Goal: Information Seeking & Learning: Learn about a topic

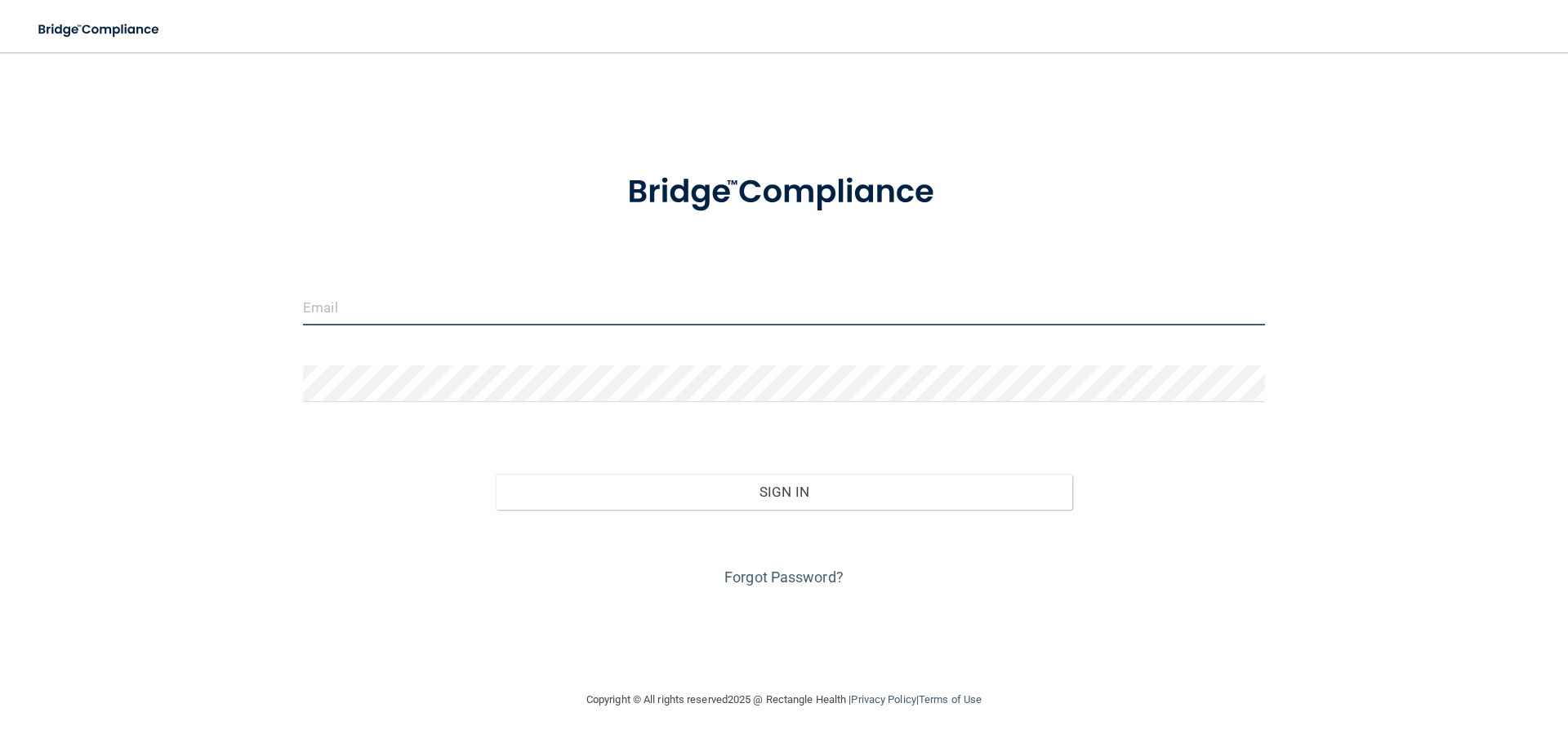
click at [605, 303] on input "email" at bounding box center [784, 307] width 961 height 36
type input "[EMAIL_ADDRESS][DOMAIN_NAME]"
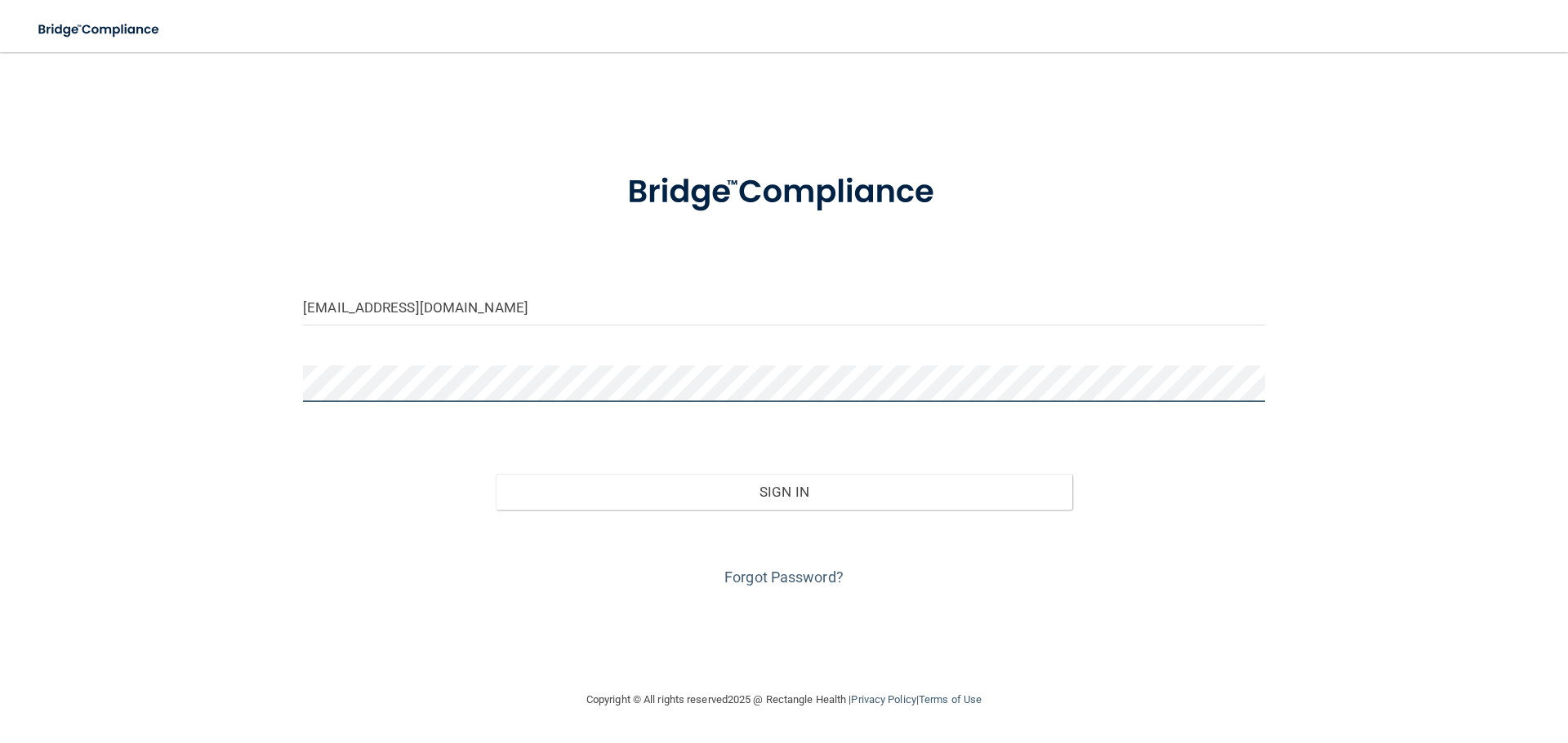
click at [496, 474] on button "Sign In" at bounding box center [784, 492] width 577 height 36
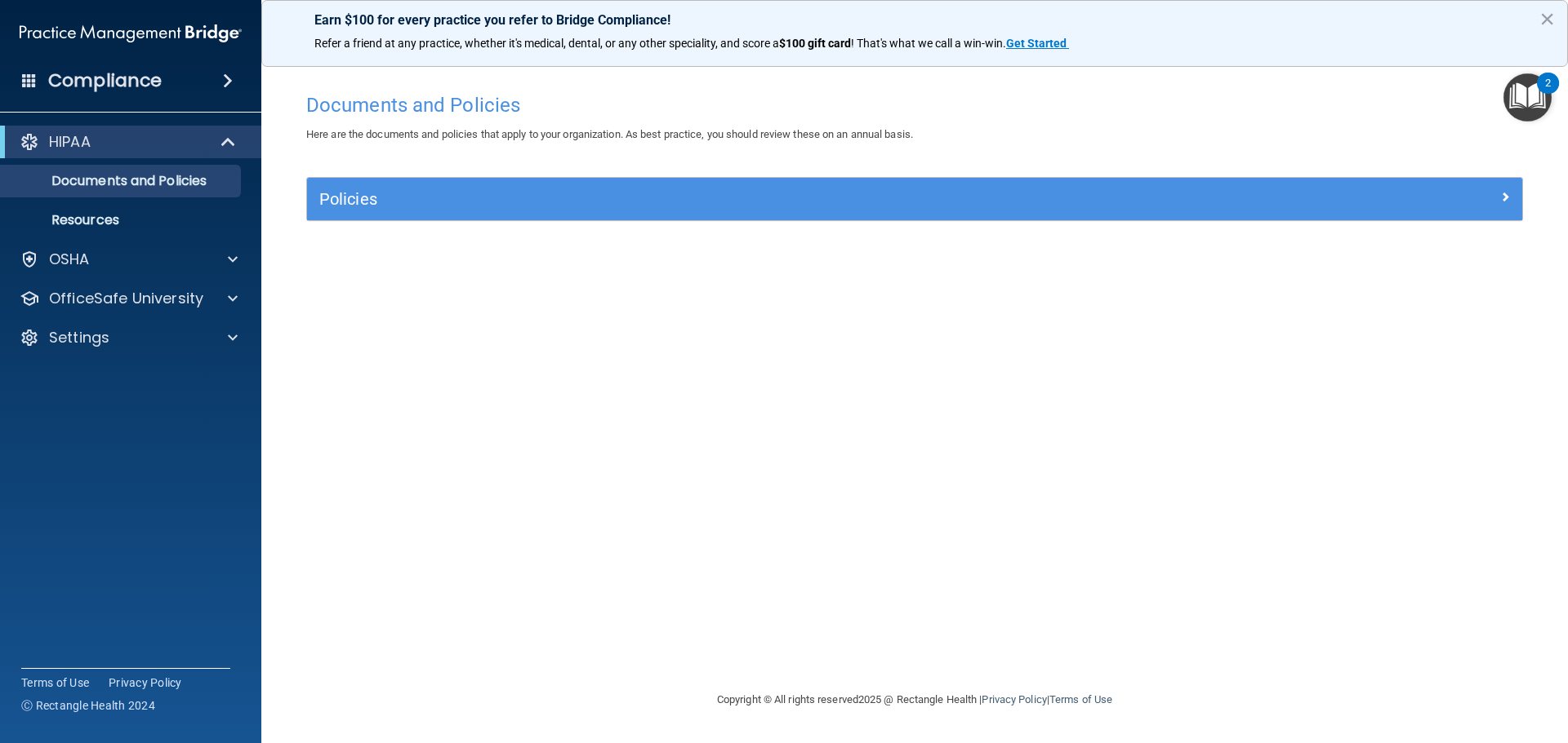
click at [251, 75] on div "Compliance" at bounding box center [130, 81] width 261 height 36
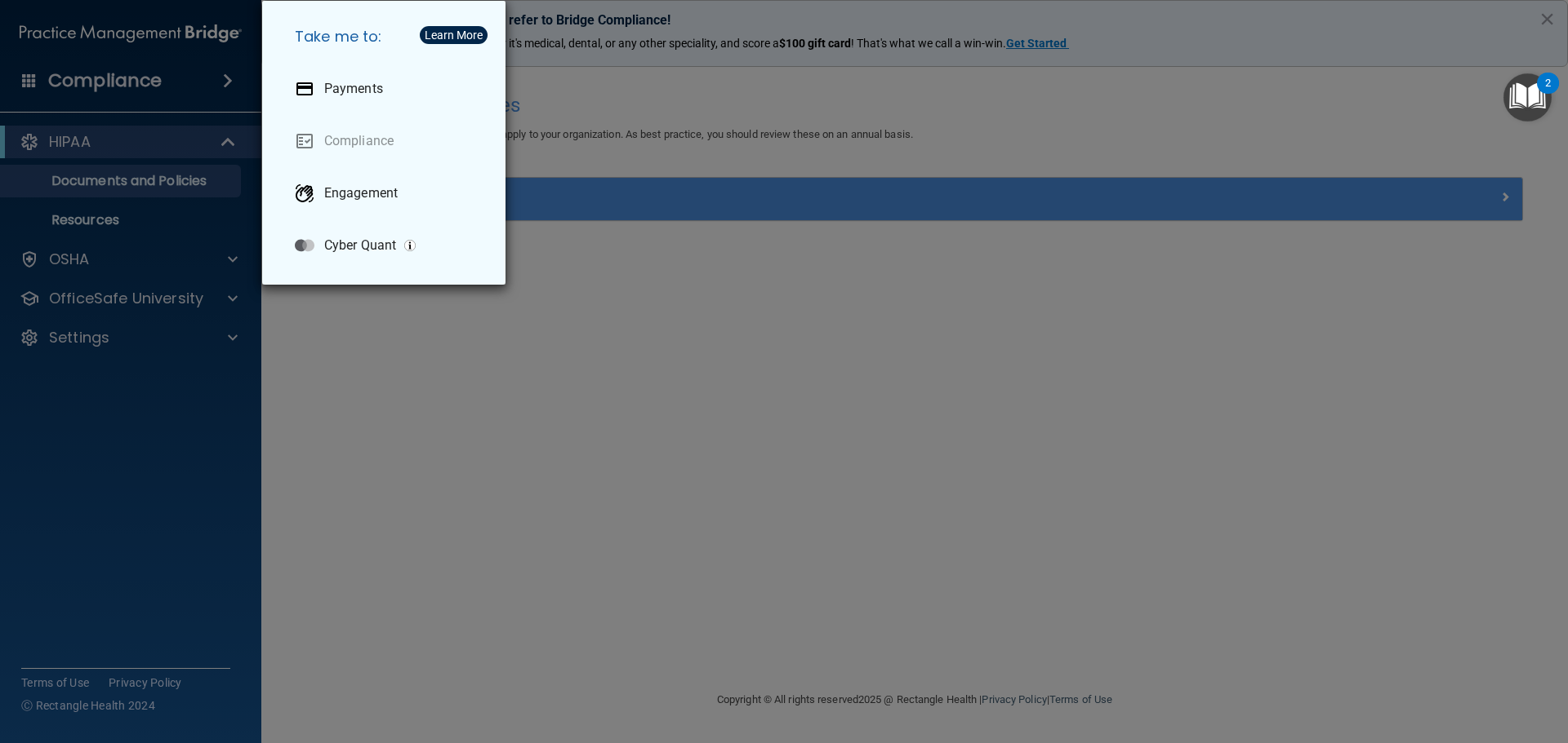
click at [505, 451] on div "Take me to: Payments Compliance Engagement Cyber Quant" at bounding box center [784, 371] width 1568 height 743
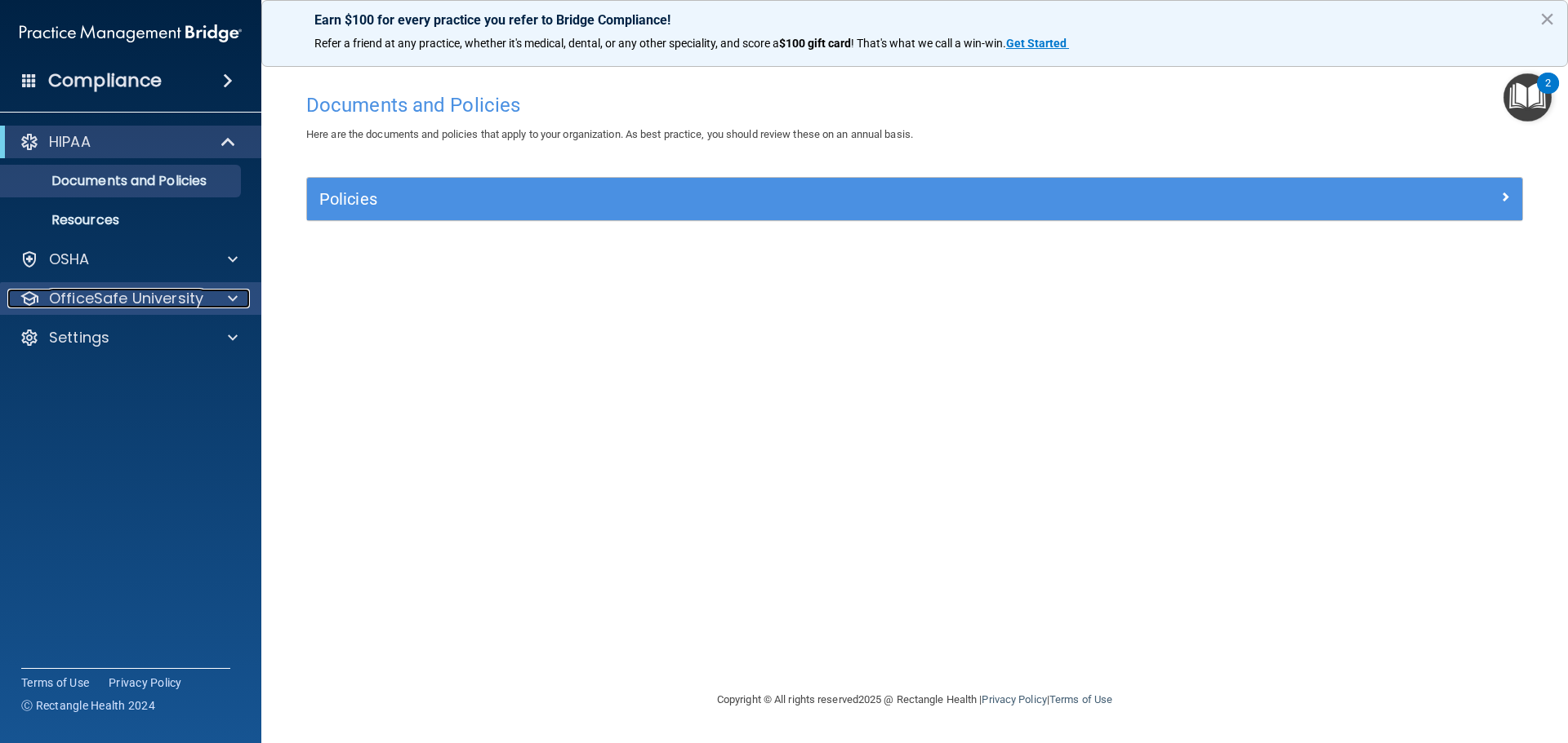
click at [221, 306] on div at bounding box center [230, 298] width 41 height 19
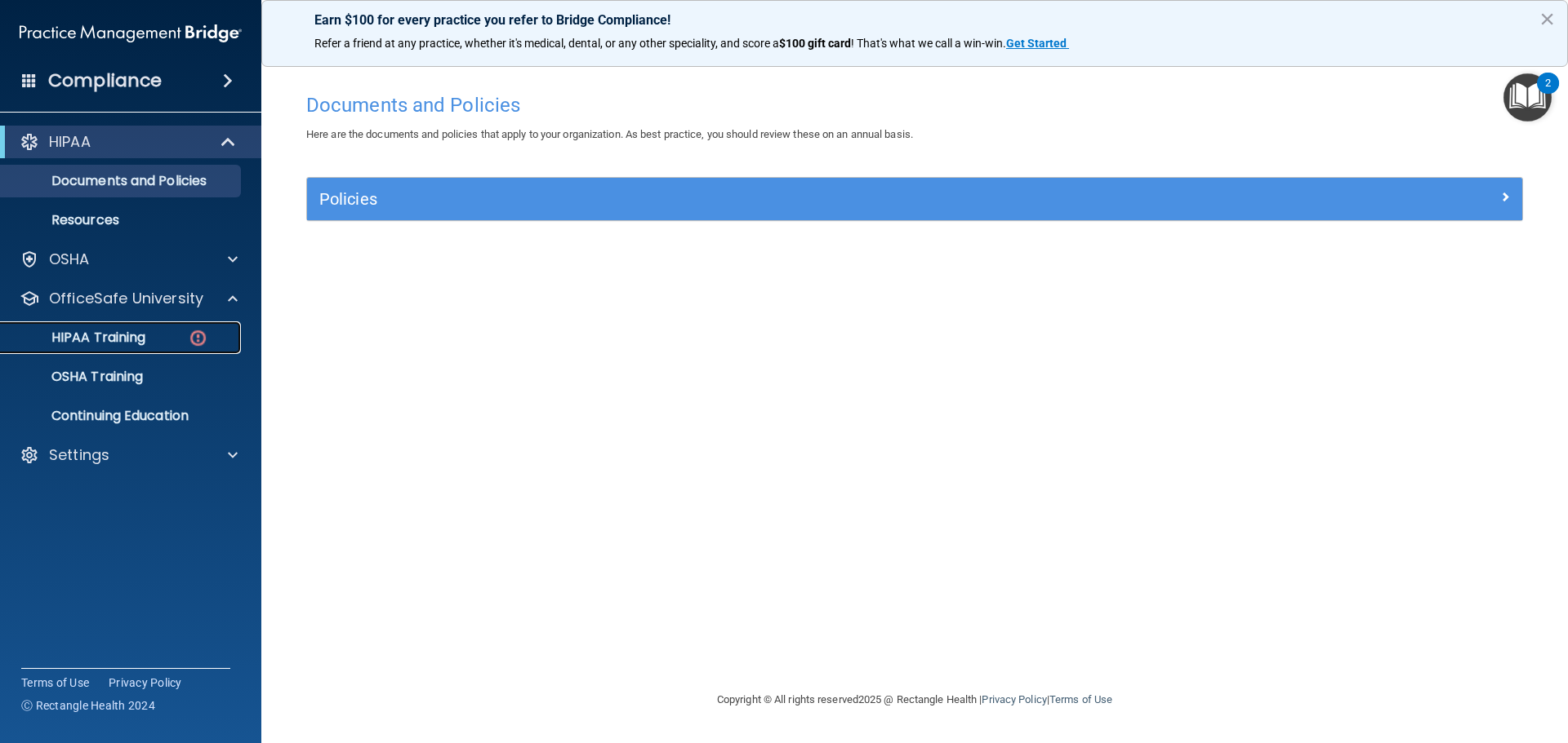
click at [173, 335] on div "HIPAA Training" at bounding box center [121, 338] width 223 height 16
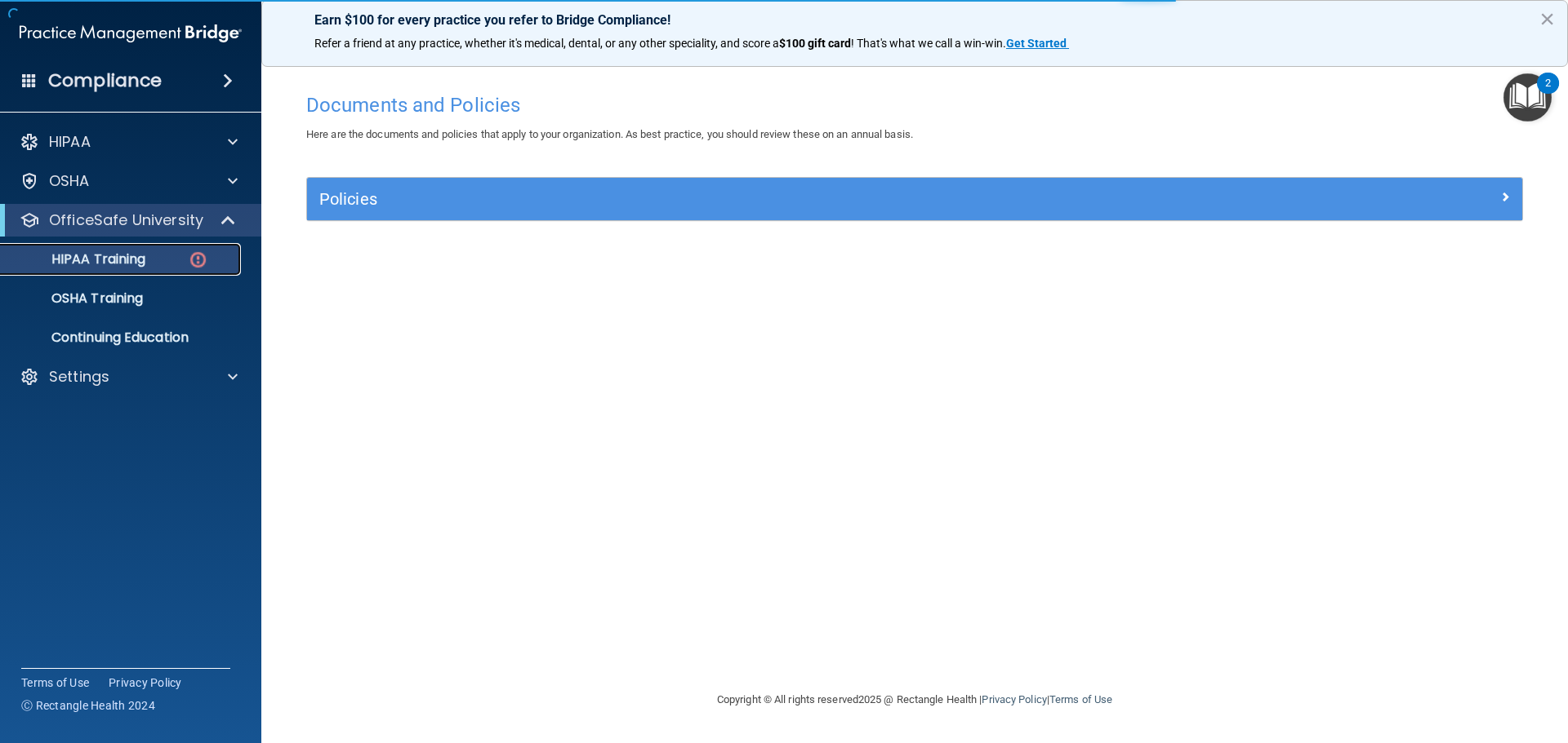
click at [203, 256] on img at bounding box center [197, 259] width 20 height 20
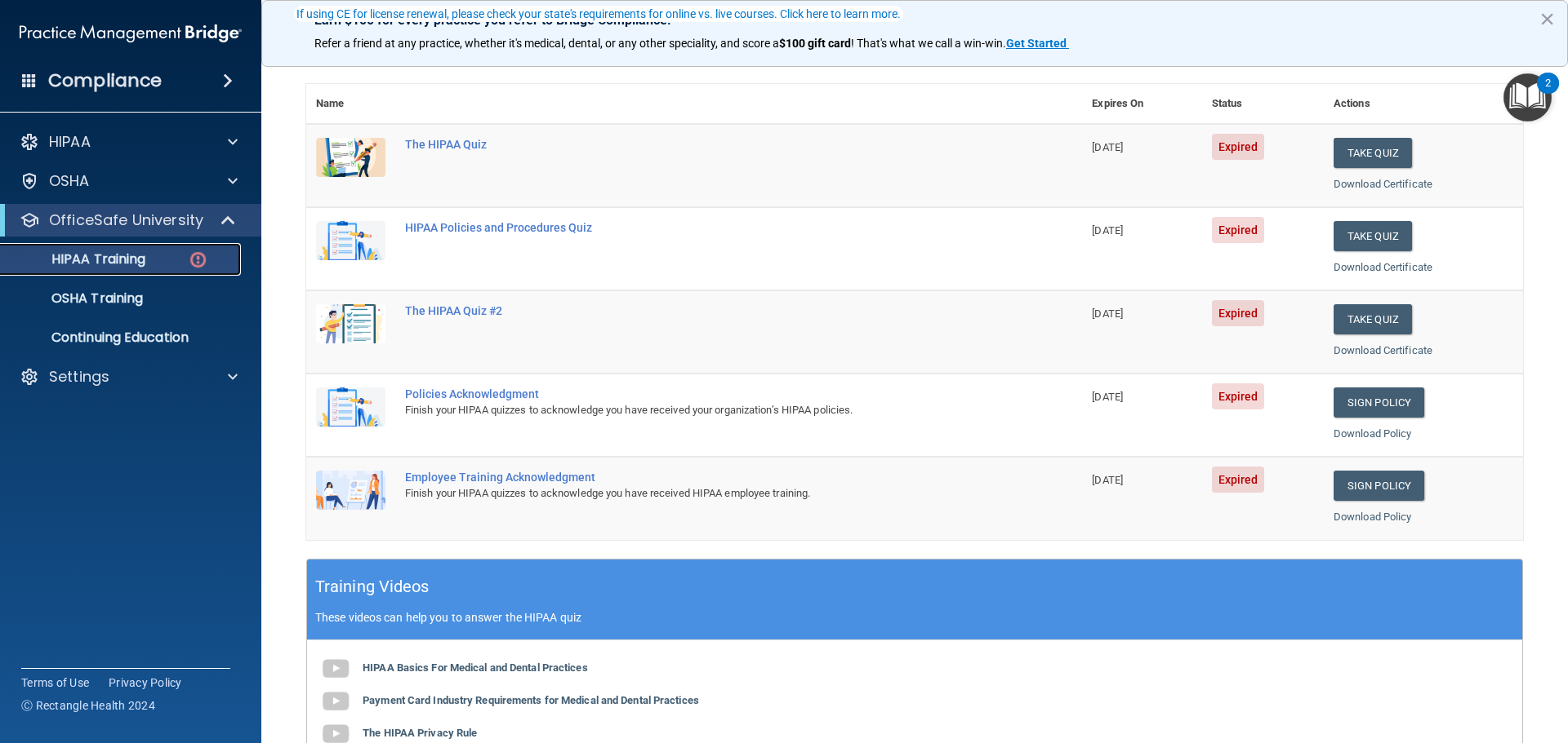
scroll to position [81, 0]
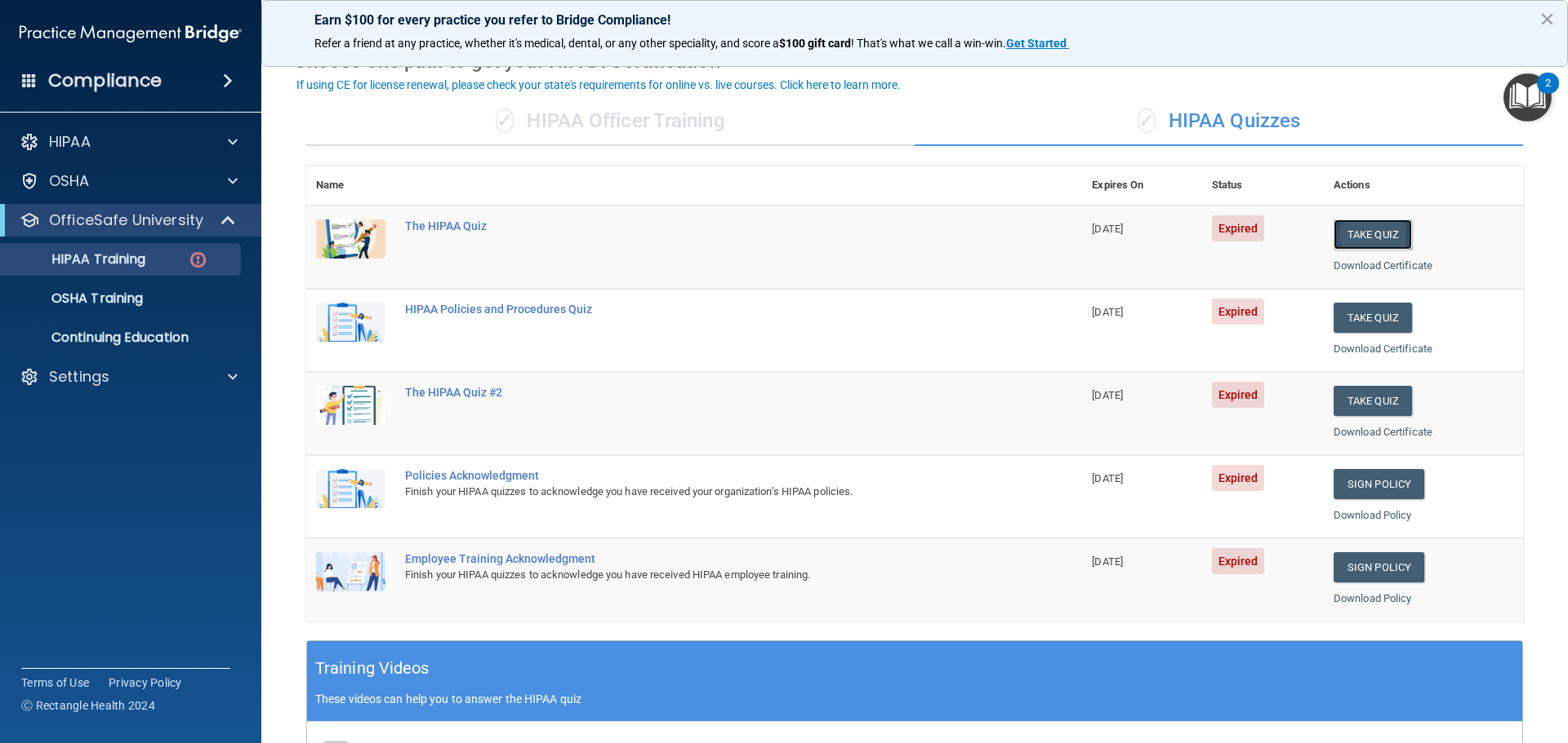
click at [1379, 233] on button "Take Quiz" at bounding box center [1373, 235] width 78 height 31
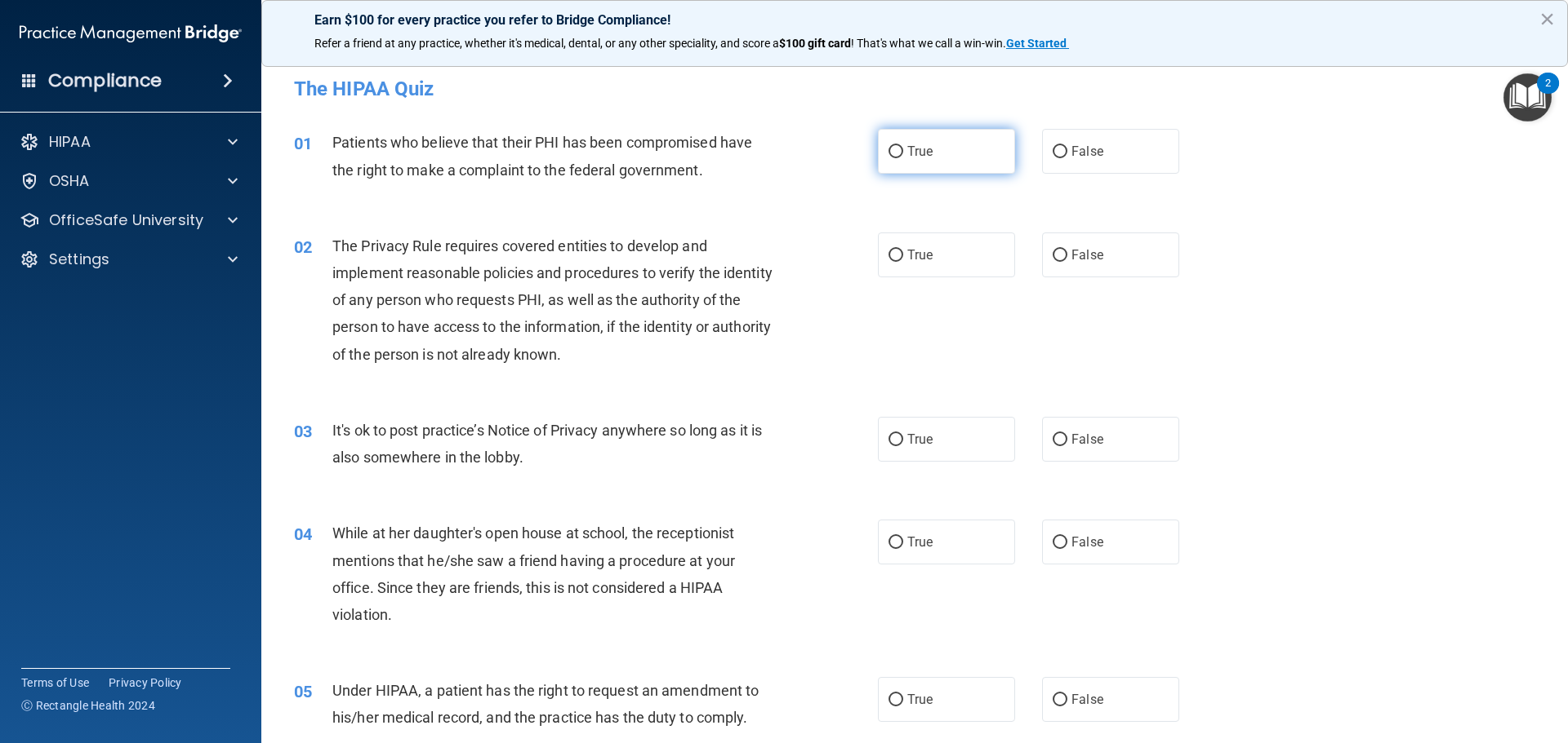
click at [913, 152] on span "True" at bounding box center [919, 151] width 25 height 15
click at [903, 152] on input "True" at bounding box center [895, 152] width 14 height 12
radio input "true"
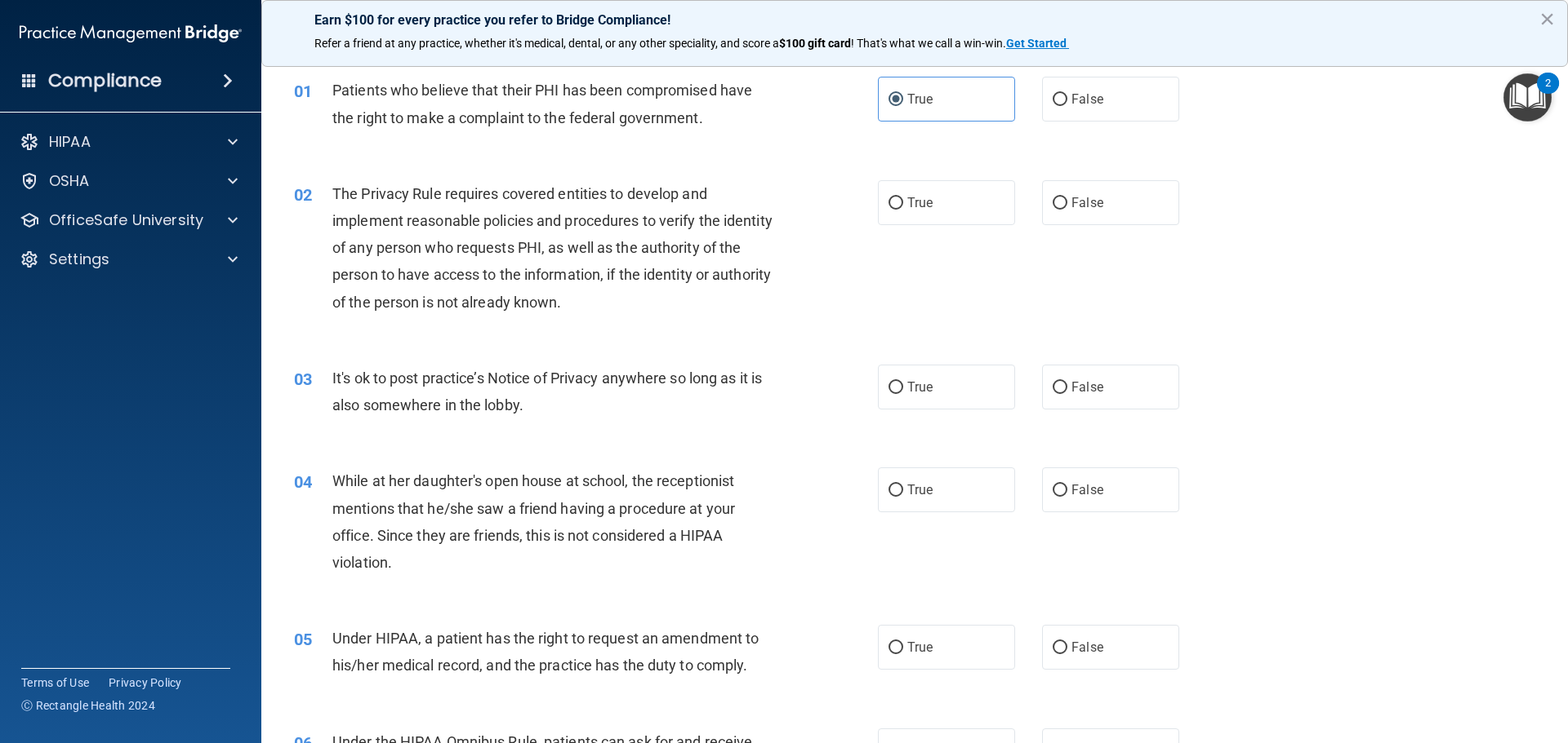
scroll to position [81, 0]
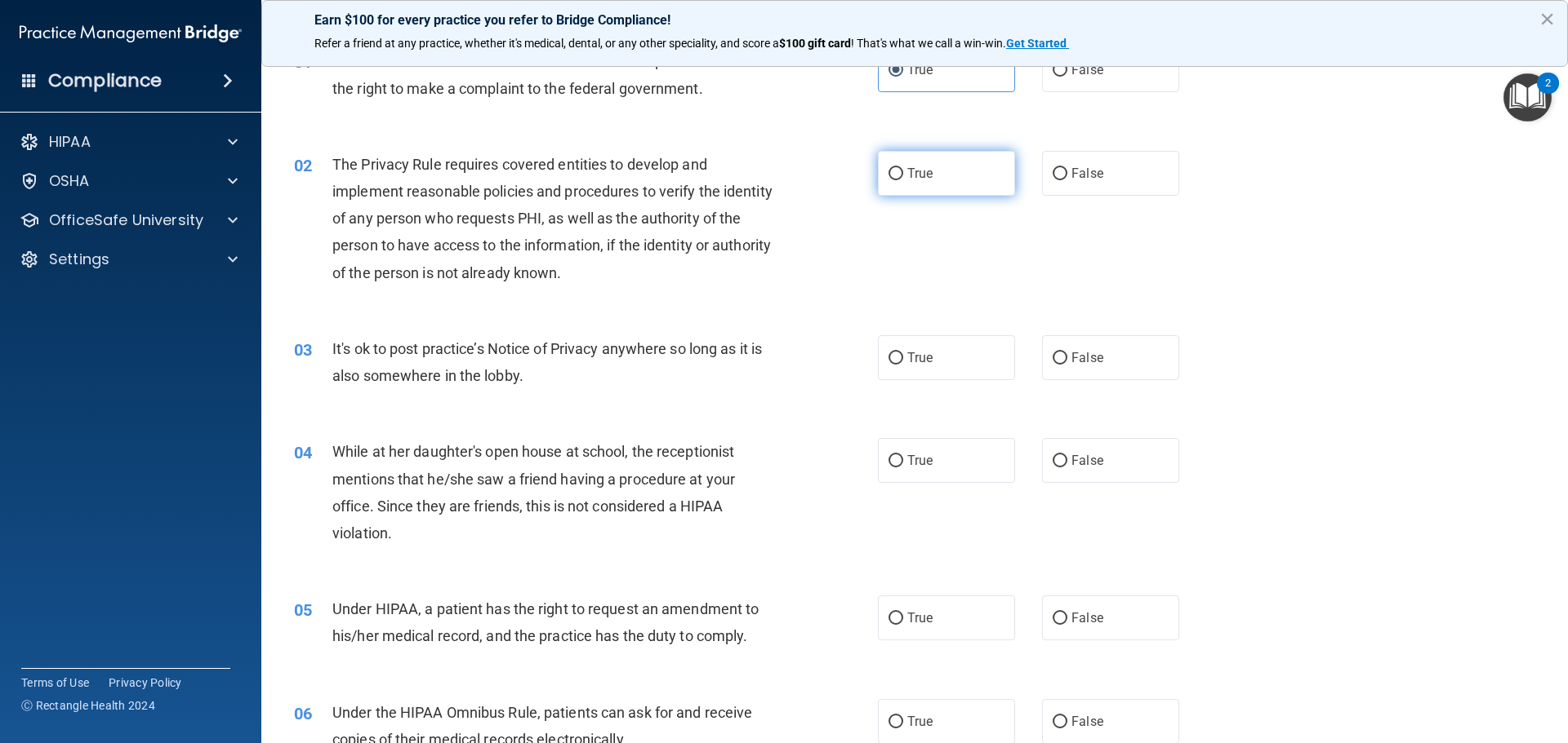
click at [902, 186] on label "True" at bounding box center [945, 173] width 137 height 45
click at [902, 181] on input "True" at bounding box center [895, 174] width 14 height 12
radio input "true"
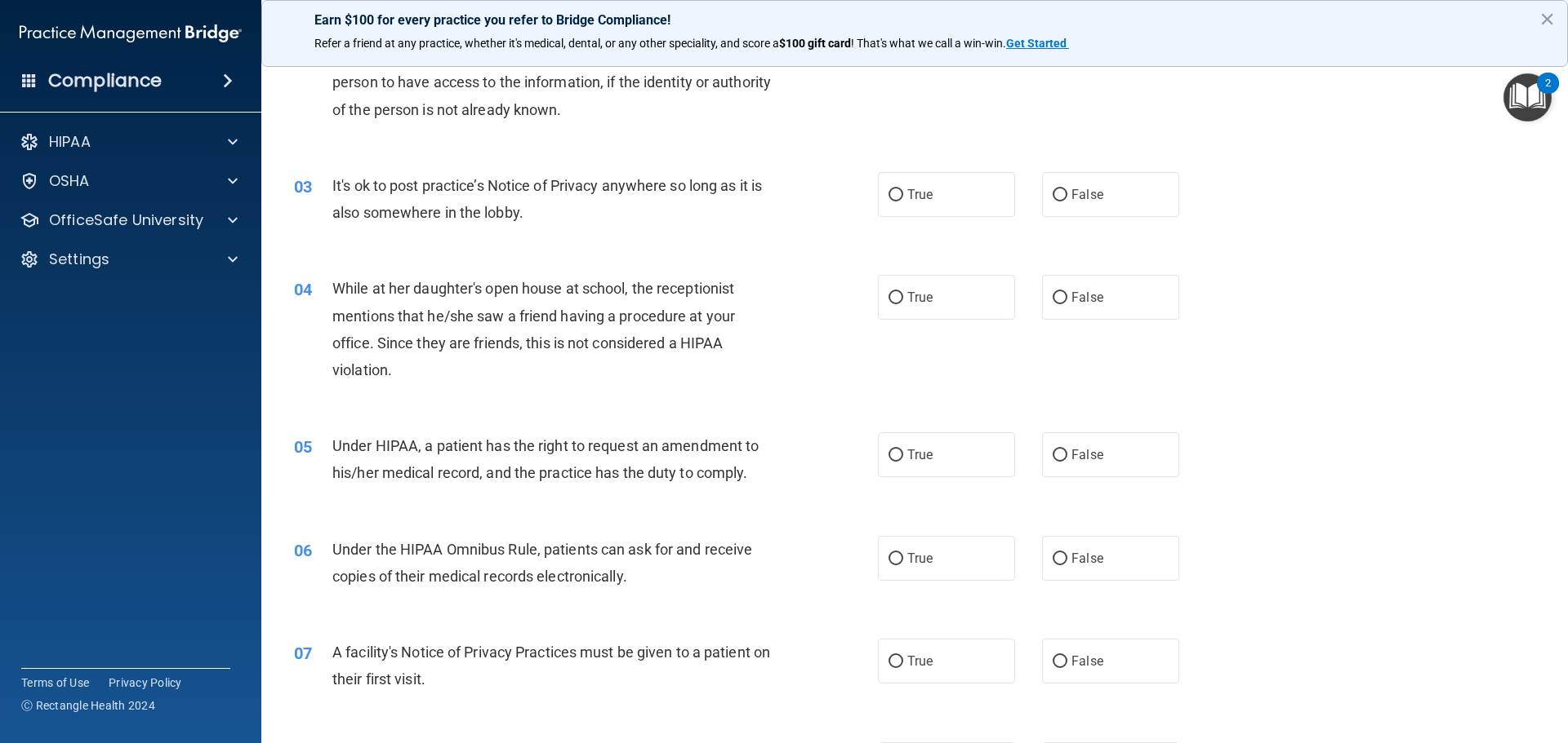
scroll to position [326, 0]
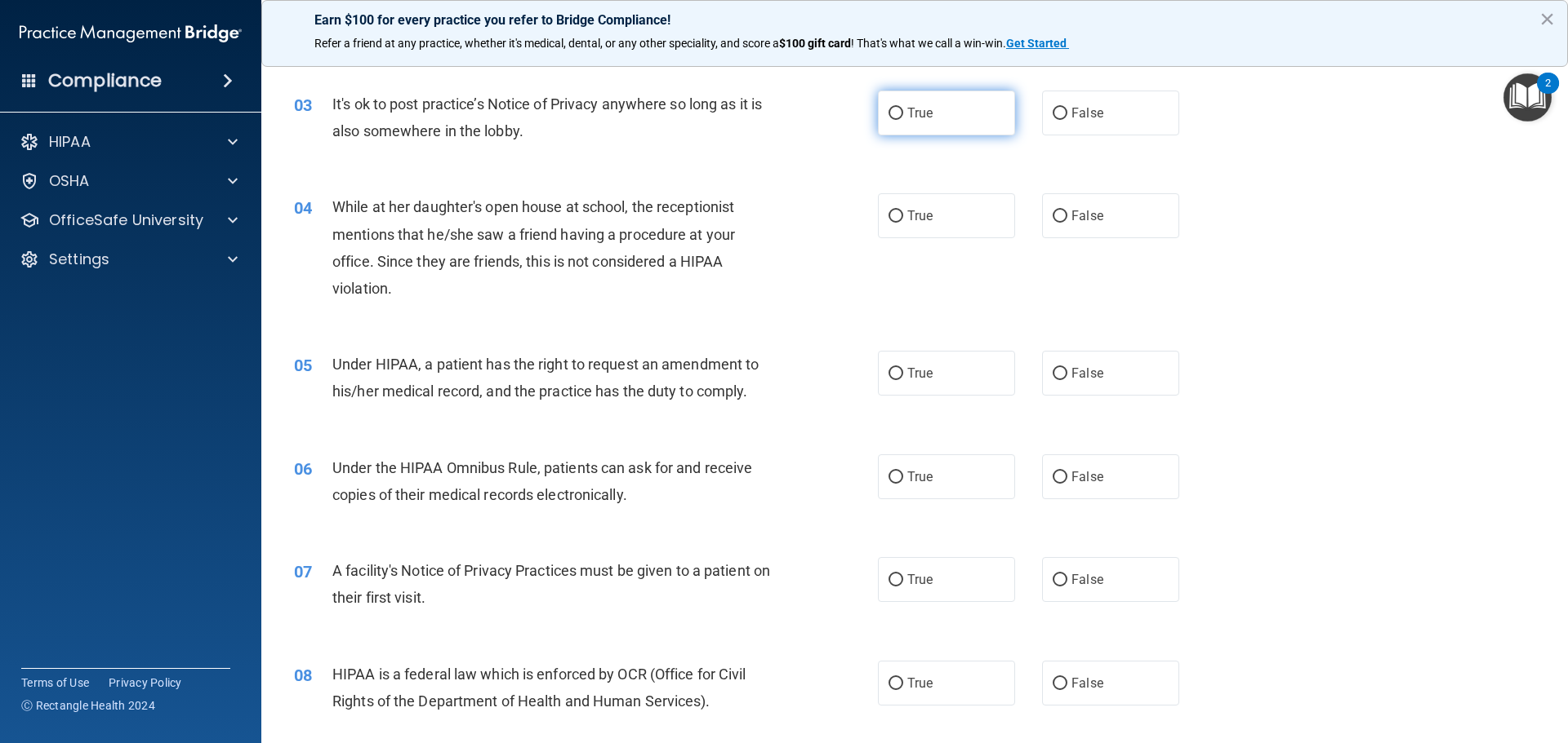
click at [920, 116] on span "True" at bounding box center [919, 113] width 25 height 15
click at [903, 116] on input "True" at bounding box center [895, 114] width 14 height 12
radio input "true"
click at [1096, 207] on label "False" at bounding box center [1110, 215] width 137 height 45
click at [1067, 210] on input "False" at bounding box center [1059, 216] width 14 height 12
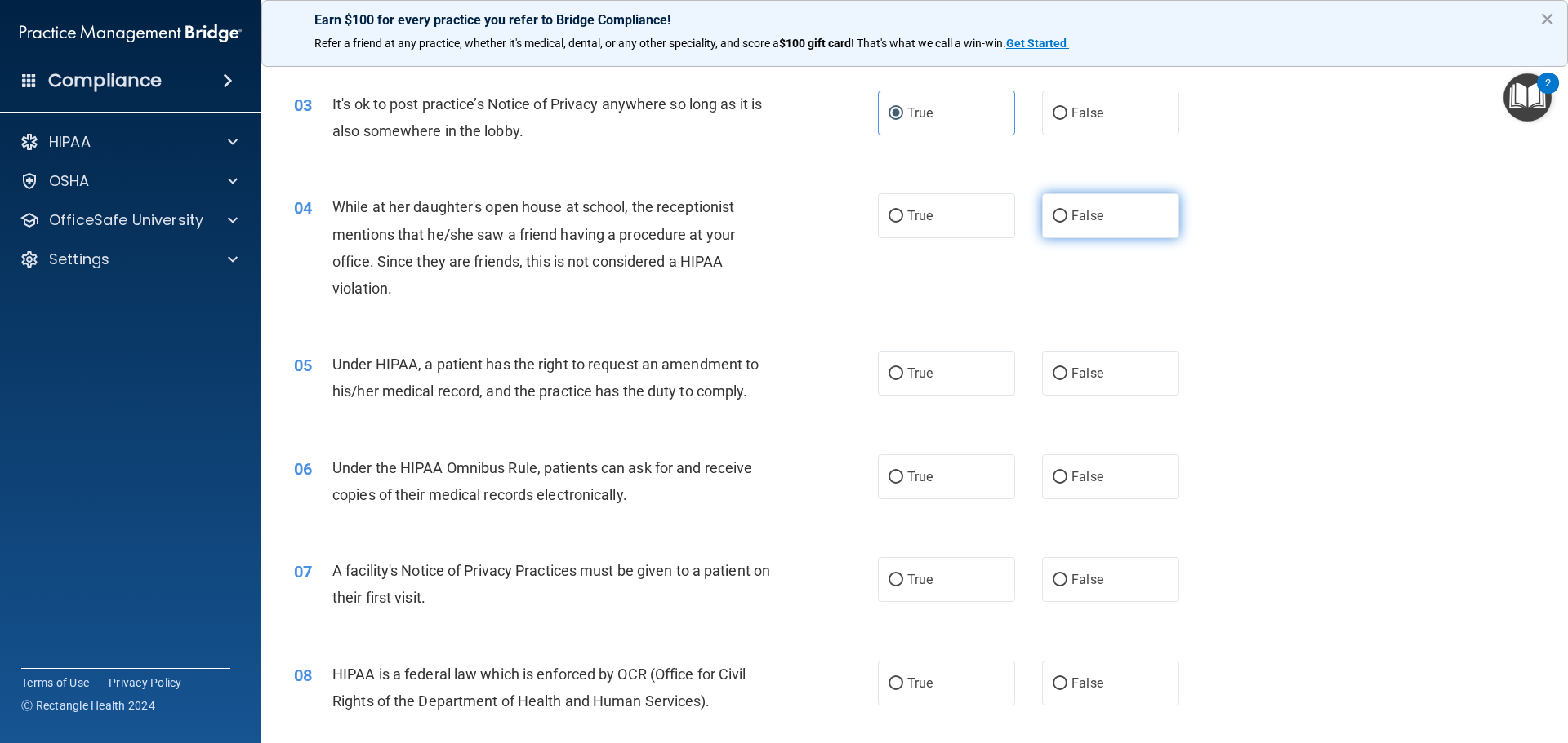
radio input "true"
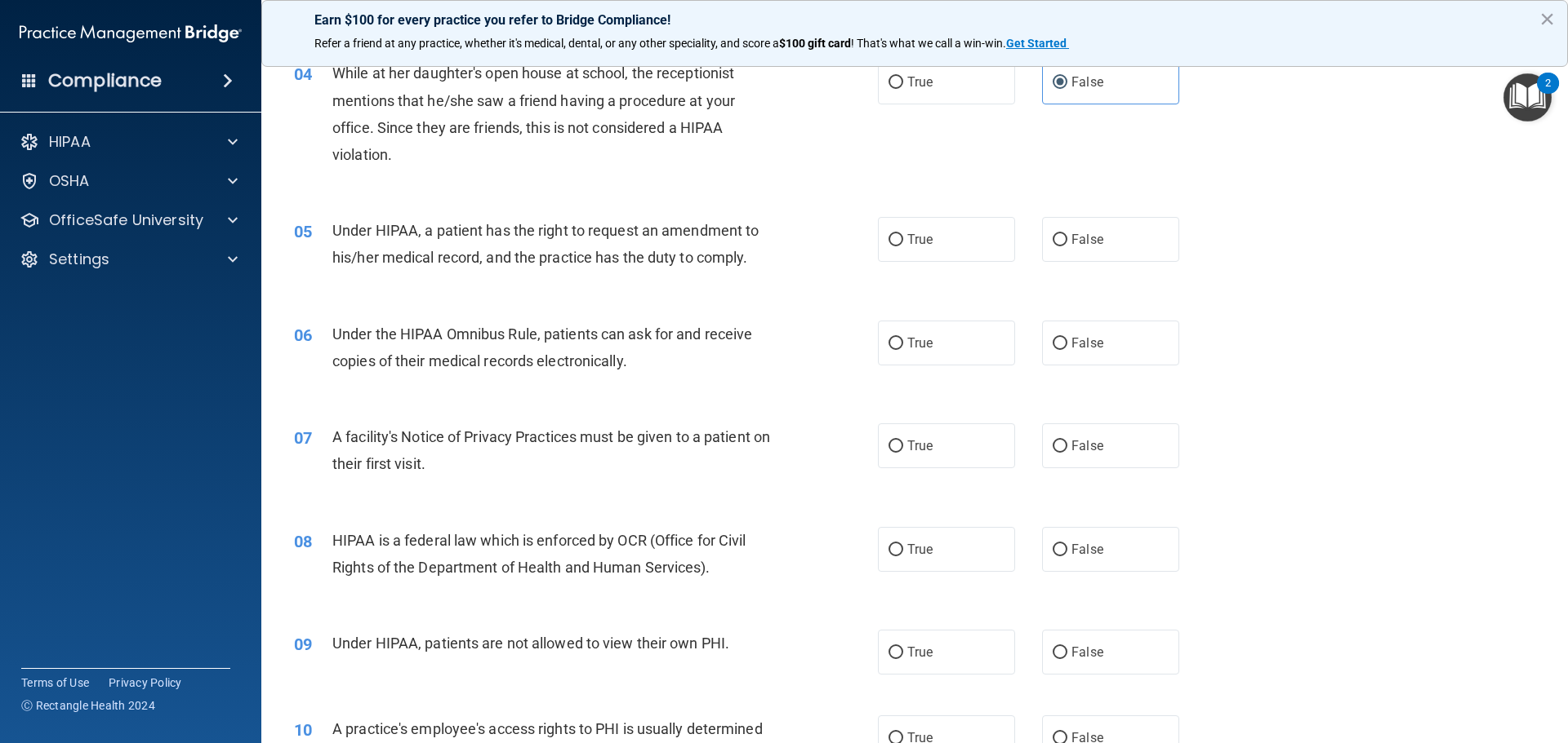
scroll to position [490, 0]
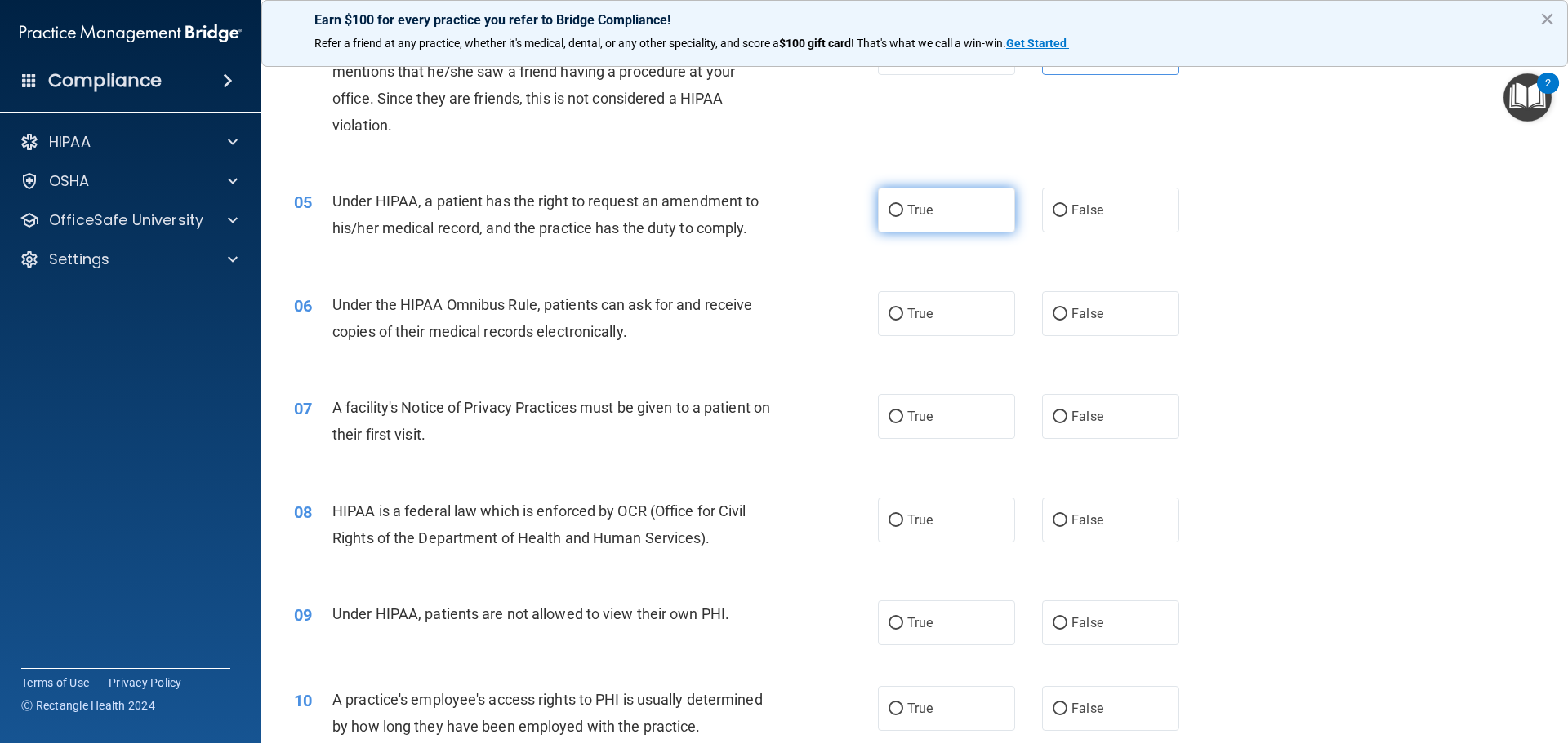
click at [931, 210] on label "True" at bounding box center [945, 209] width 137 height 45
click at [903, 210] on input "True" at bounding box center [895, 210] width 14 height 12
radio input "true"
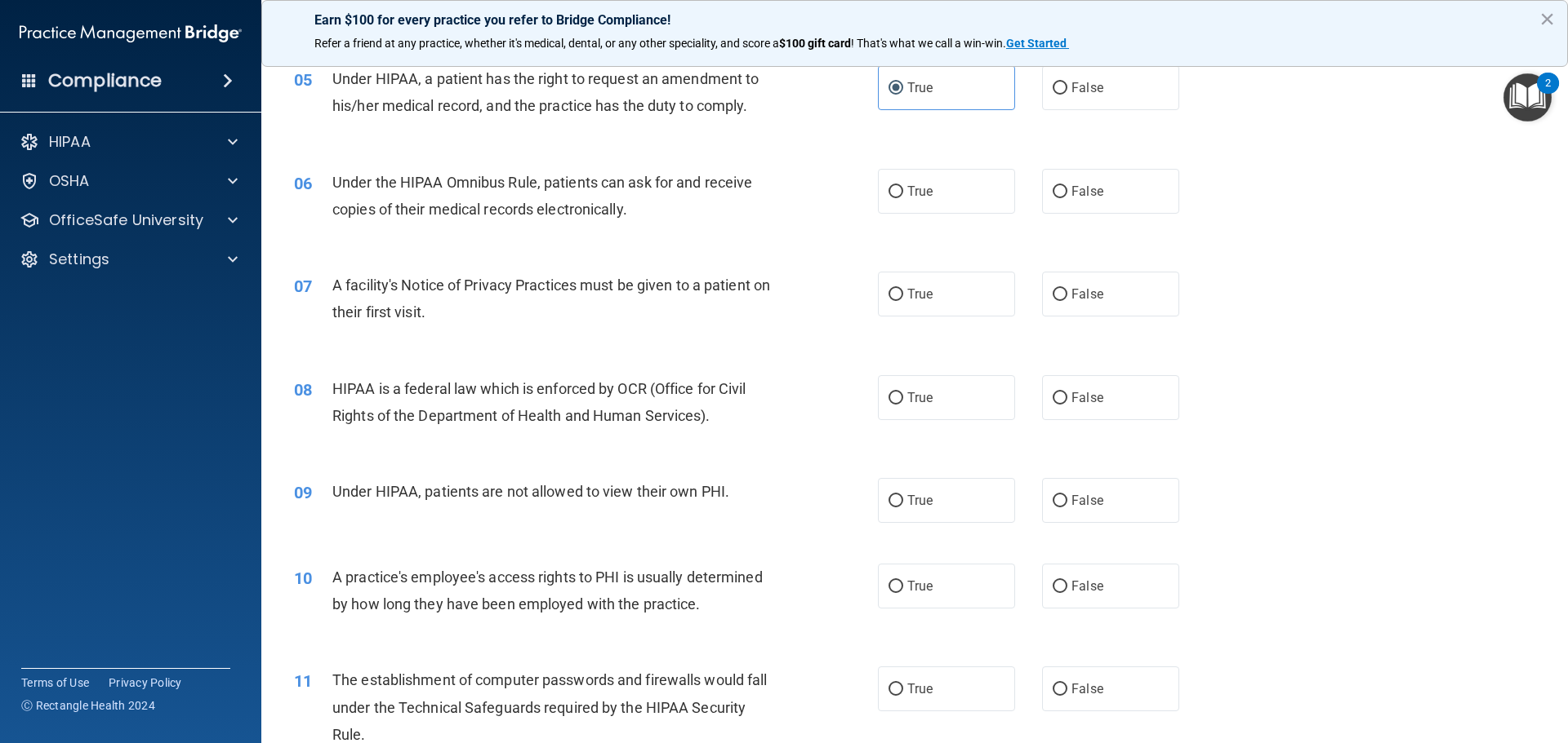
scroll to position [653, 0]
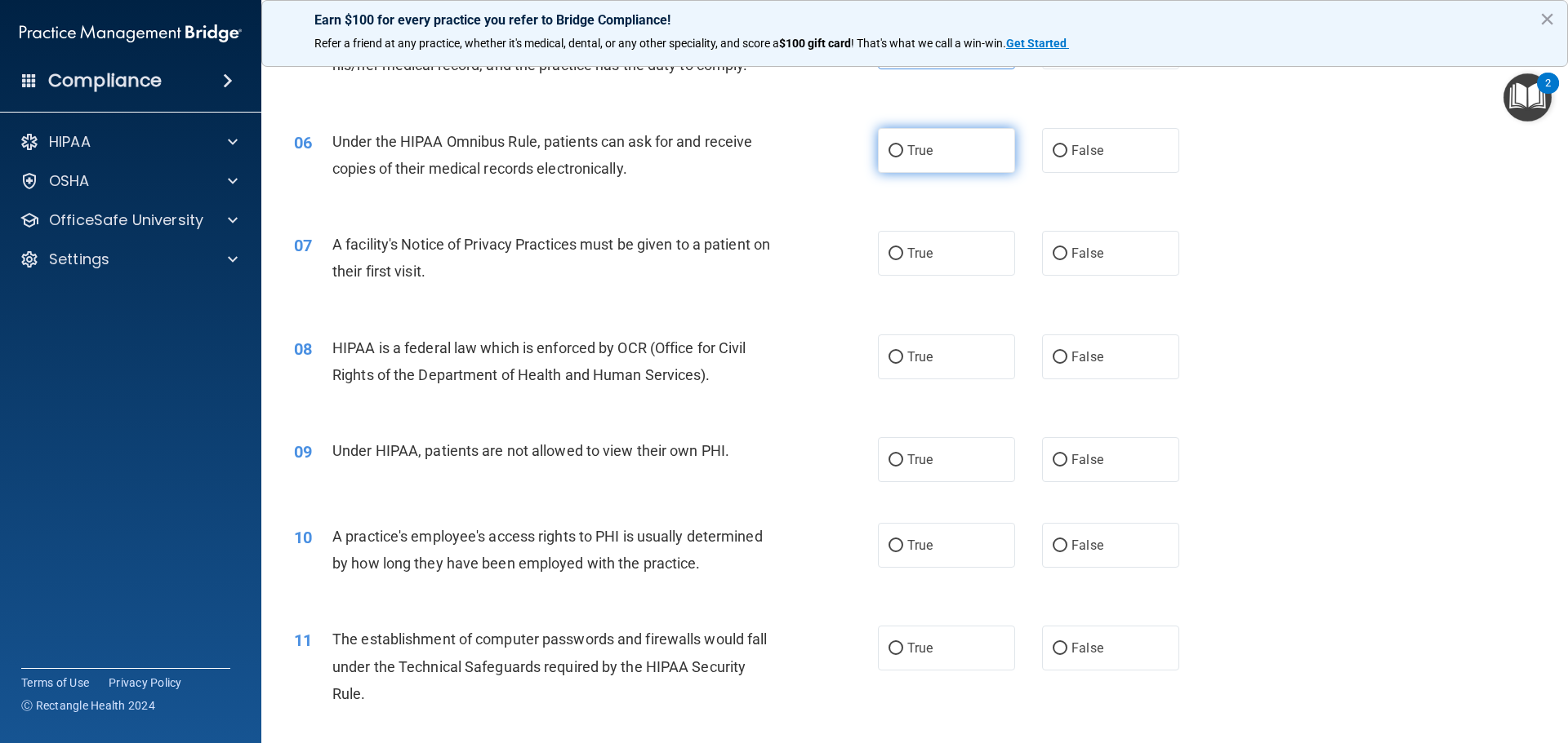
click at [909, 131] on label "True" at bounding box center [945, 150] width 137 height 45
click at [903, 145] on input "True" at bounding box center [895, 151] width 14 height 12
radio input "true"
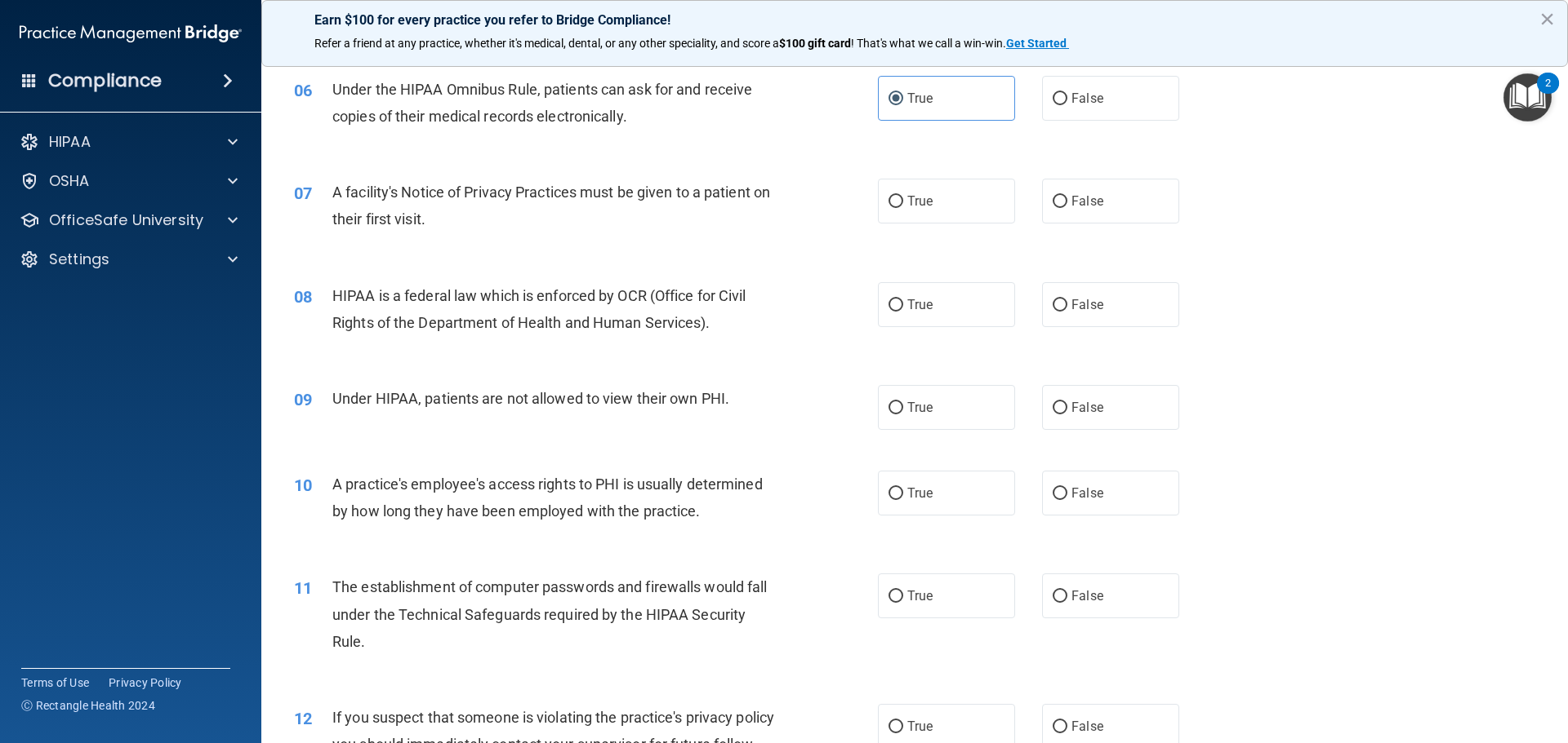
scroll to position [734, 0]
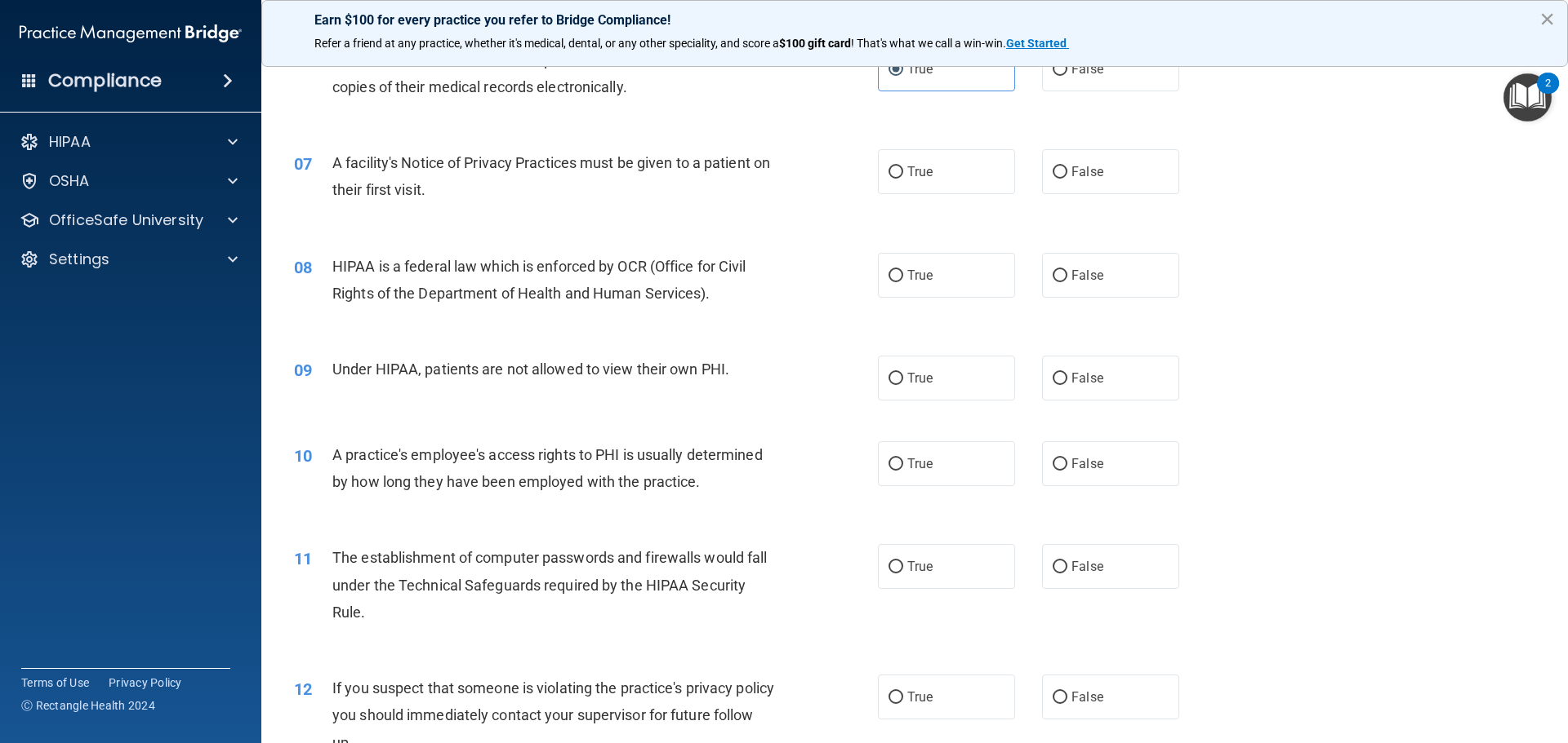
click at [1552, 16] on button "×" at bounding box center [1547, 18] width 15 height 26
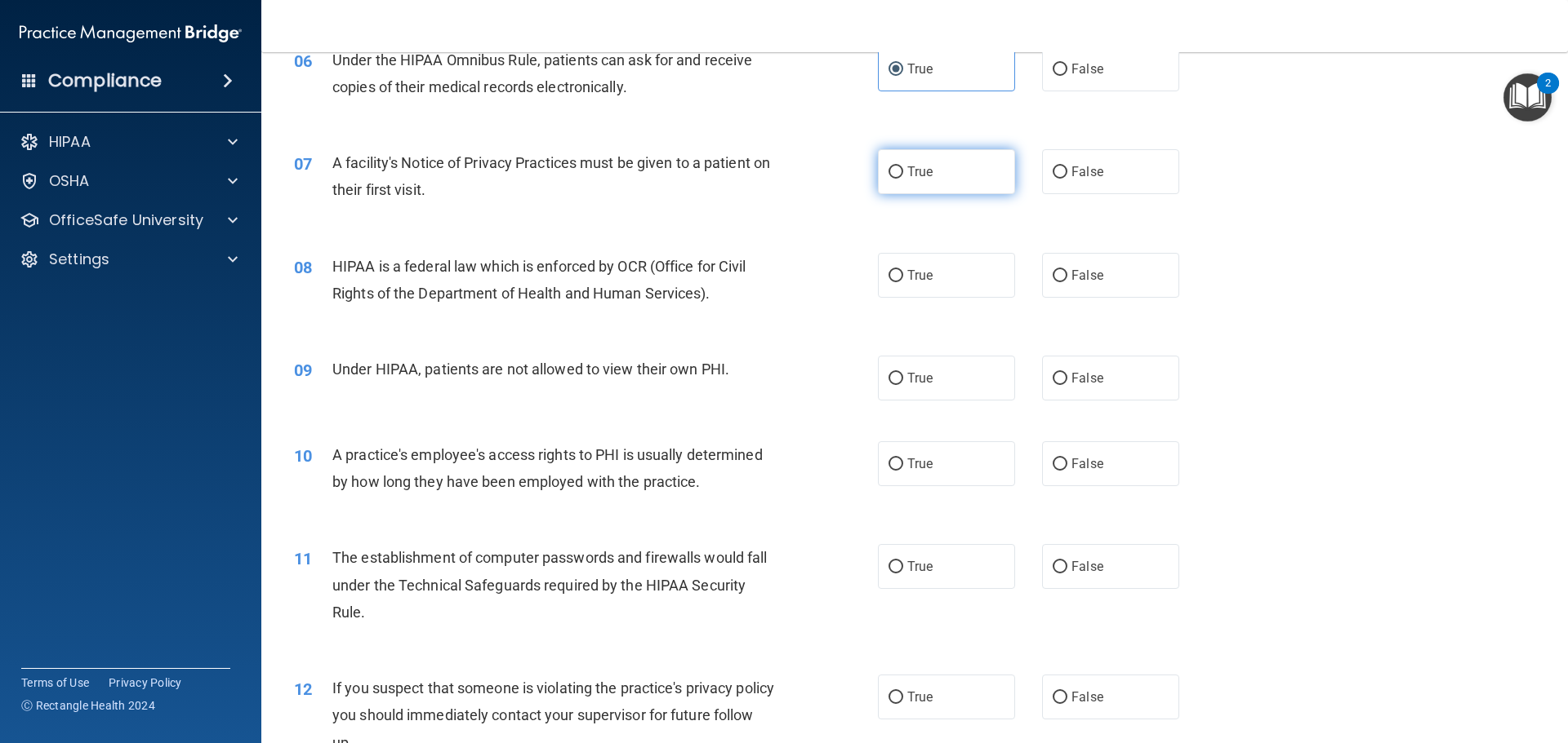
click at [936, 179] on label "True" at bounding box center [945, 171] width 137 height 45
click at [903, 179] on input "True" at bounding box center [895, 172] width 14 height 12
radio input "true"
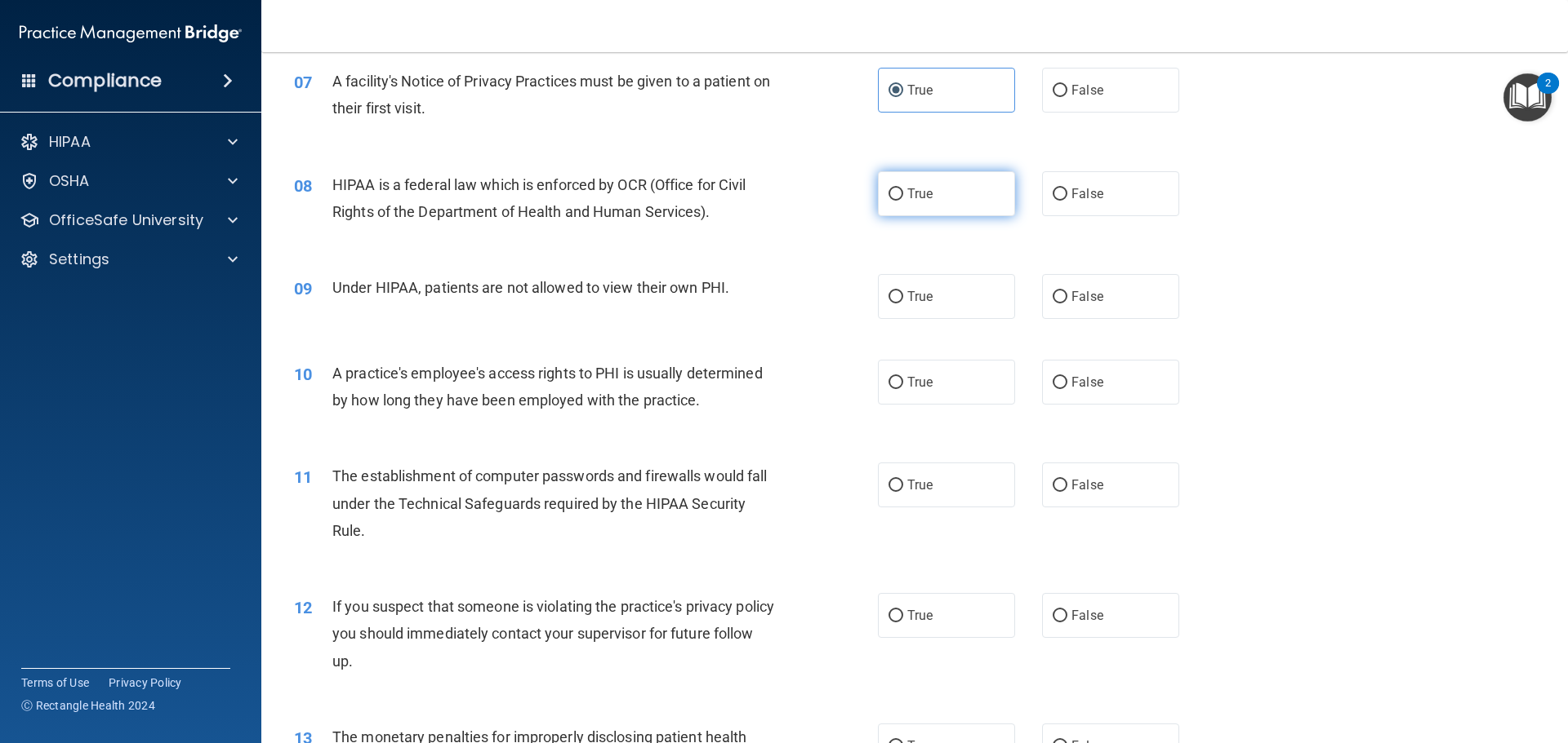
click at [922, 206] on label "True" at bounding box center [945, 193] width 137 height 45
click at [903, 201] on input "True" at bounding box center [895, 194] width 14 height 12
radio input "true"
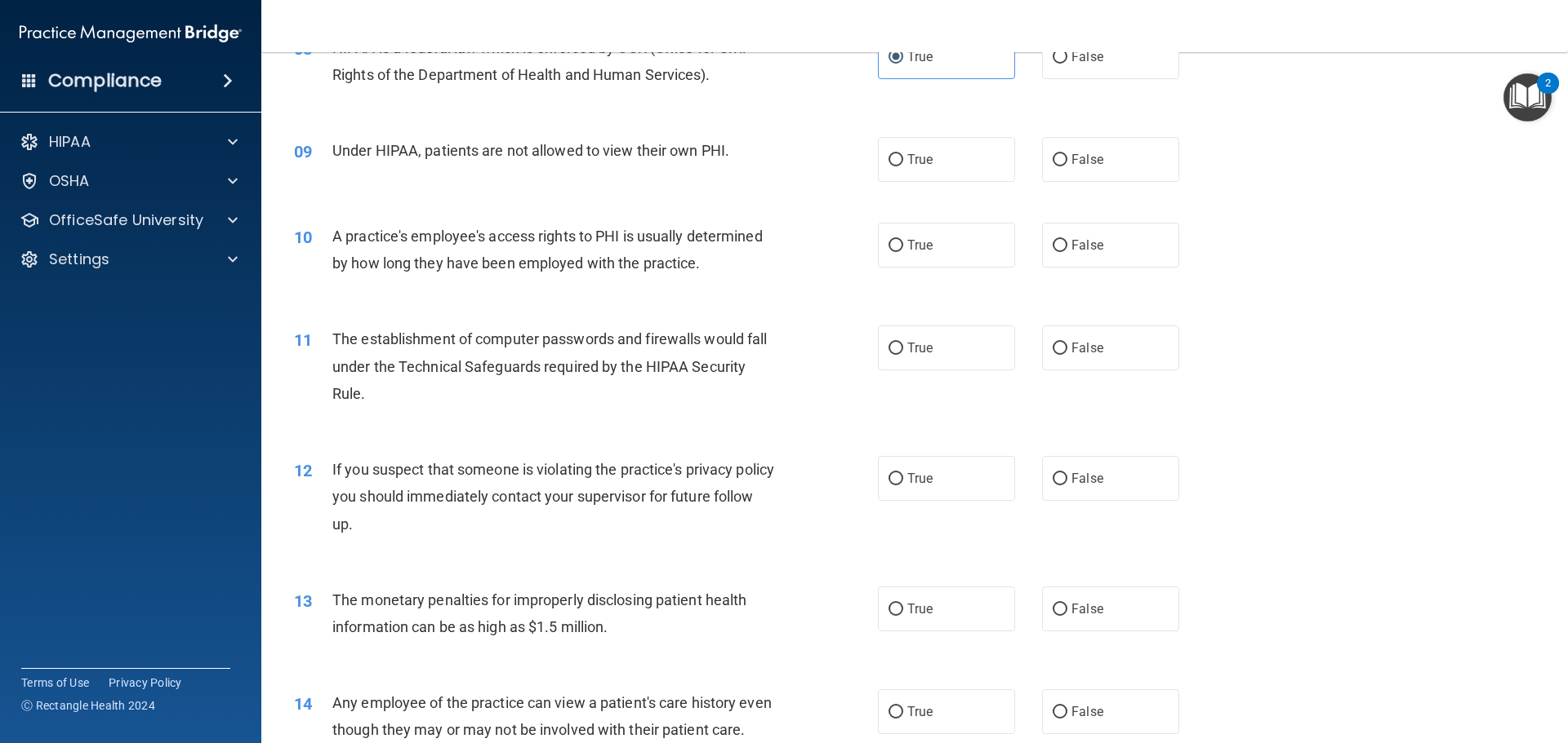
scroll to position [979, 0]
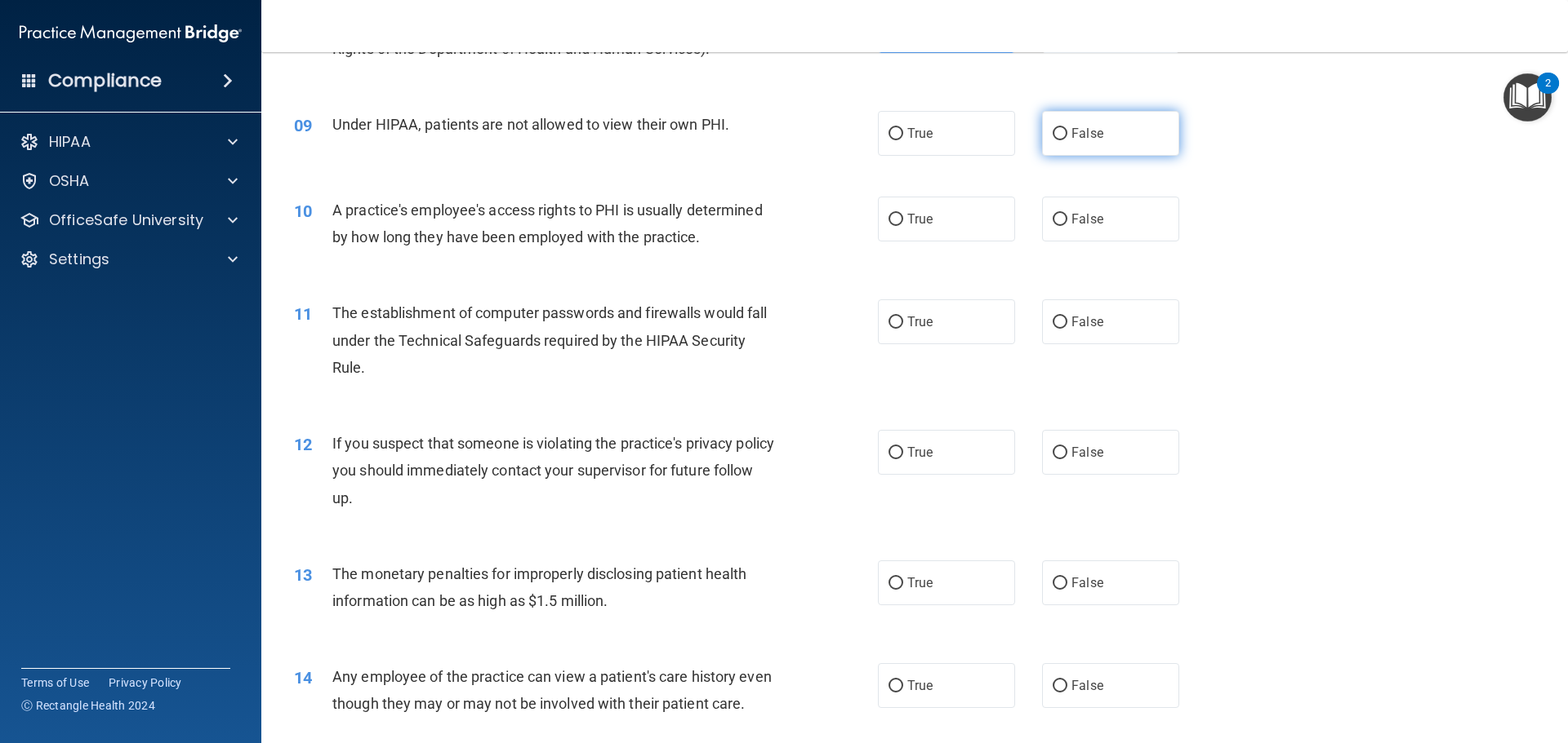
click at [1150, 134] on label "False" at bounding box center [1110, 133] width 137 height 45
click at [1067, 134] on input "False" at bounding box center [1059, 134] width 14 height 12
radio input "true"
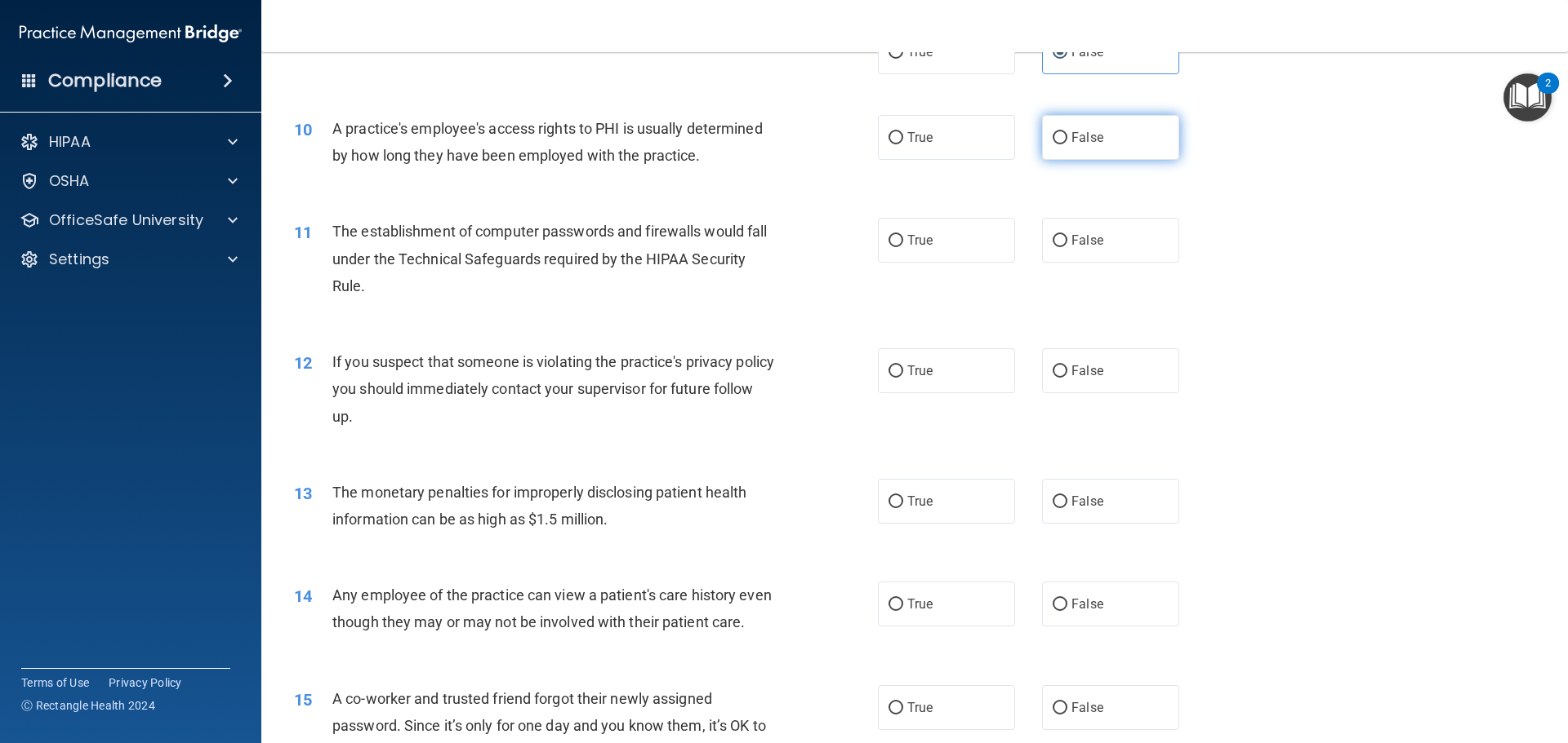
click at [1093, 128] on label "False" at bounding box center [1110, 137] width 137 height 45
click at [1067, 132] on input "False" at bounding box center [1059, 138] width 14 height 12
radio input "true"
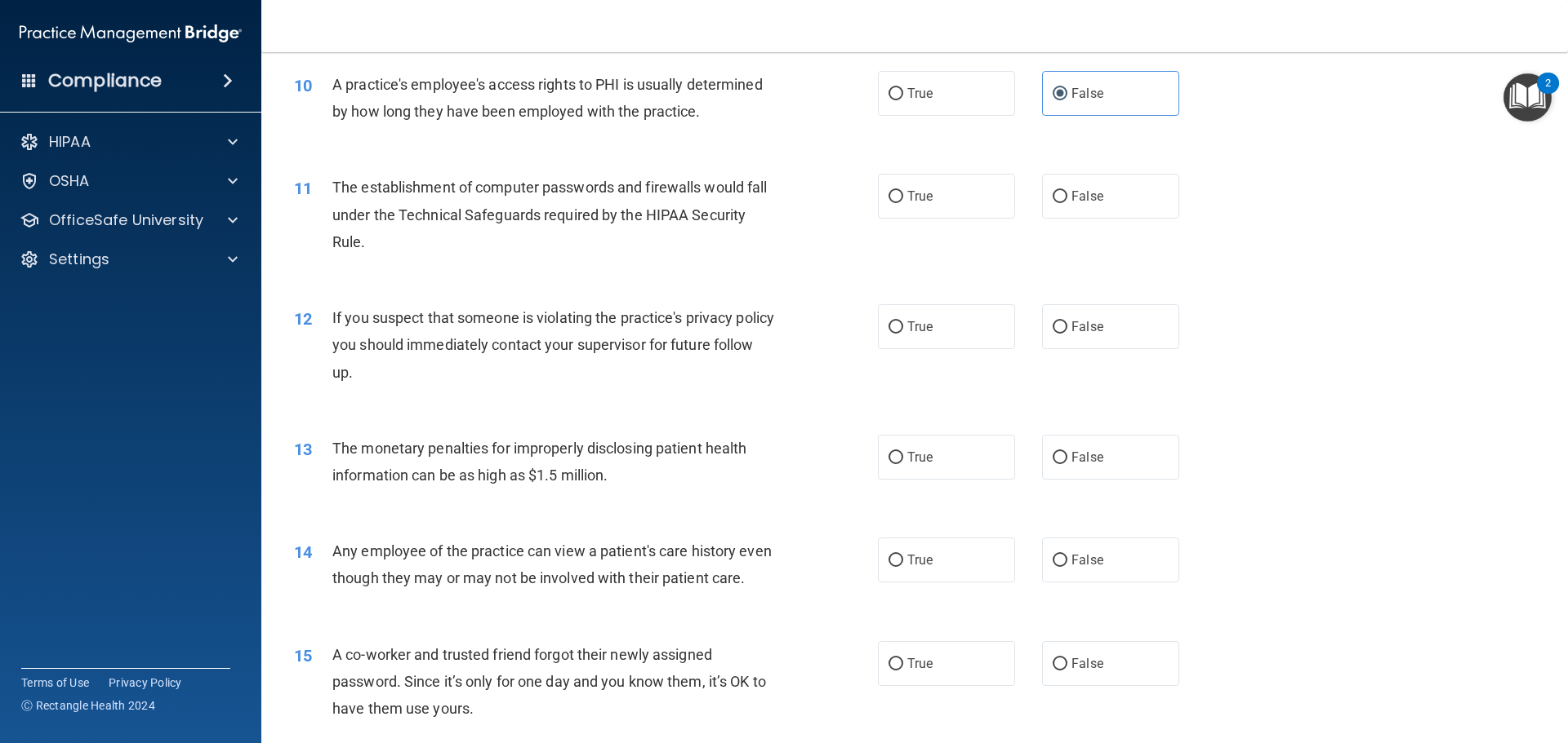
scroll to position [1143, 0]
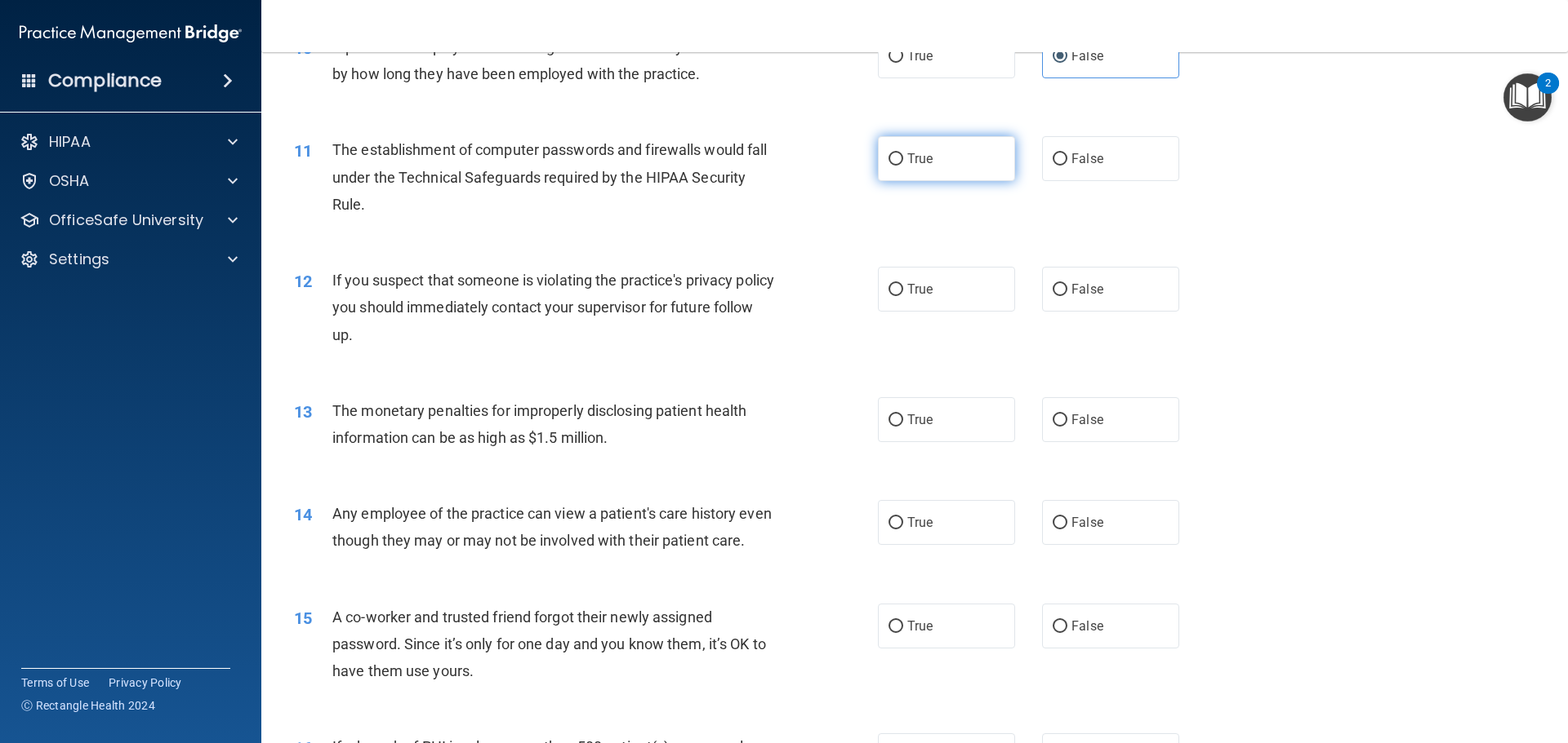
click at [937, 166] on label "True" at bounding box center [945, 159] width 137 height 45
click at [903, 165] on input "True" at bounding box center [895, 159] width 14 height 12
radio input "true"
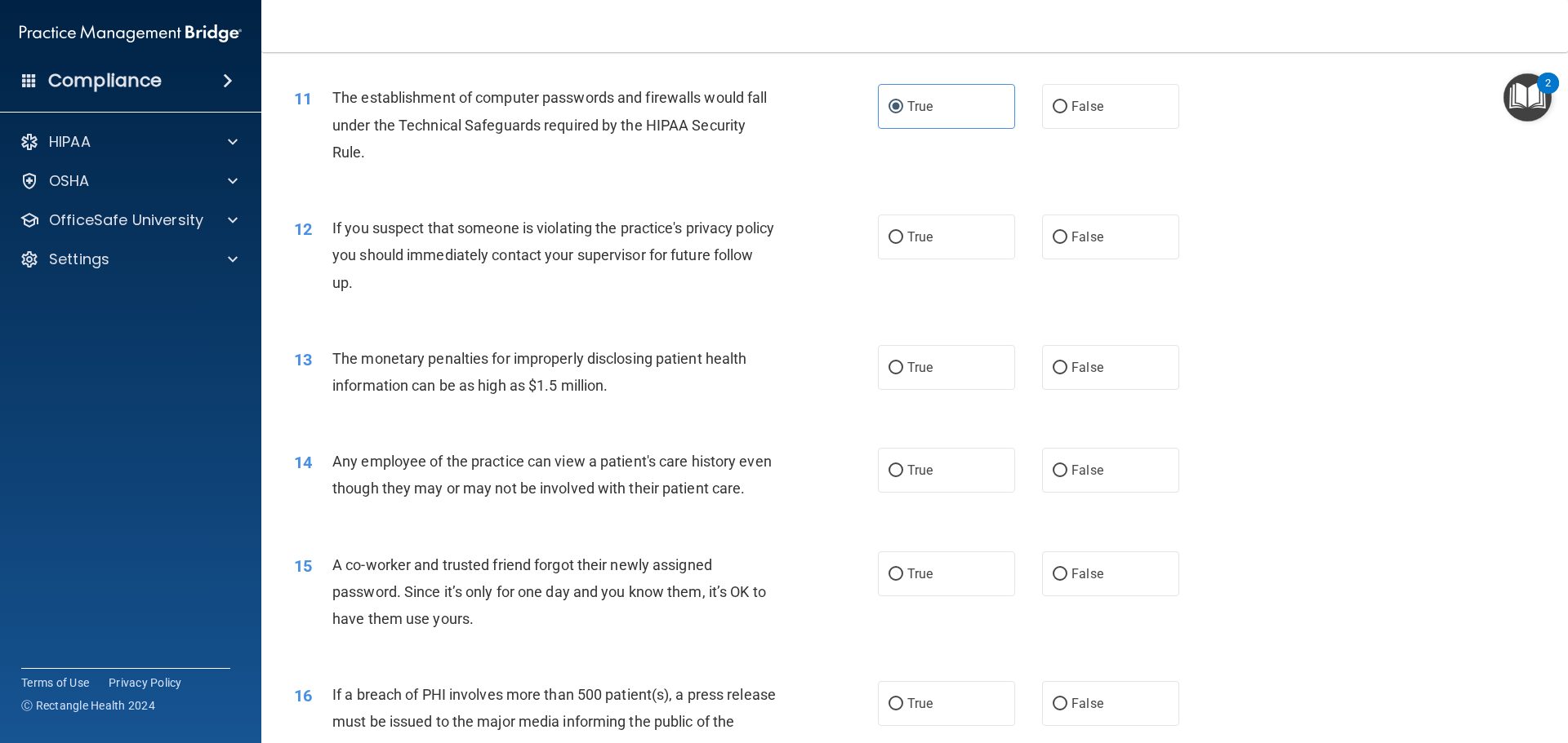
scroll to position [1224, 0]
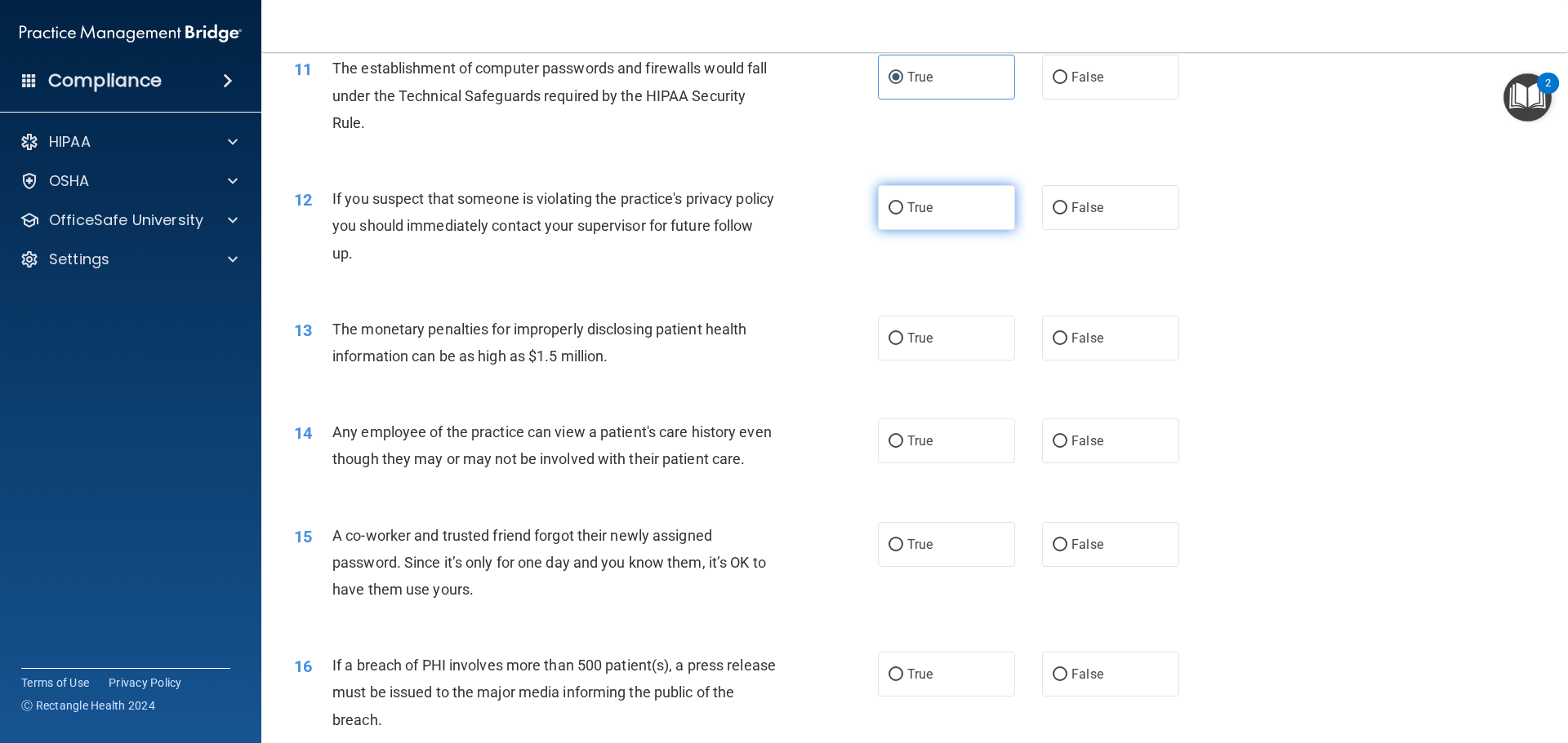
click at [927, 215] on label "True" at bounding box center [945, 208] width 137 height 45
click at [903, 214] on input "True" at bounding box center [895, 208] width 14 height 12
radio input "true"
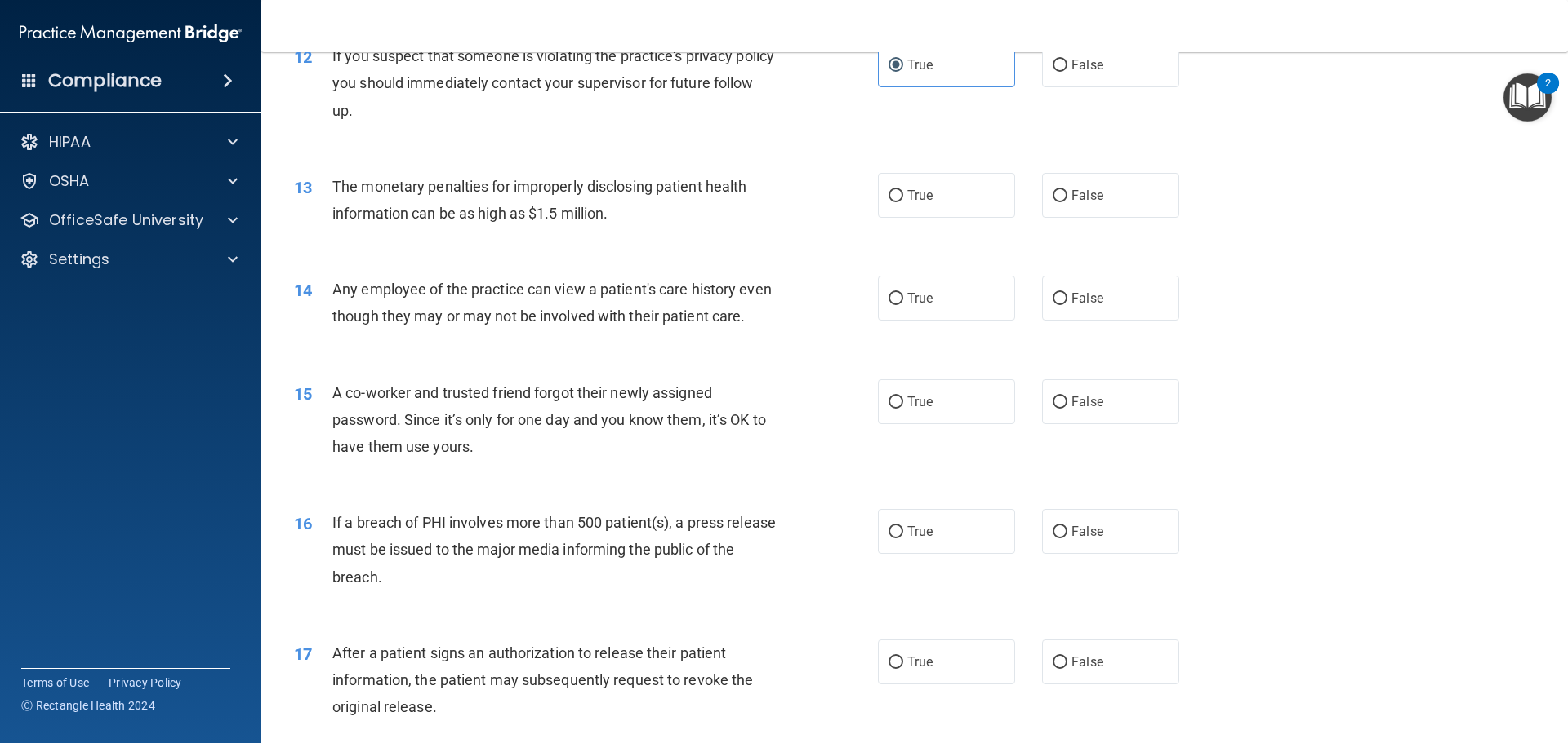
scroll to position [1388, 0]
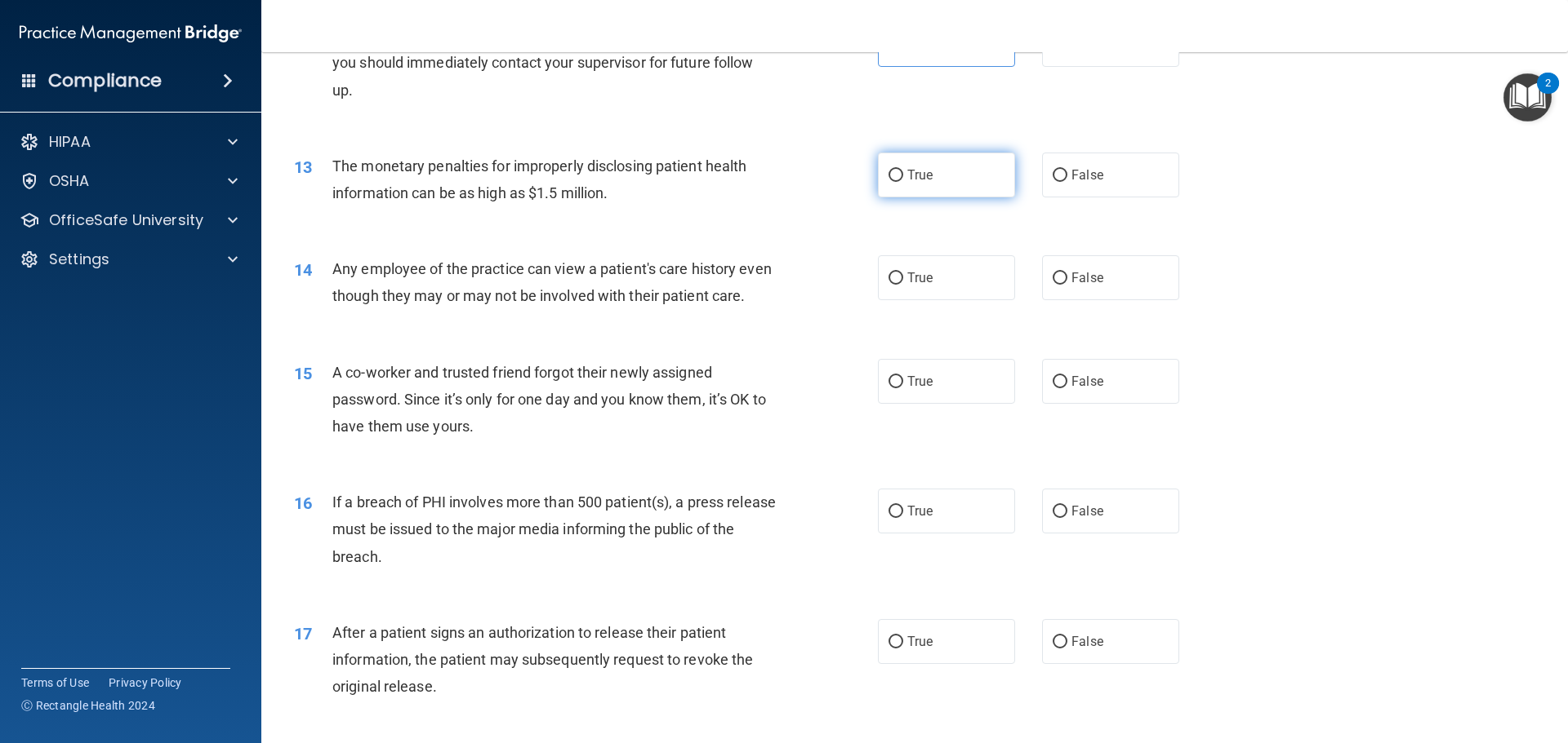
click at [910, 175] on span "True" at bounding box center [919, 175] width 25 height 15
click at [903, 175] on input "True" at bounding box center [895, 176] width 14 height 12
radio input "true"
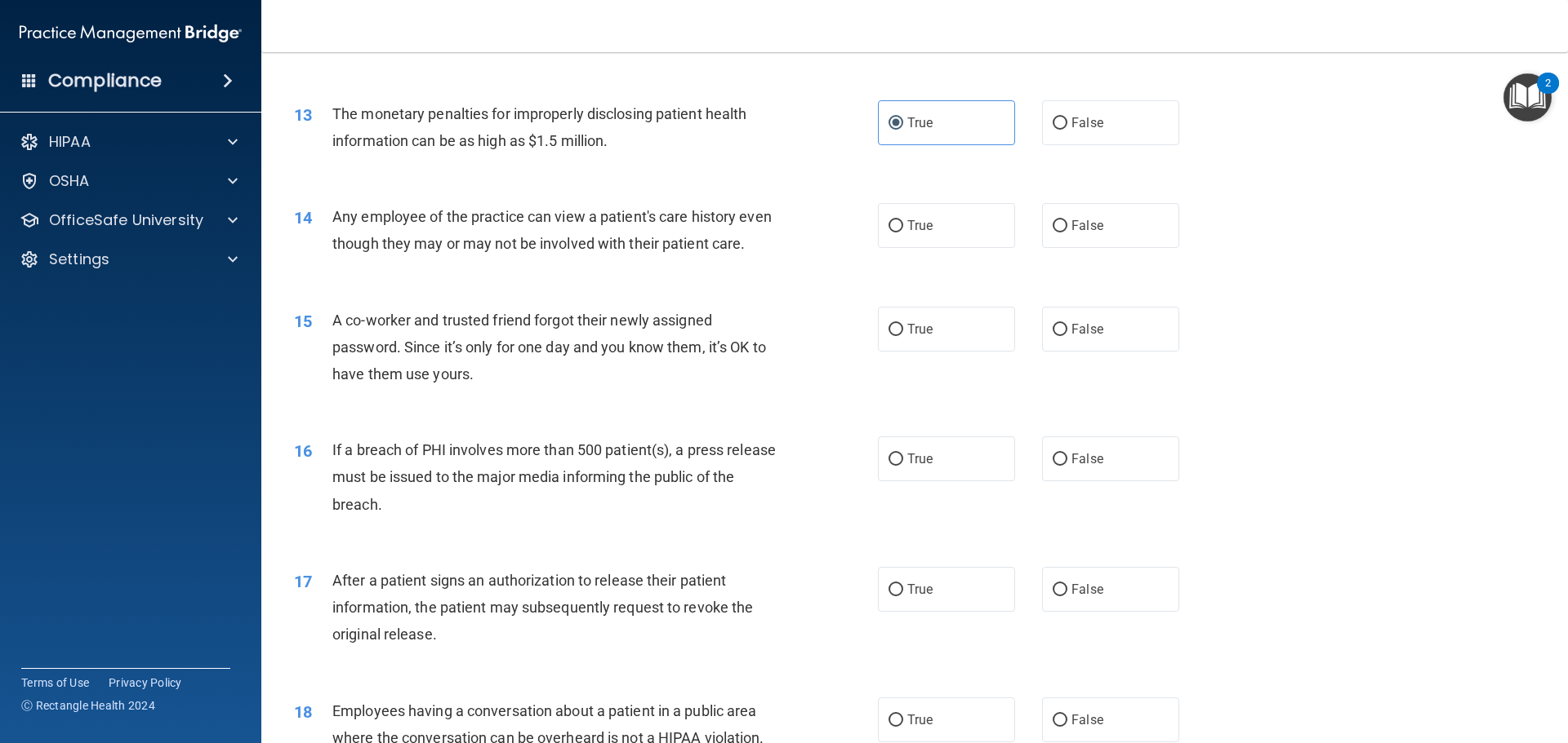
scroll to position [1469, 0]
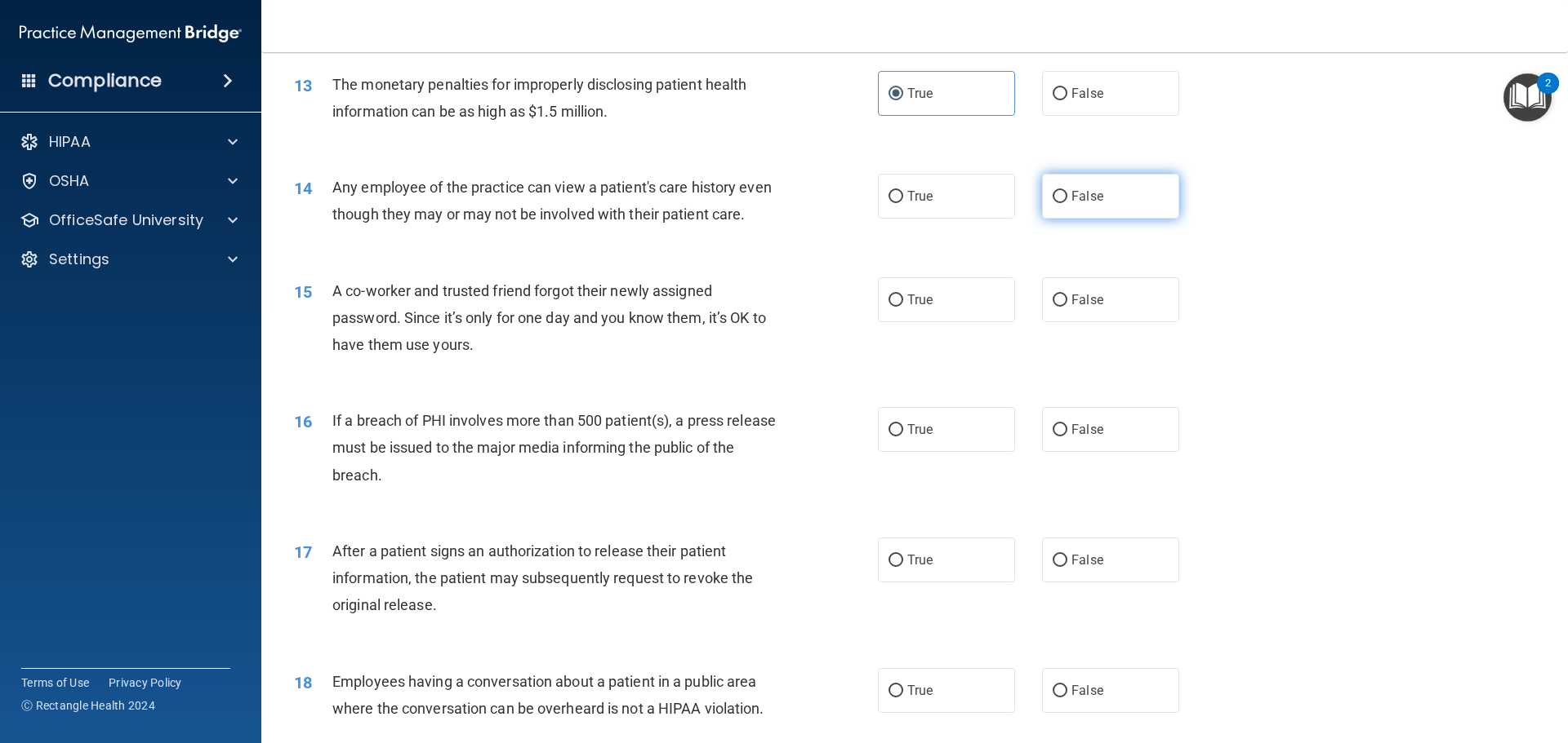
click at [1116, 200] on label "False" at bounding box center [1110, 196] width 137 height 45
click at [1067, 200] on input "False" at bounding box center [1059, 197] width 14 height 12
radio input "true"
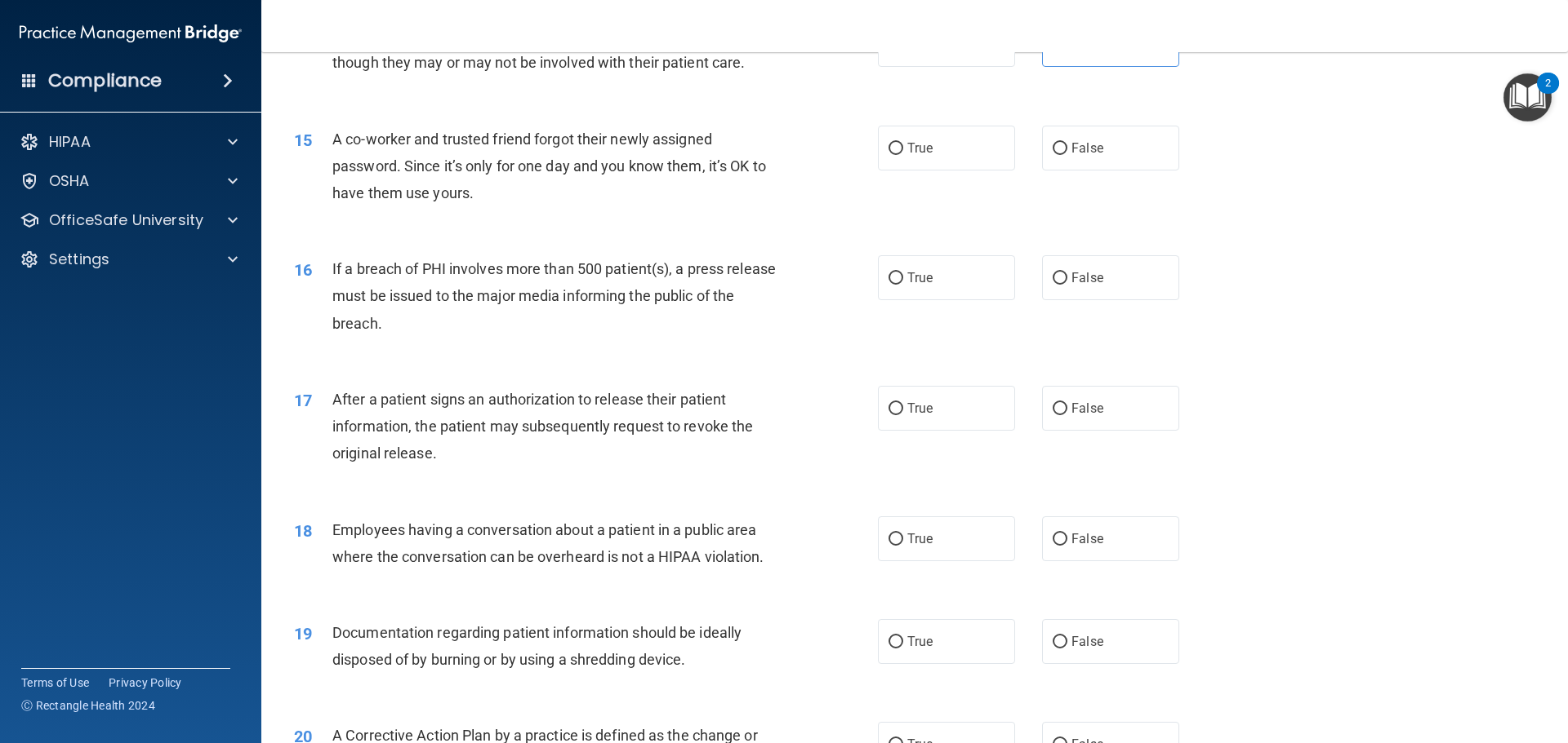
scroll to position [1632, 0]
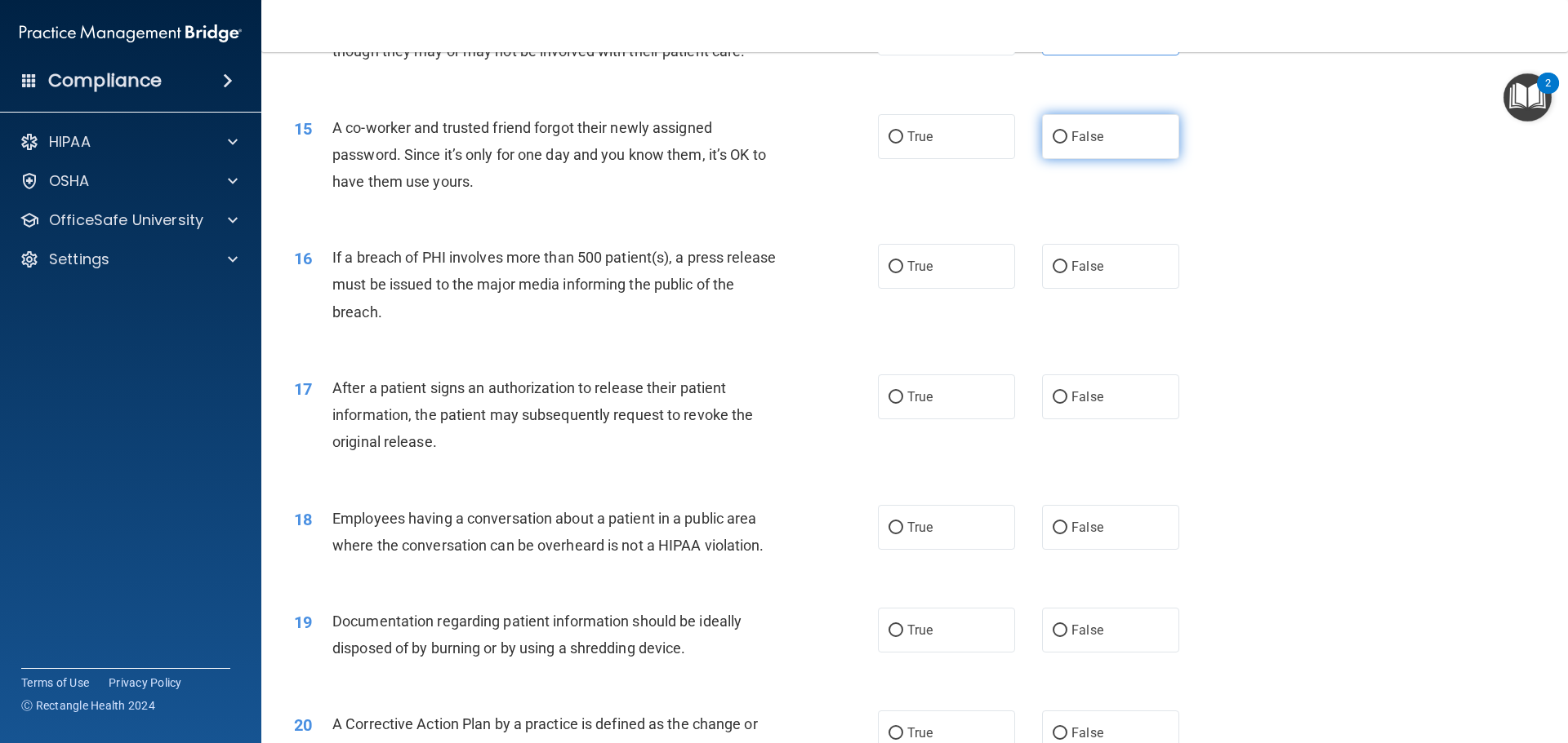
click at [1133, 159] on label "False" at bounding box center [1110, 136] width 137 height 45
click at [1067, 143] on input "False" at bounding box center [1059, 137] width 14 height 12
radio input "true"
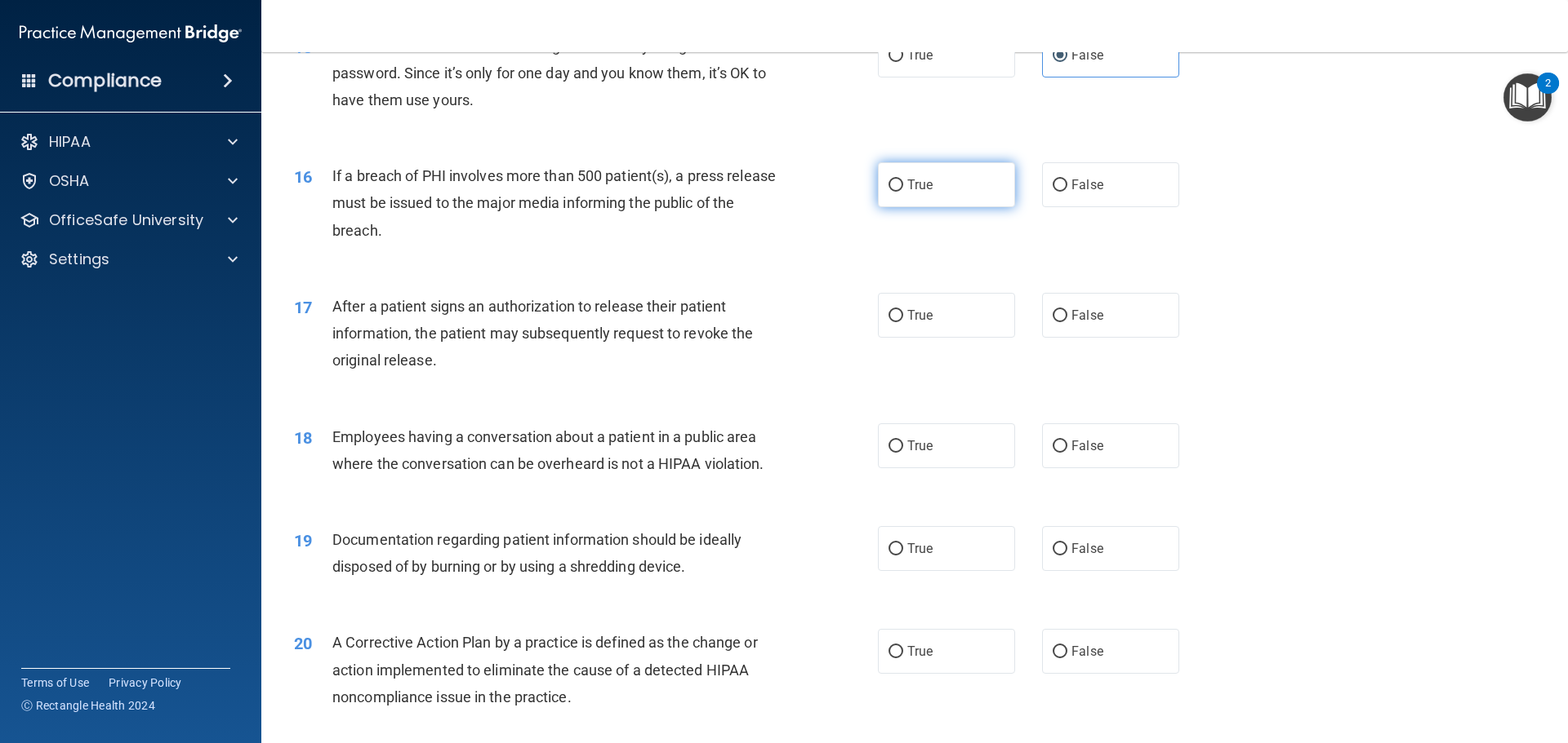
click at [908, 208] on label "True" at bounding box center [945, 185] width 137 height 45
click at [903, 192] on input "True" at bounding box center [895, 186] width 14 height 12
radio input "true"
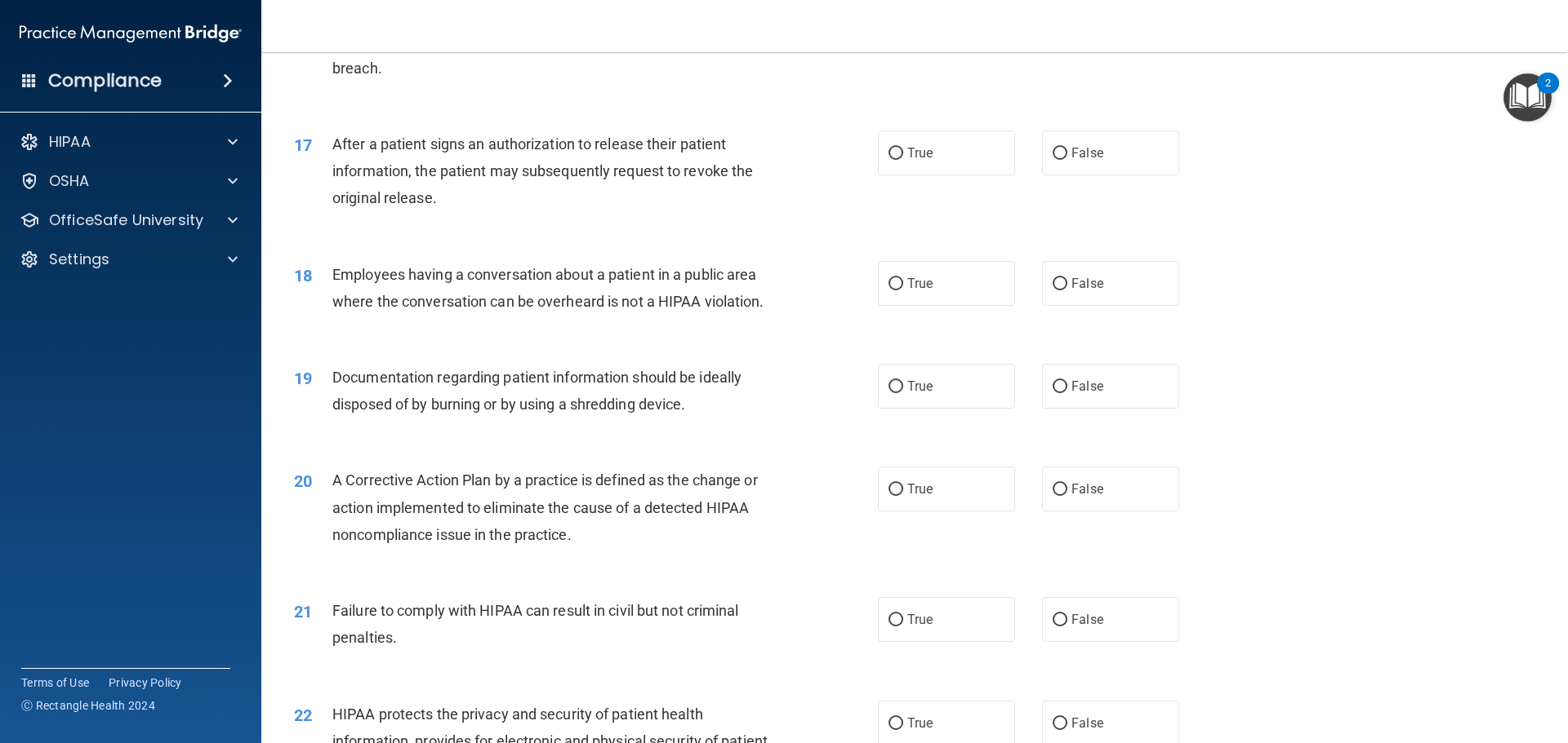
scroll to position [1877, 0]
click at [940, 175] on label "True" at bounding box center [945, 152] width 137 height 45
click at [903, 159] on input "True" at bounding box center [895, 153] width 14 height 12
radio input "true"
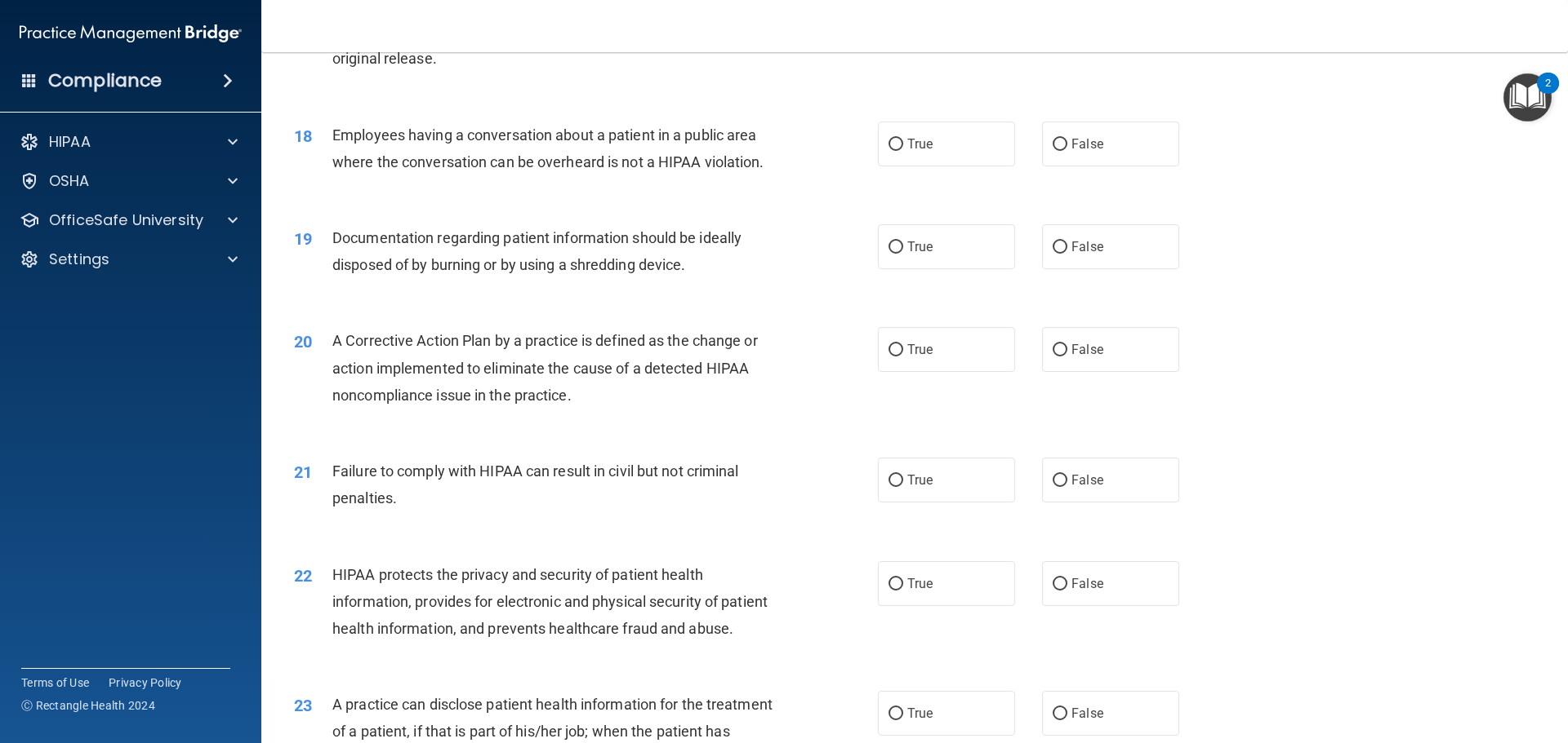
scroll to position [2041, 0]
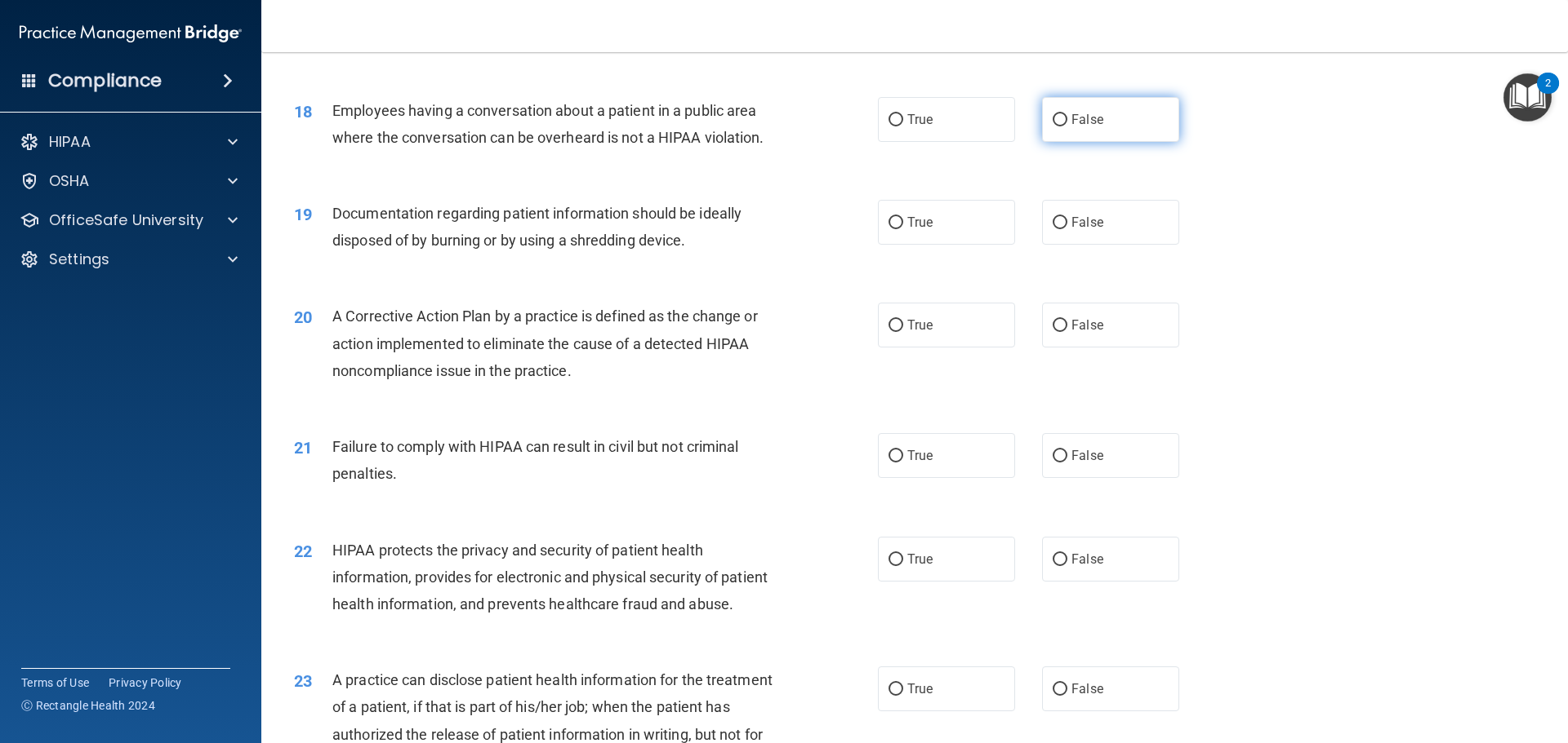
click at [1148, 142] on label "False" at bounding box center [1110, 120] width 137 height 45
click at [1067, 126] on input "False" at bounding box center [1059, 120] width 14 height 12
radio input "true"
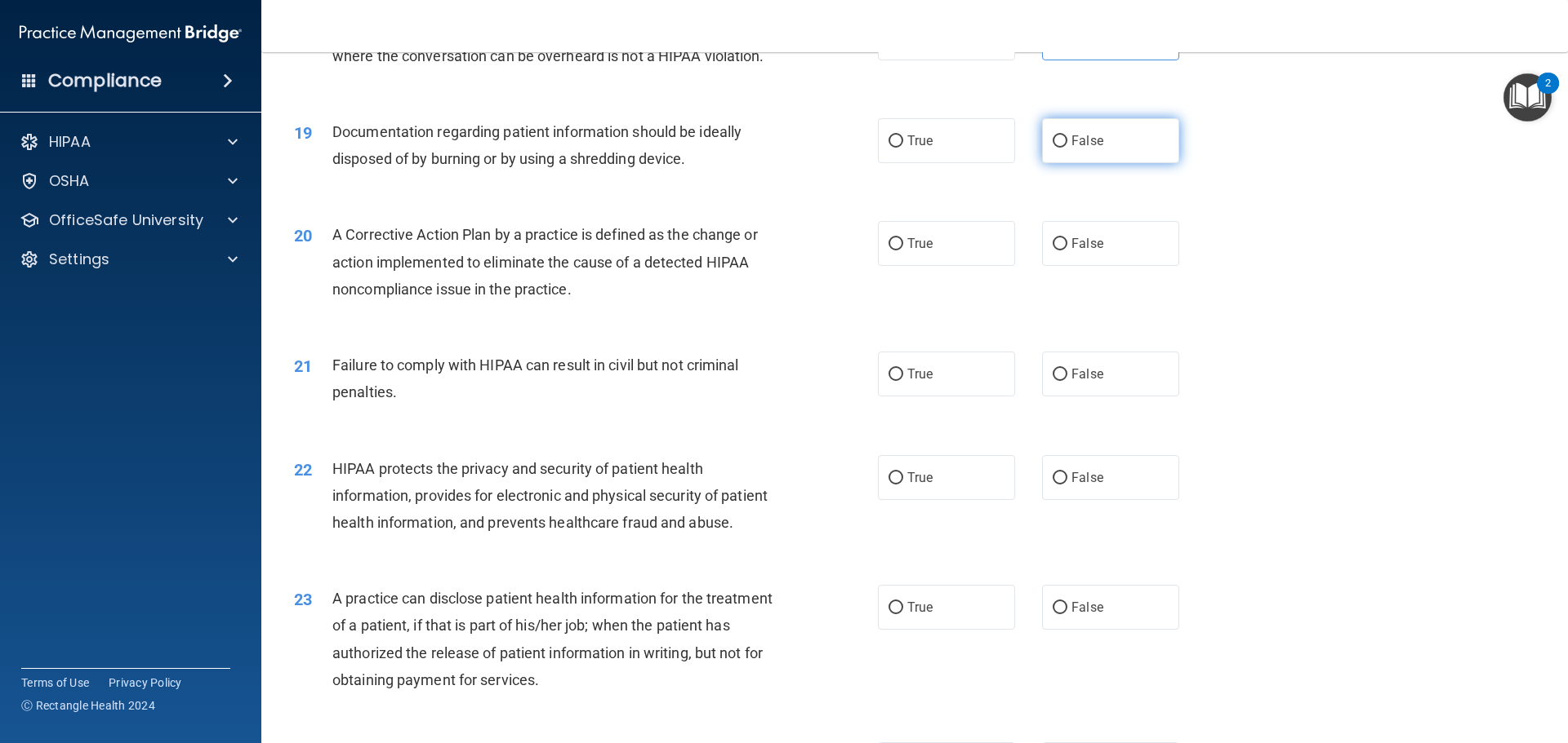
click at [1108, 164] on label "False" at bounding box center [1110, 141] width 137 height 45
click at [1067, 147] on input "False" at bounding box center [1059, 142] width 14 height 12
radio input "true"
click at [972, 164] on label "True" at bounding box center [945, 141] width 137 height 45
click at [903, 147] on input "True" at bounding box center [895, 142] width 14 height 12
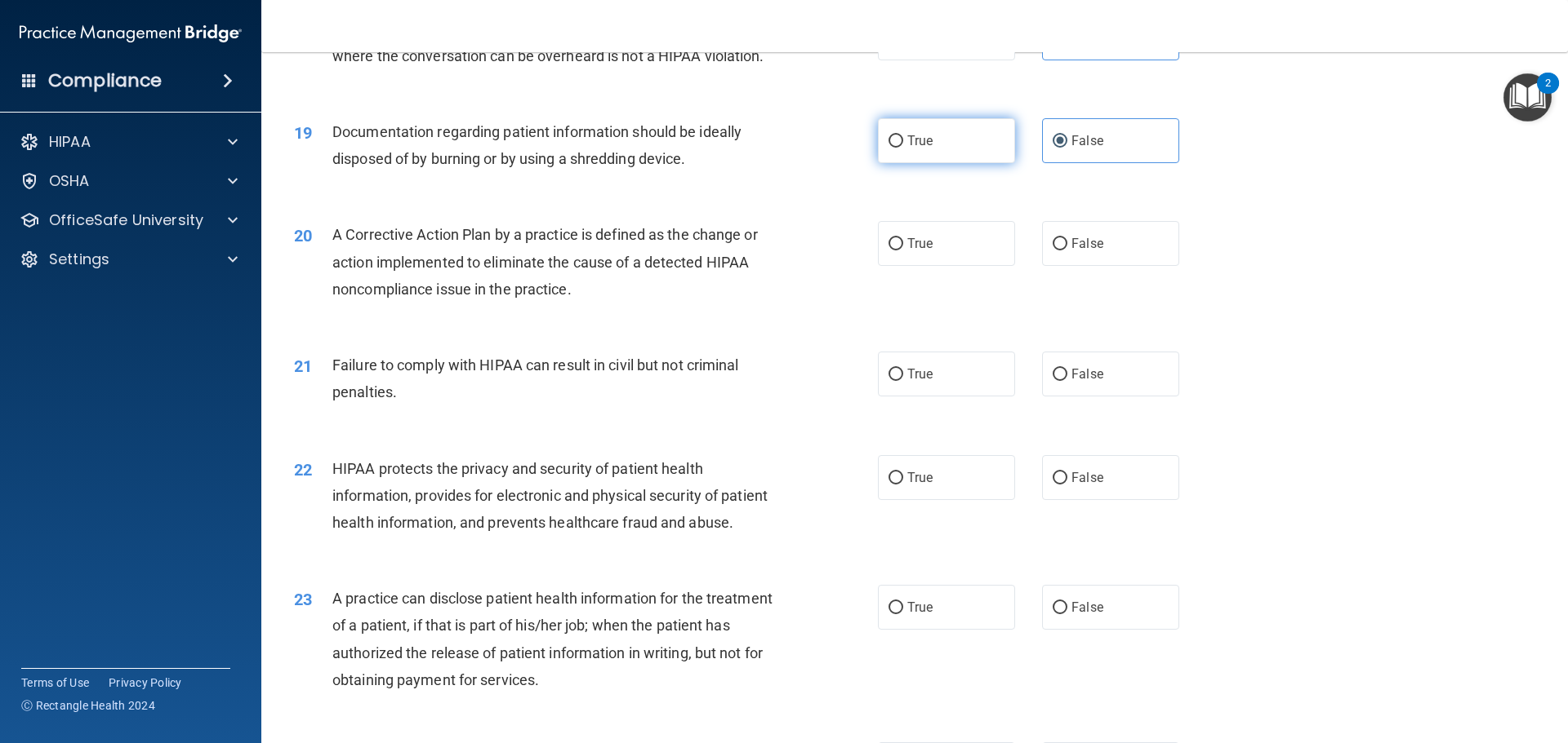
radio input "true"
radio input "false"
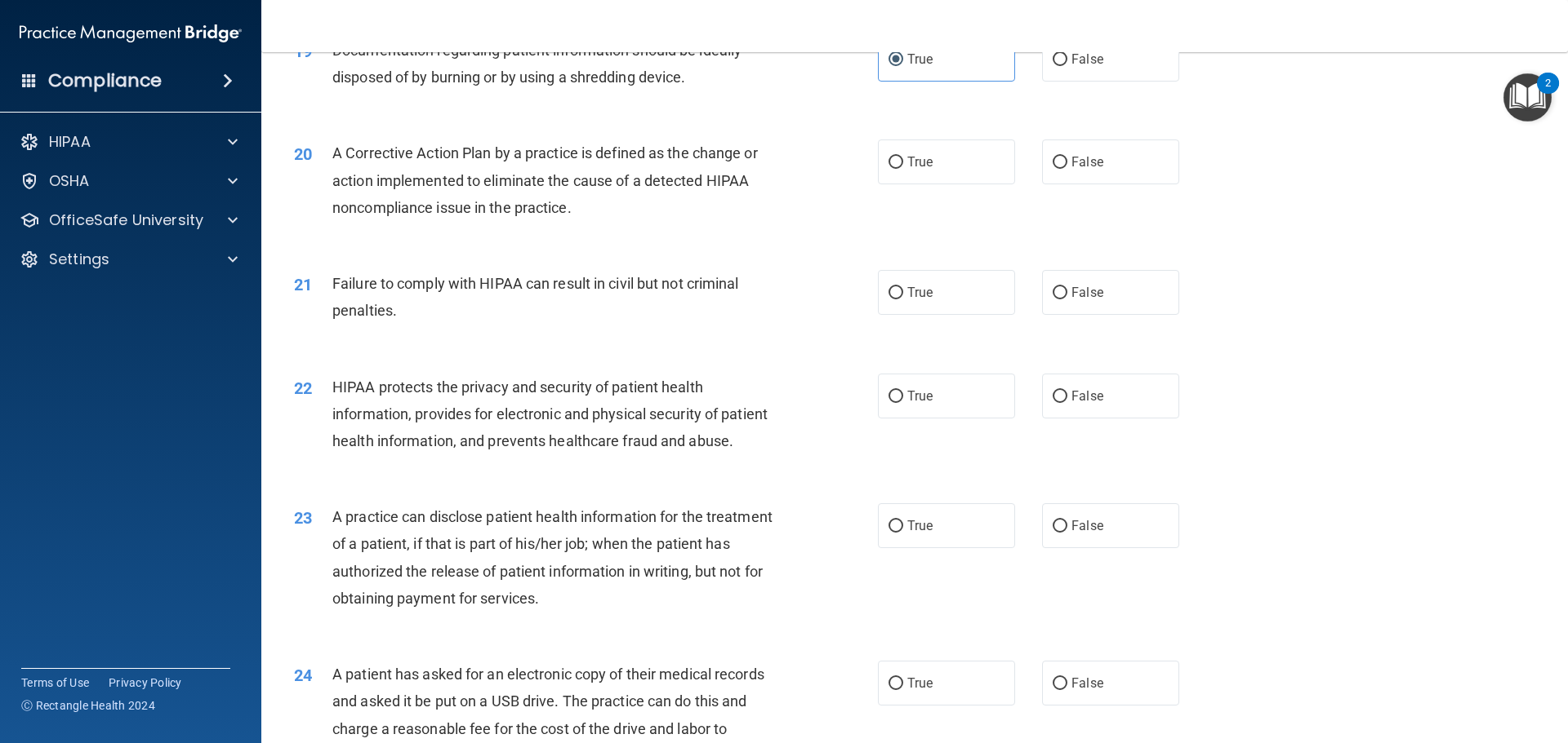
scroll to position [2285, 0]
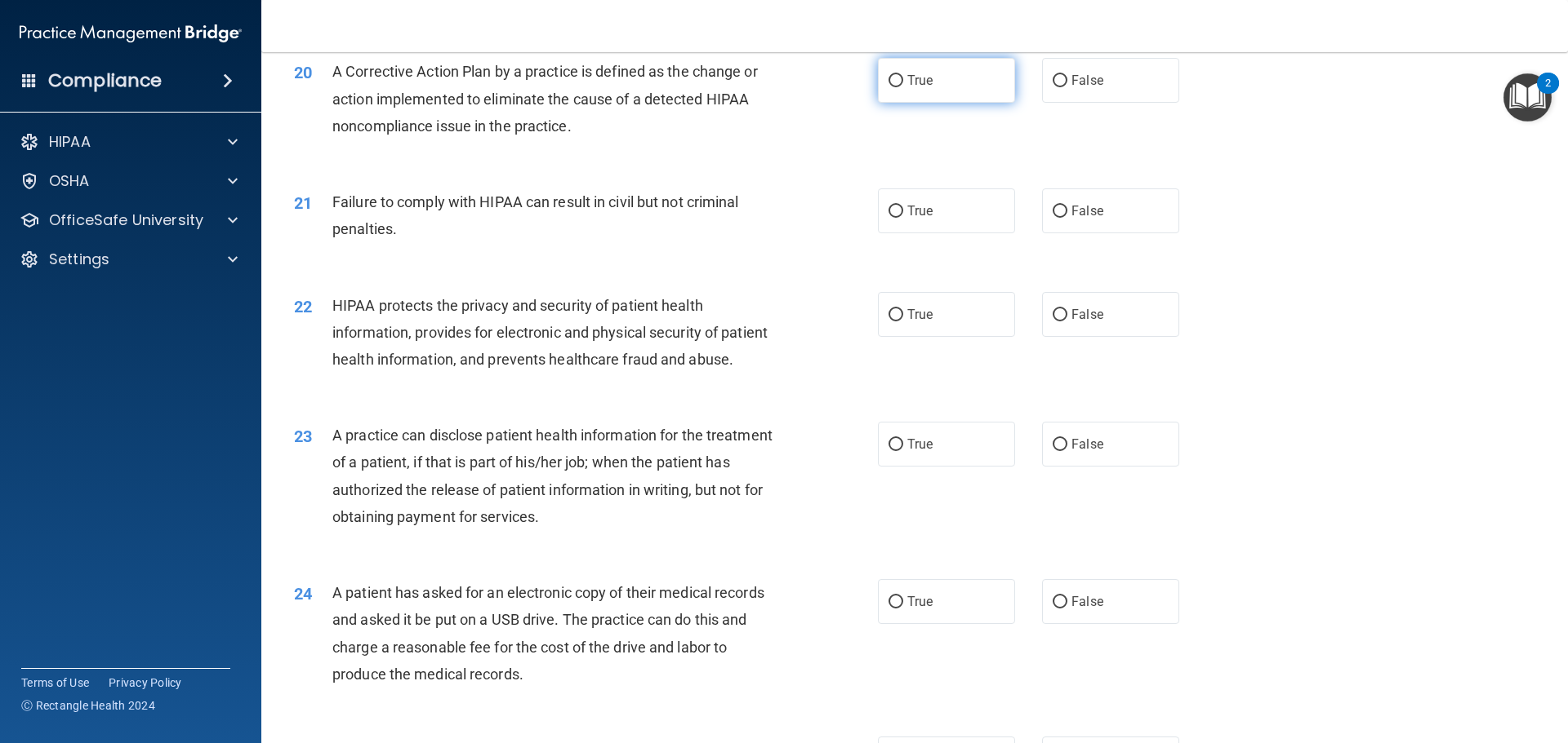
click at [960, 103] on label "True" at bounding box center [945, 80] width 137 height 45
click at [903, 87] on input "True" at bounding box center [895, 81] width 14 height 12
radio input "true"
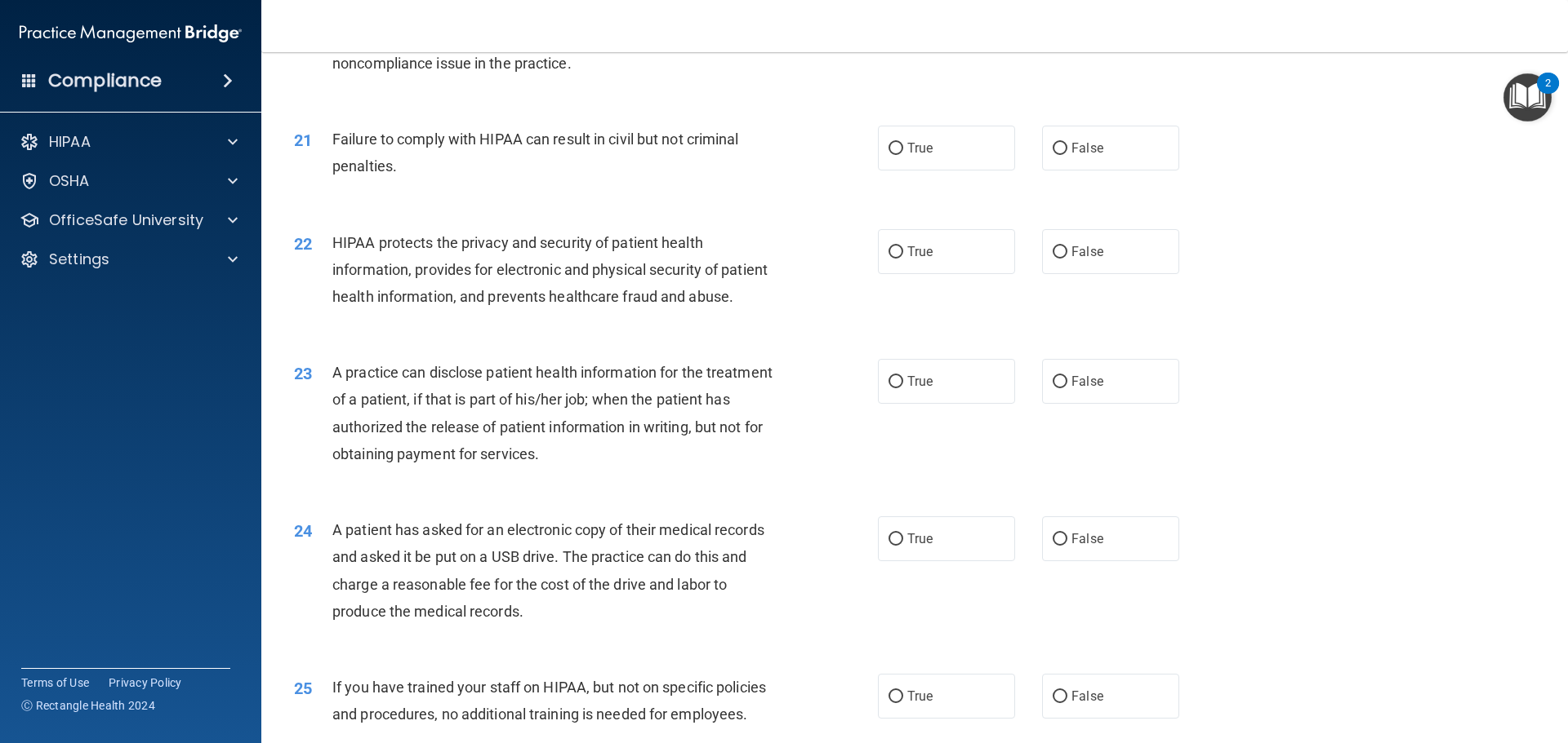
scroll to position [2385, 0]
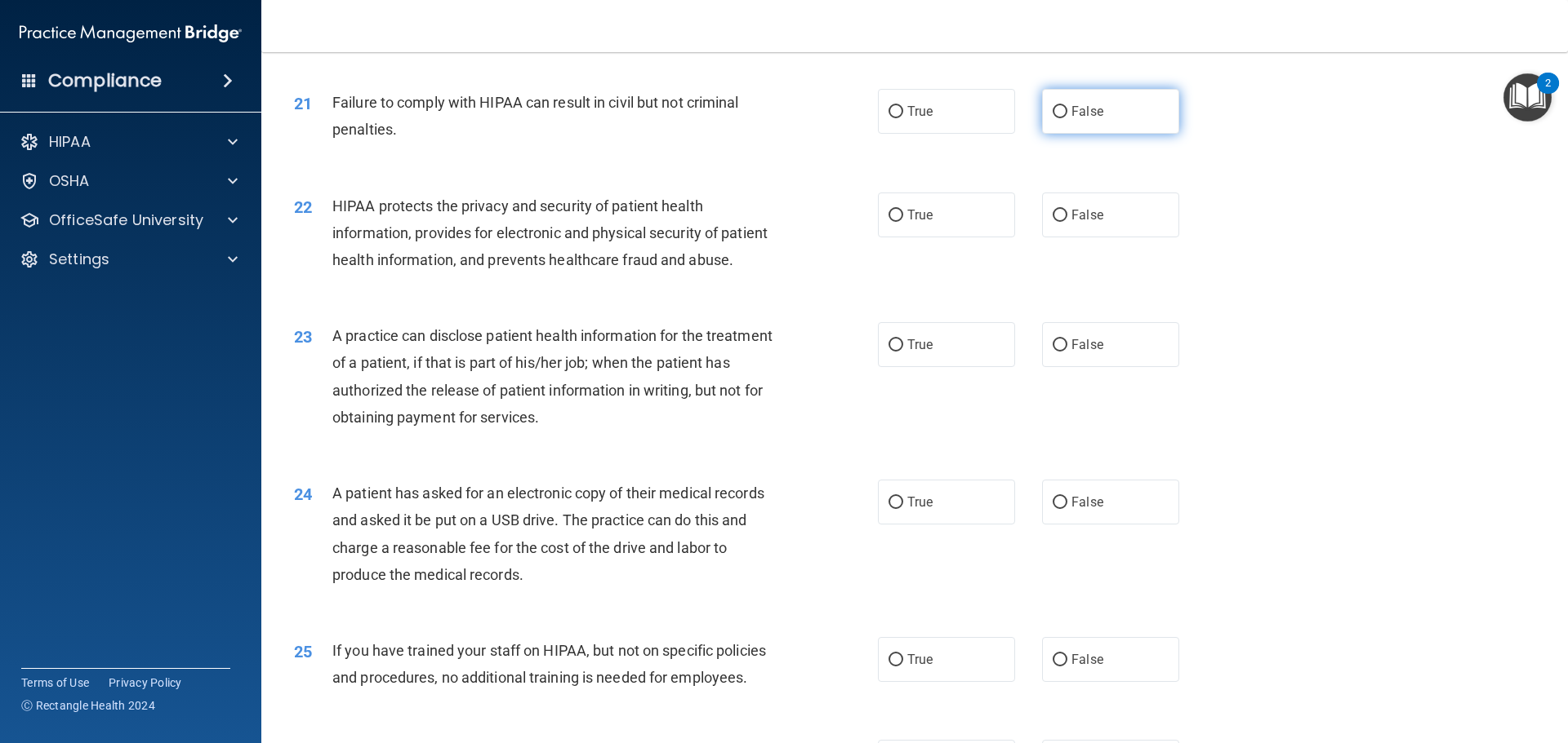
click at [1108, 134] on label "False" at bounding box center [1110, 111] width 137 height 45
click at [1067, 119] on input "False" at bounding box center [1059, 112] width 14 height 12
radio input "true"
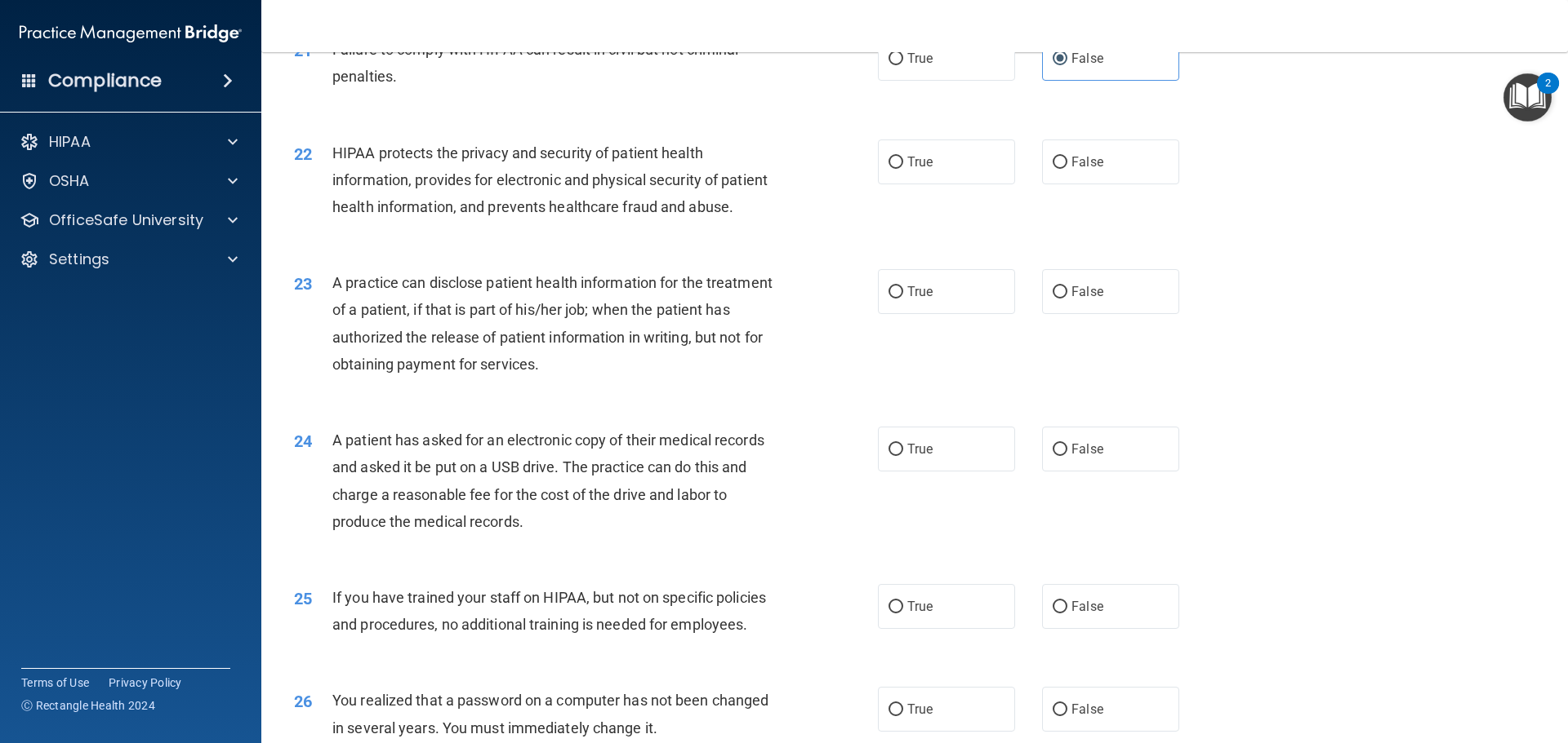
scroll to position [2466, 0]
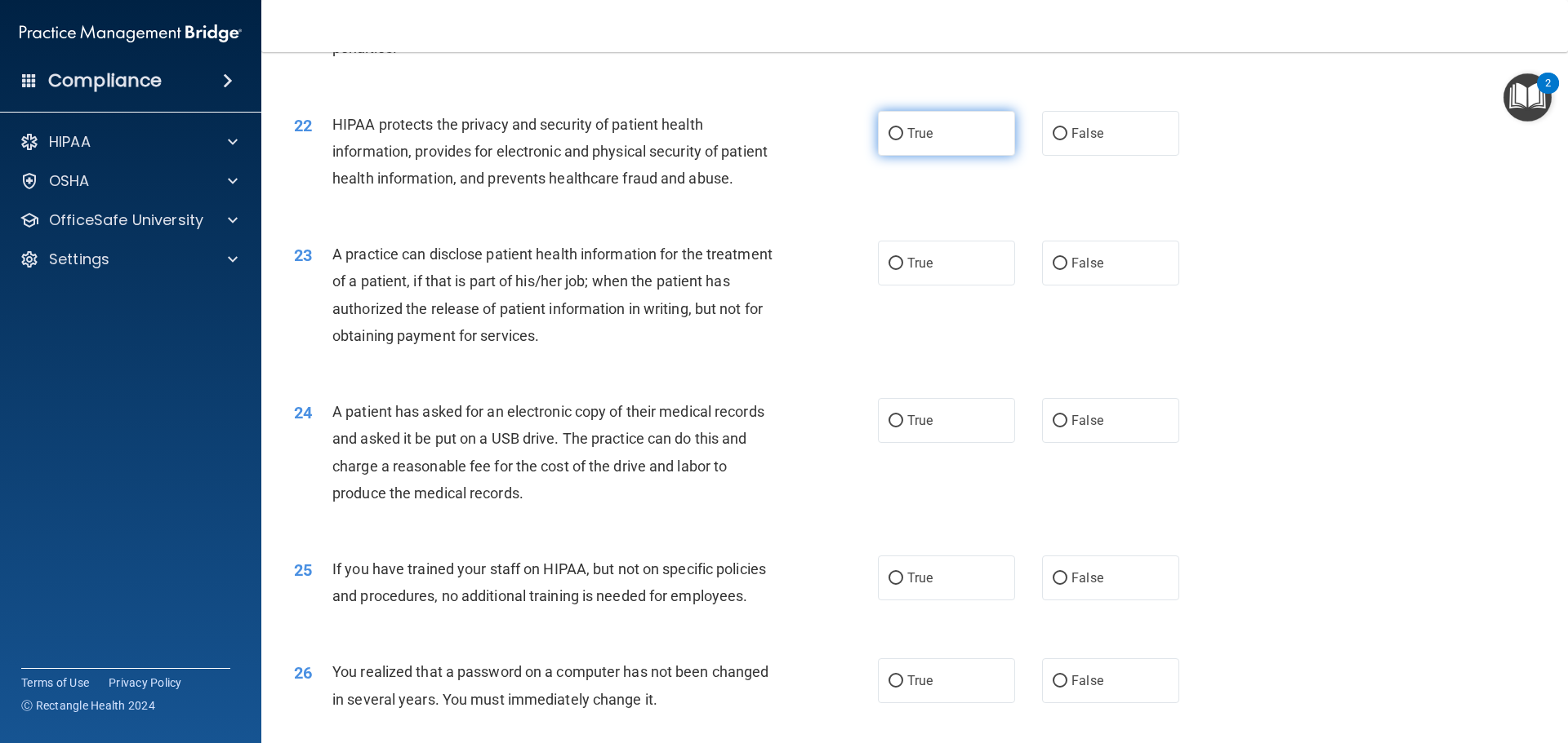
click at [925, 152] on label "True" at bounding box center [945, 133] width 137 height 45
click at [903, 141] on input "True" at bounding box center [895, 134] width 14 height 12
radio input "true"
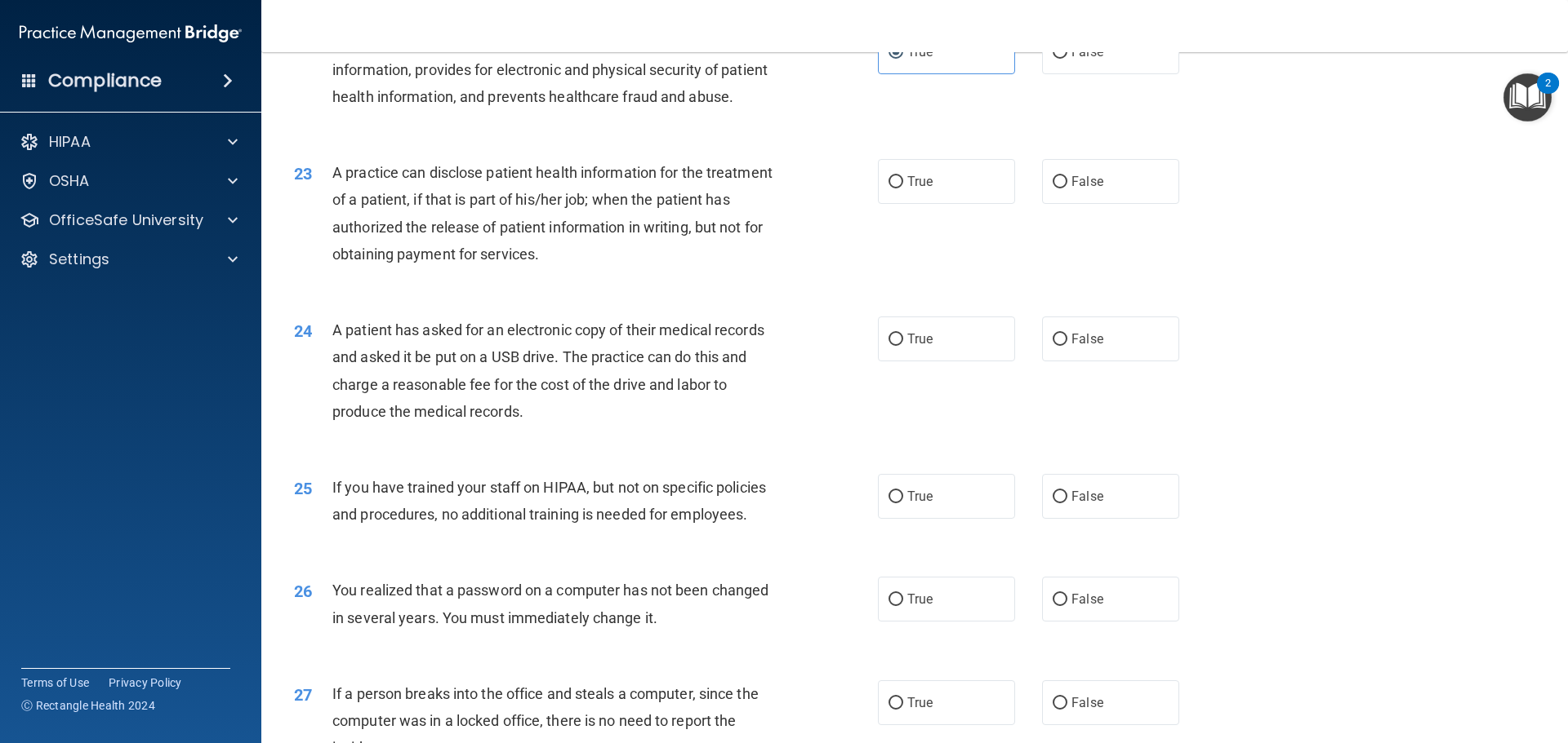
scroll to position [2630, 0]
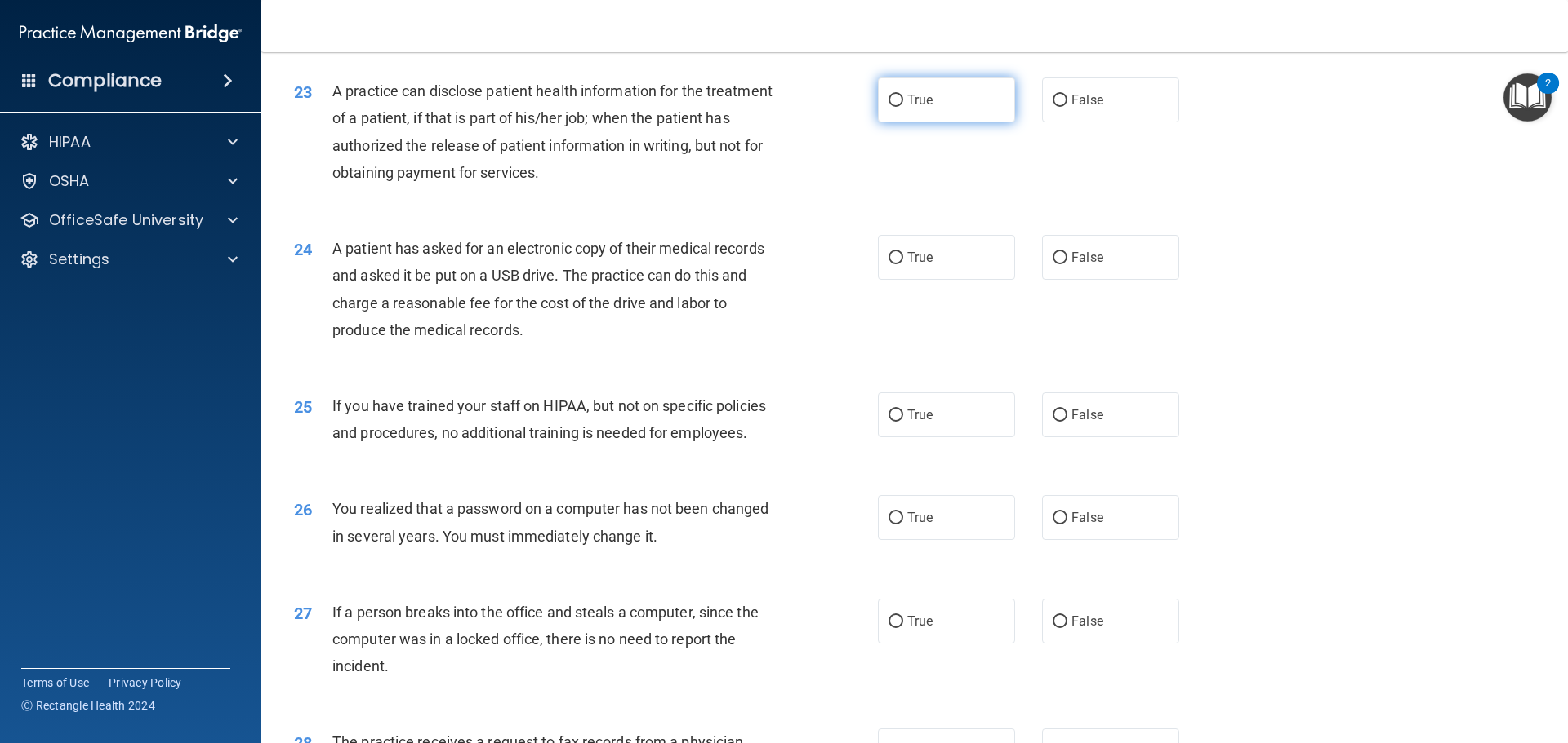
click at [922, 108] on span "True" at bounding box center [919, 99] width 25 height 15
click at [903, 107] on input "True" at bounding box center [895, 100] width 14 height 12
radio input "true"
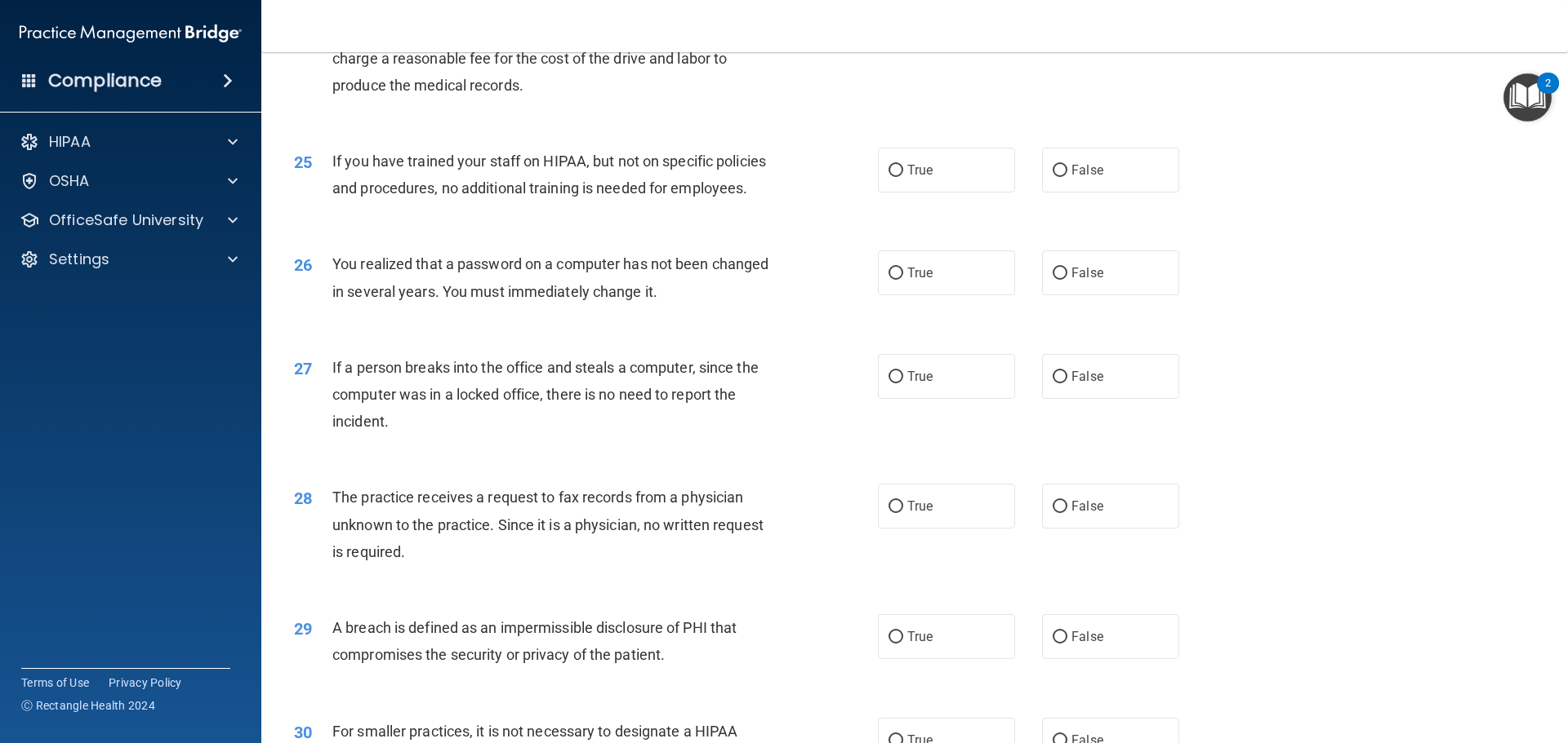
scroll to position [2792, 0]
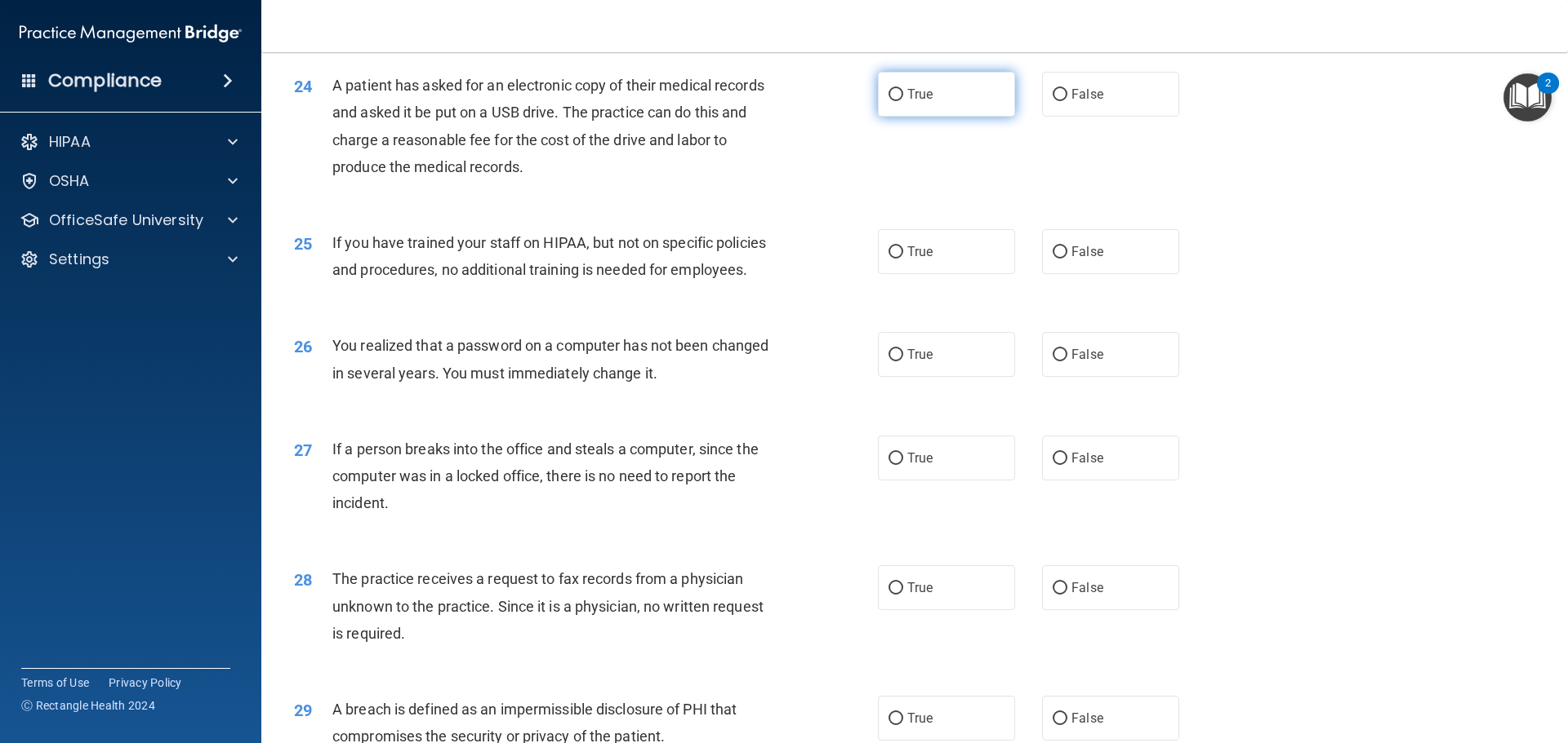
click at [887, 117] on label "True" at bounding box center [945, 94] width 137 height 45
click at [889, 101] on input "True" at bounding box center [895, 95] width 14 height 12
radio input "true"
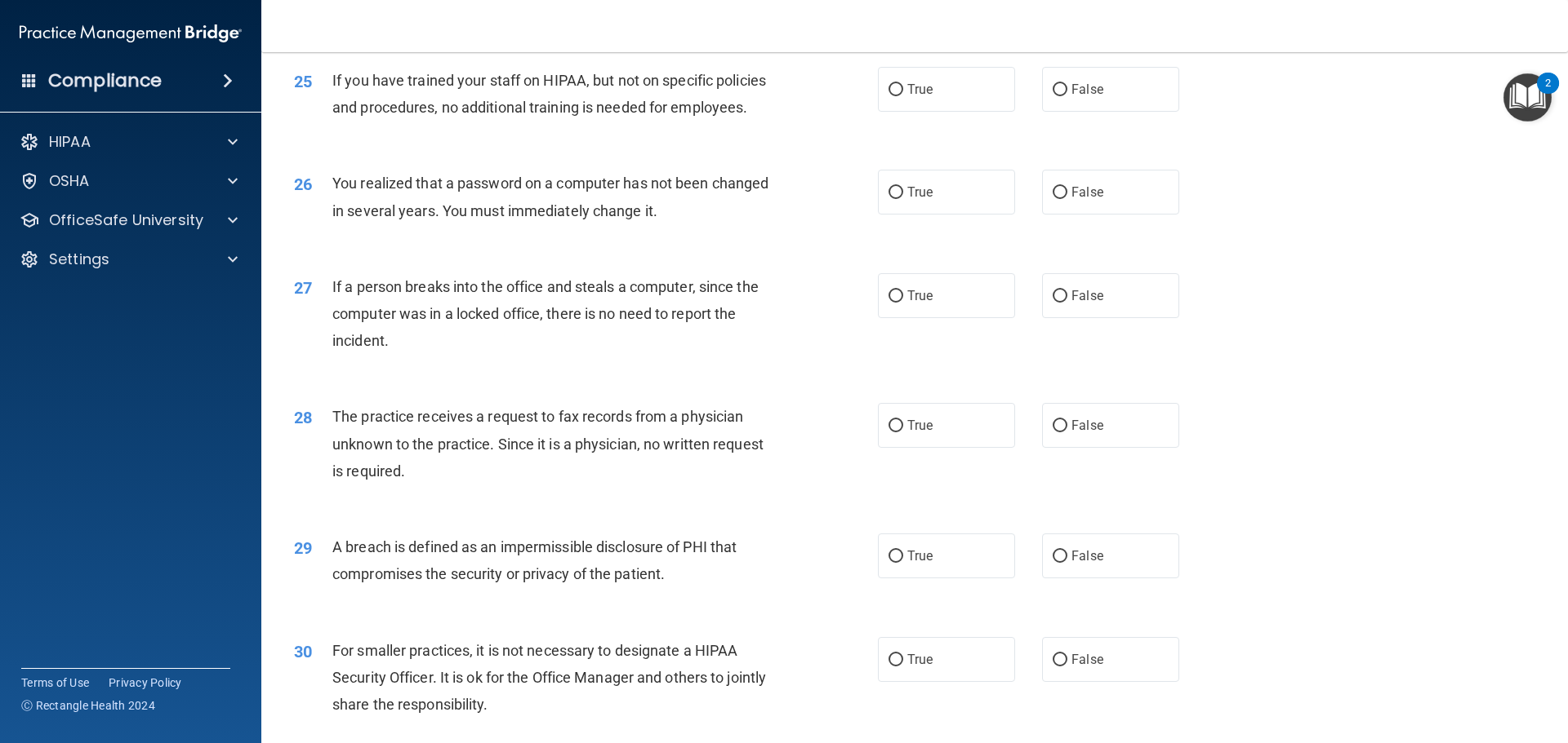
scroll to position [2956, 0]
click at [1082, 97] on span "False" at bounding box center [1087, 88] width 32 height 15
click at [1067, 96] on input "False" at bounding box center [1059, 89] width 14 height 12
radio input "true"
click at [910, 199] on span "True" at bounding box center [919, 191] width 25 height 15
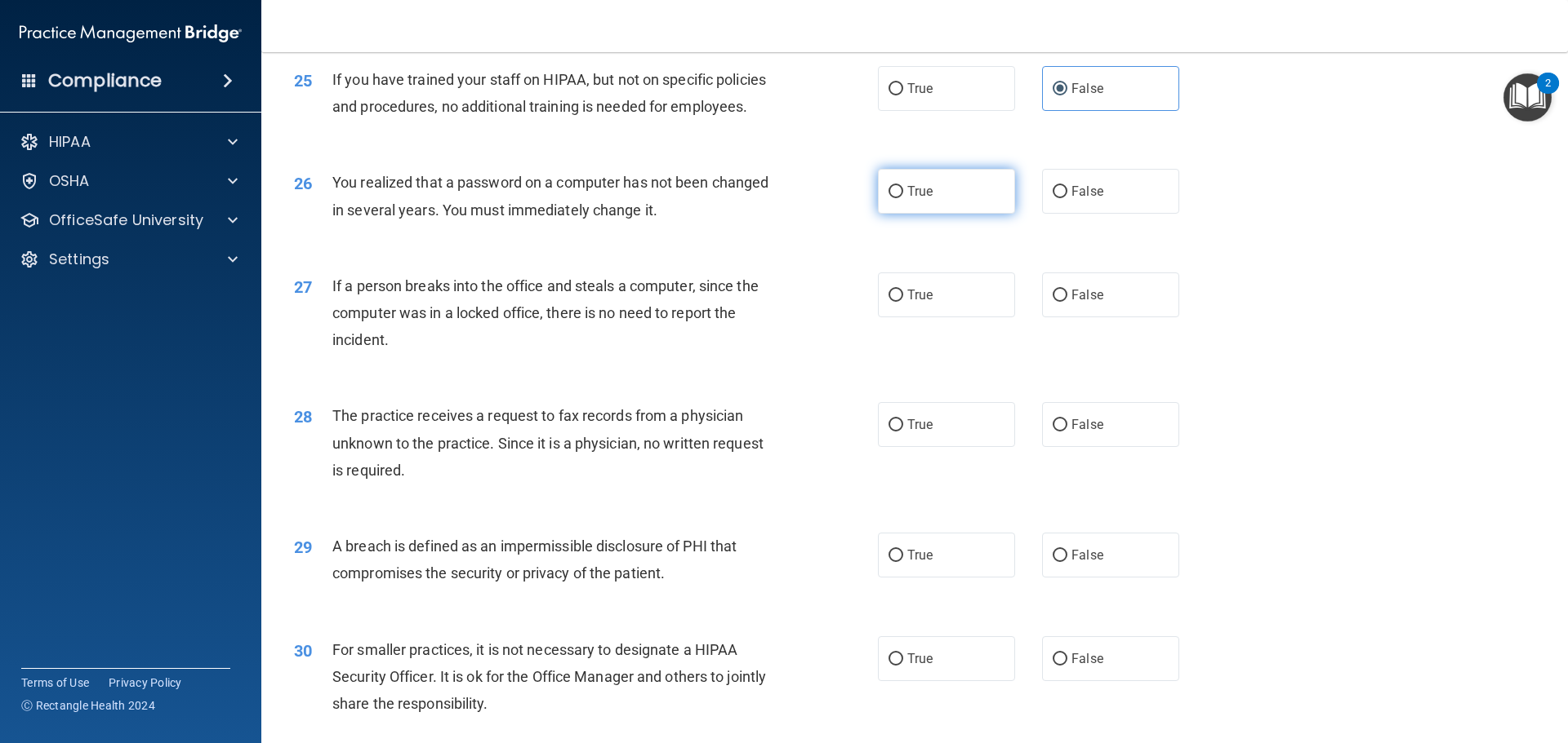
click at [903, 198] on input "True" at bounding box center [895, 192] width 14 height 12
radio input "true"
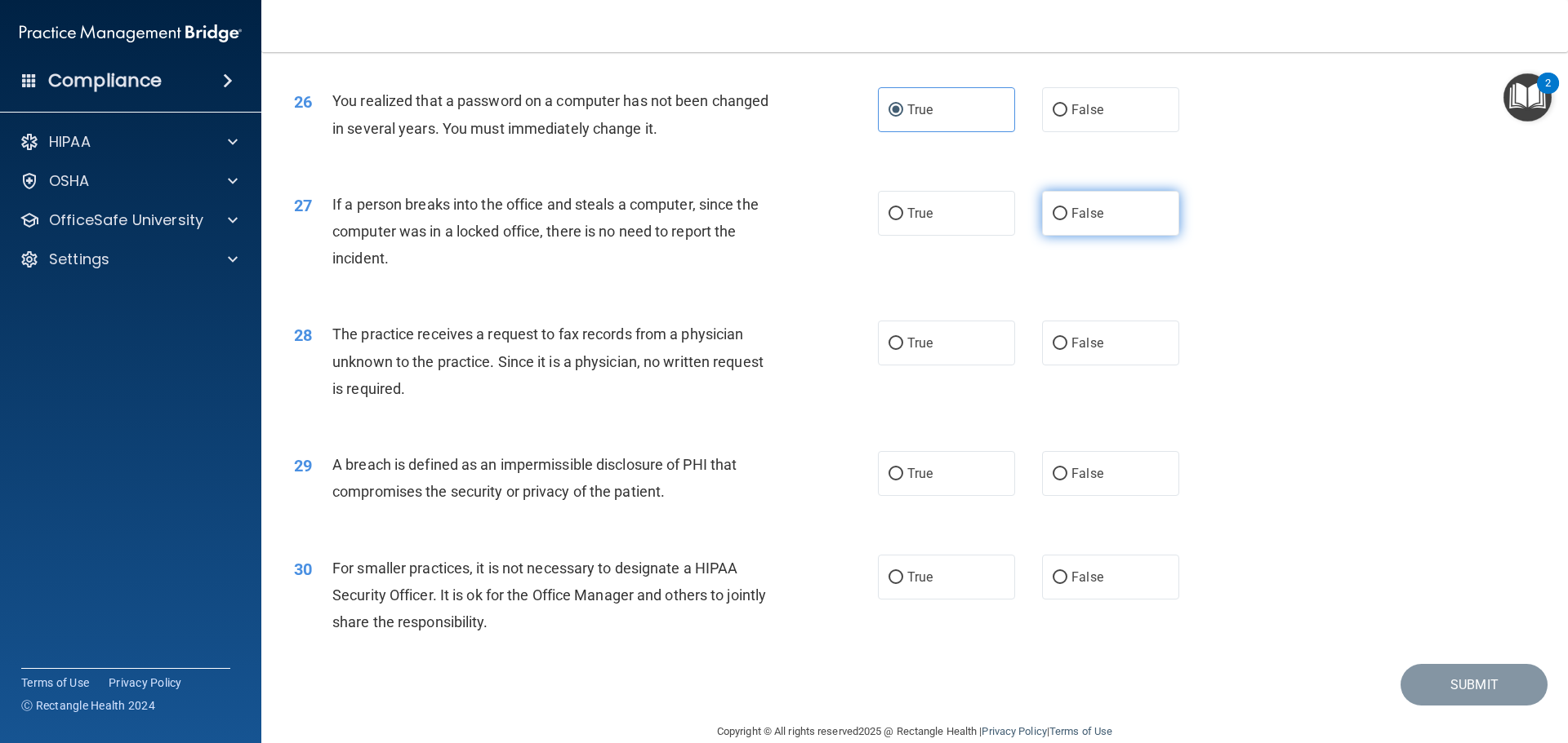
click at [1104, 236] on label "False" at bounding box center [1110, 213] width 137 height 45
click at [1067, 220] on input "False" at bounding box center [1059, 214] width 14 height 12
radio input "true"
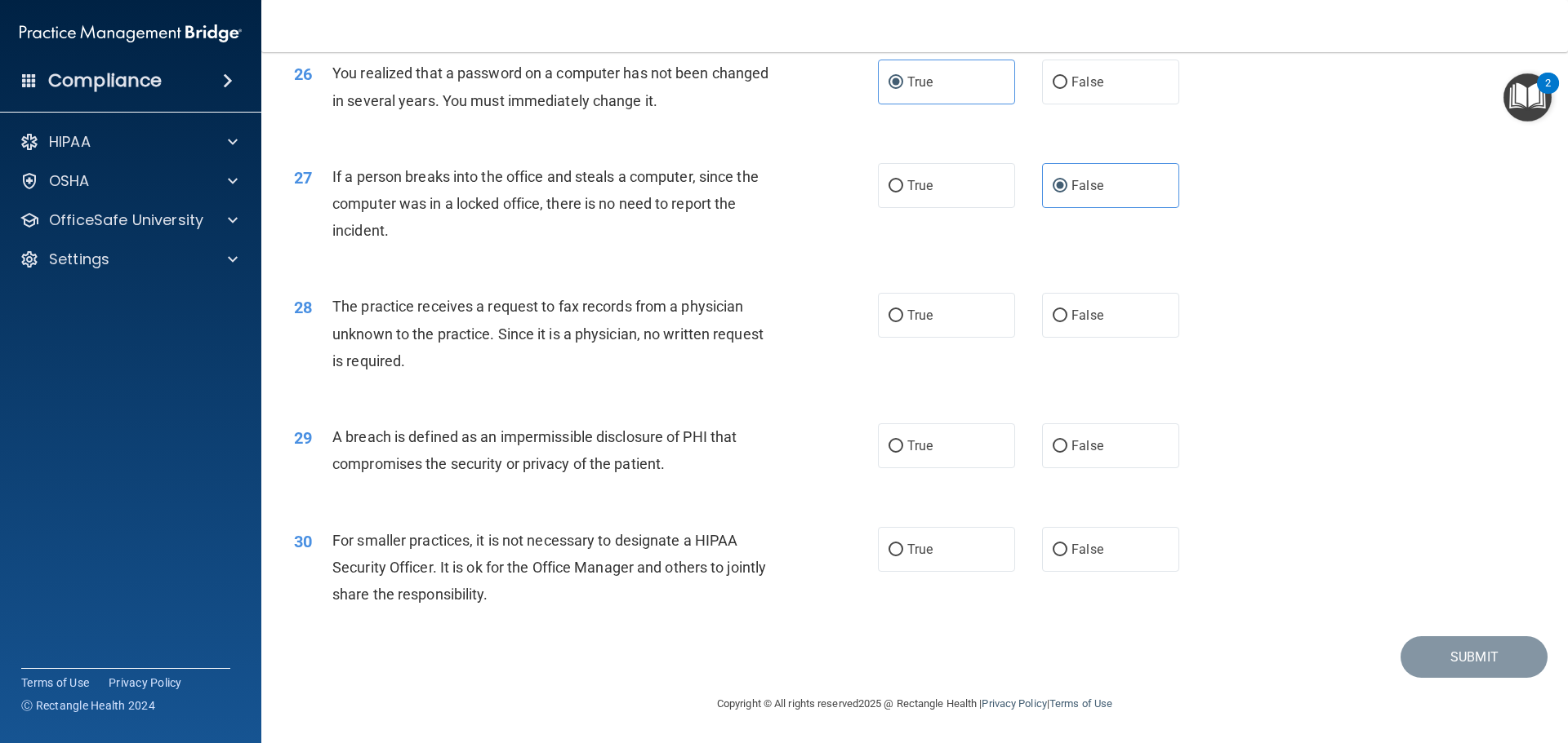
scroll to position [3119, 0]
click at [1122, 310] on label "False" at bounding box center [1110, 315] width 137 height 45
click at [1067, 310] on input "False" at bounding box center [1059, 316] width 14 height 12
radio input "true"
click at [895, 455] on label "True" at bounding box center [945, 446] width 137 height 45
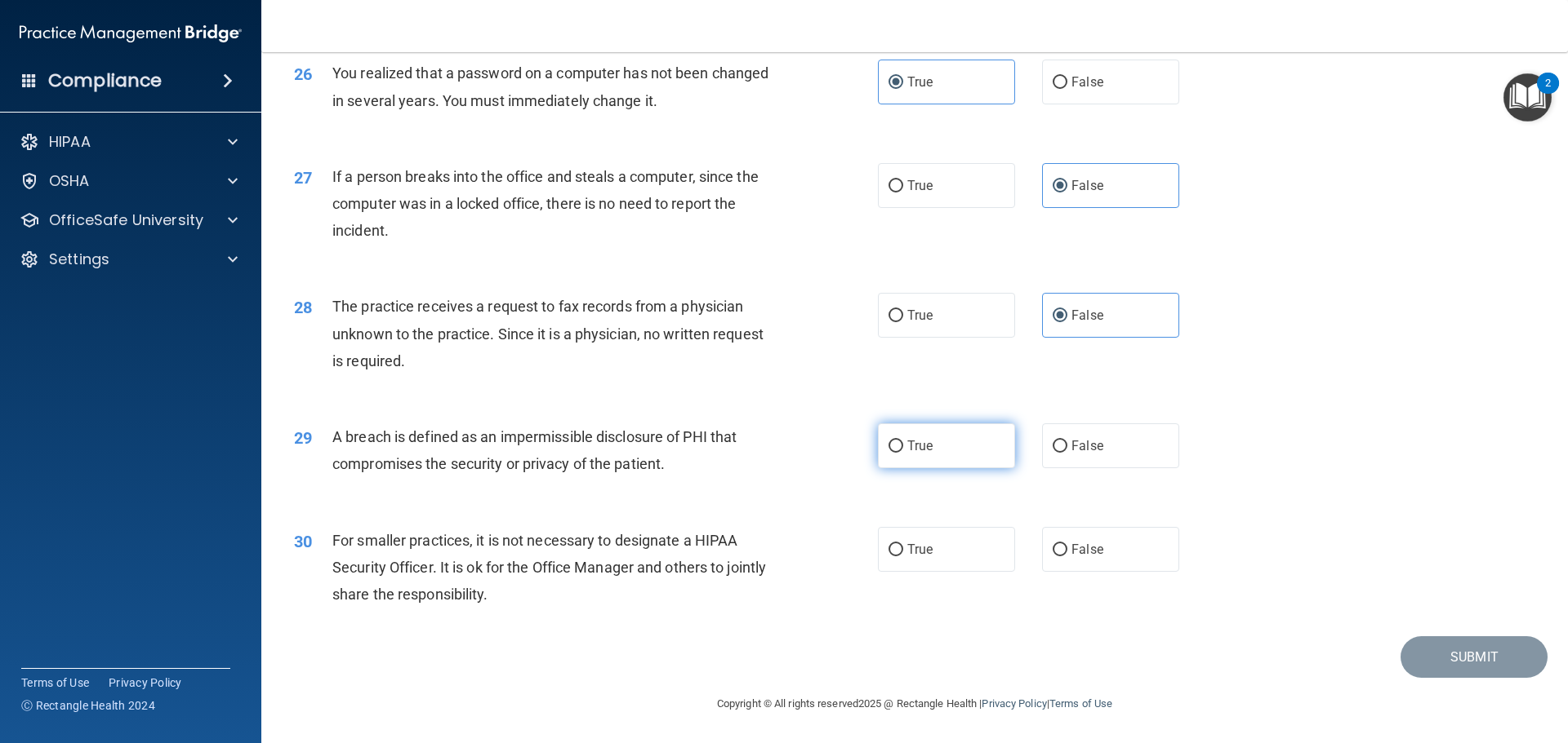
click at [895, 453] on input "True" at bounding box center [895, 447] width 14 height 12
radio input "true"
click at [1115, 548] on label "False" at bounding box center [1110, 549] width 137 height 45
click at [1067, 548] on input "False" at bounding box center [1059, 550] width 14 height 12
radio input "true"
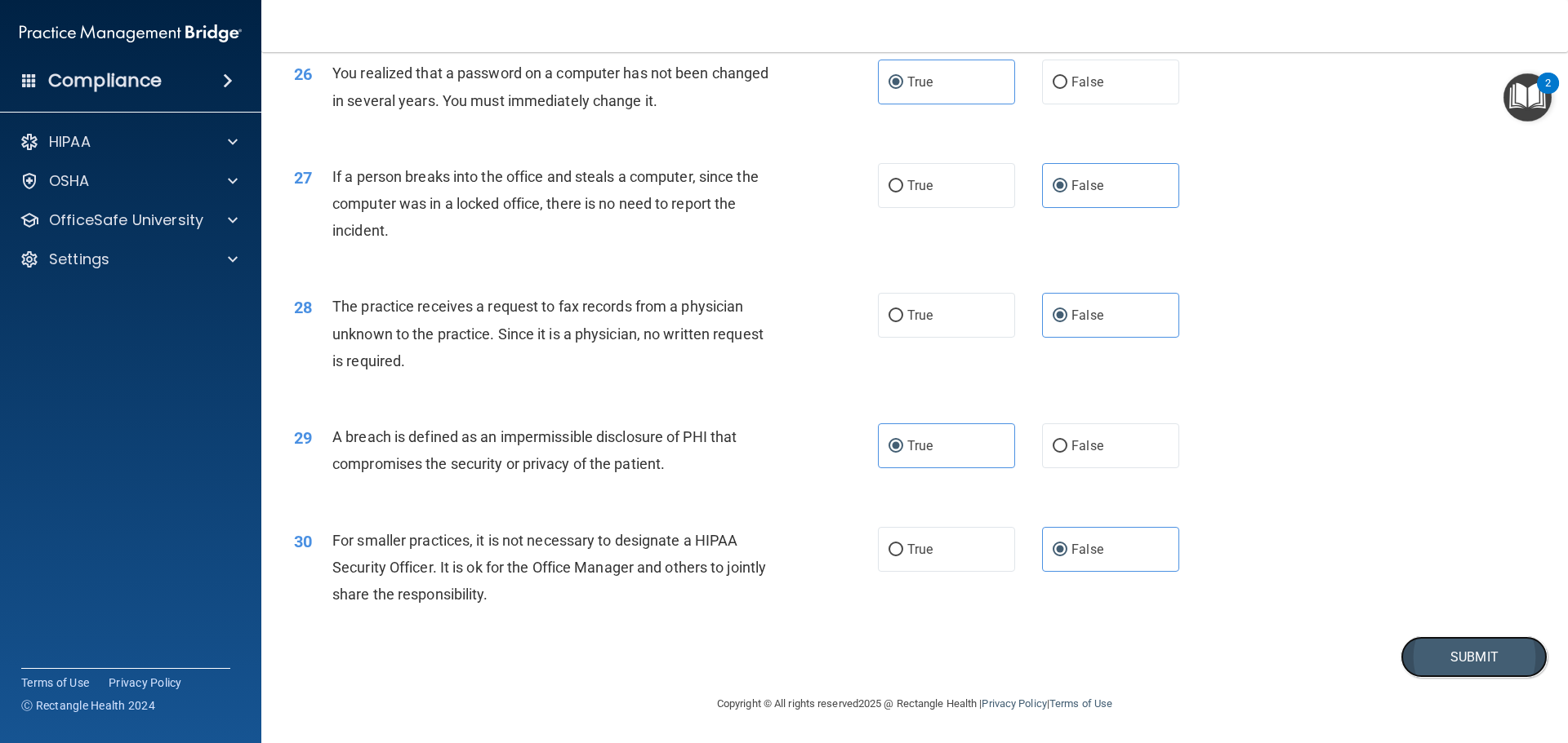
click at [1462, 666] on button "Submit" at bounding box center [1474, 658] width 147 height 42
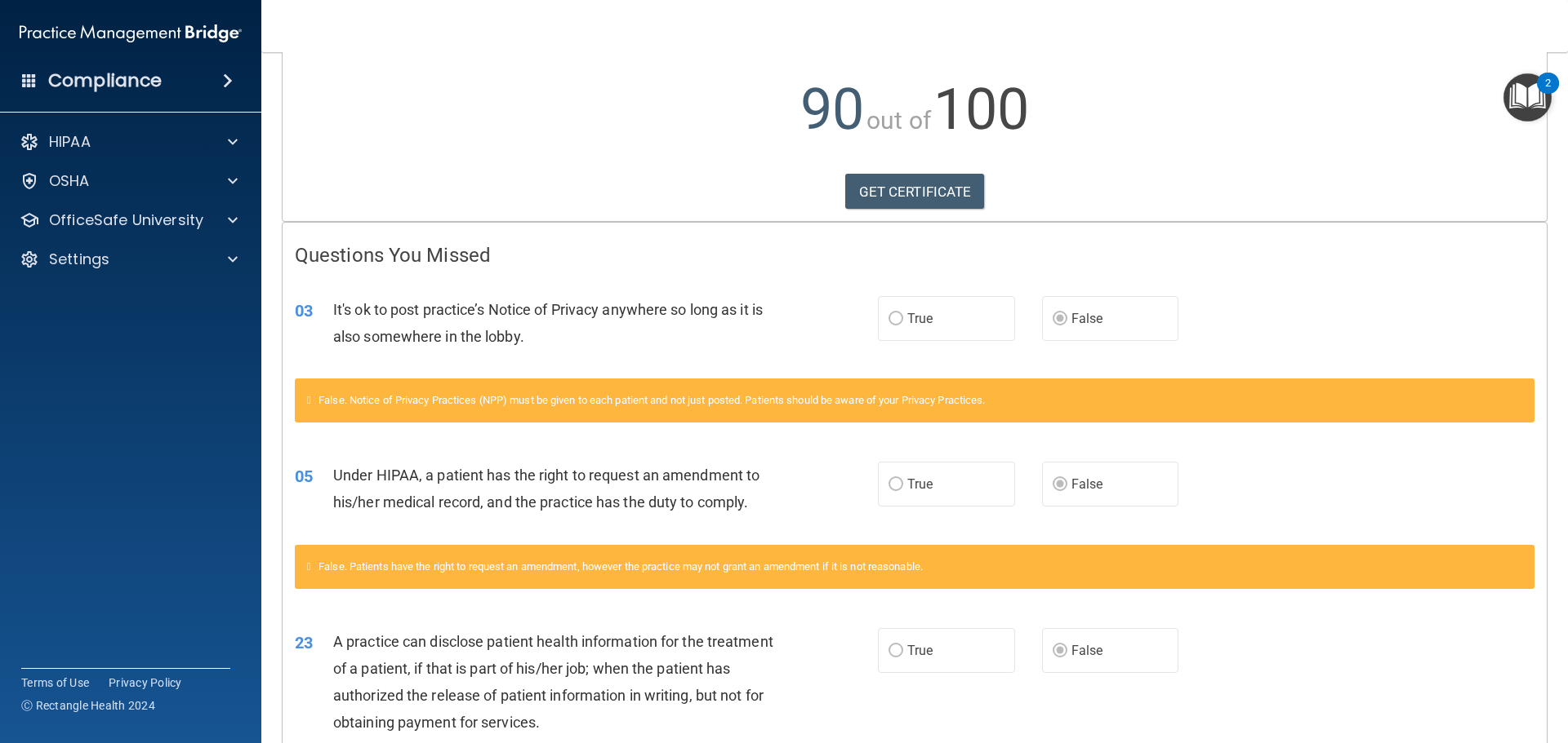
scroll to position [164, 0]
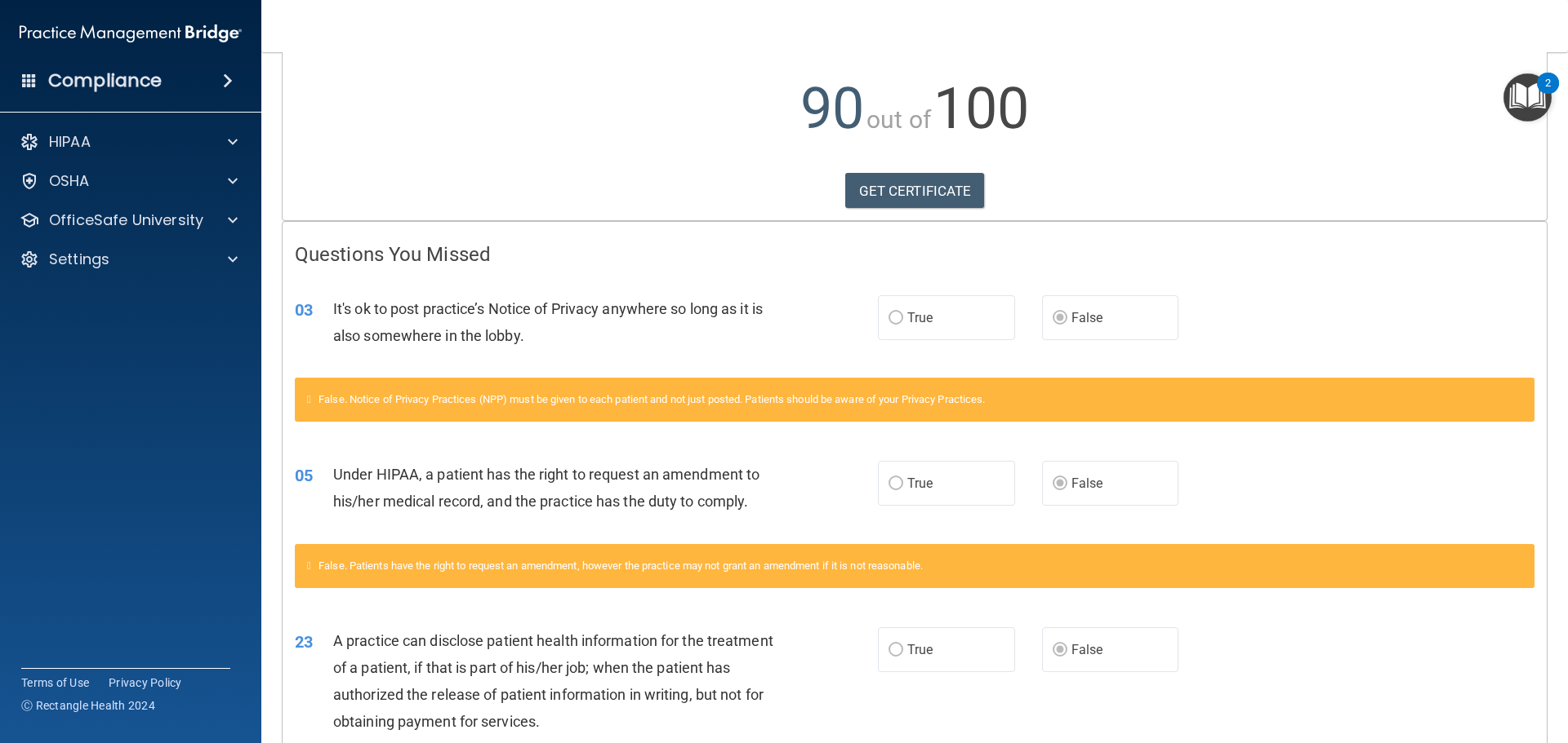
click at [939, 316] on label "True" at bounding box center [945, 317] width 137 height 45
click at [917, 320] on span "True" at bounding box center [919, 317] width 25 height 15
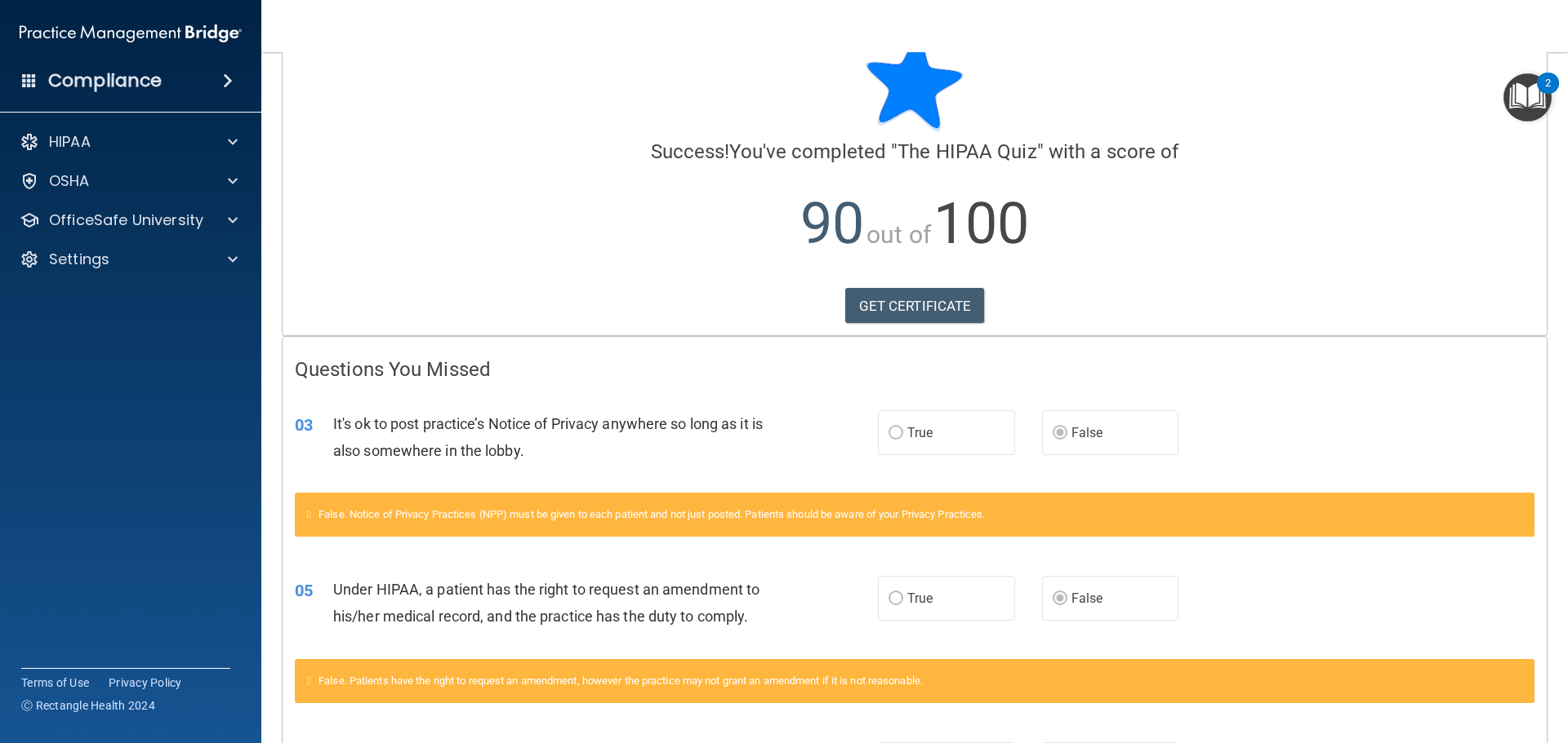
scroll to position [0, 0]
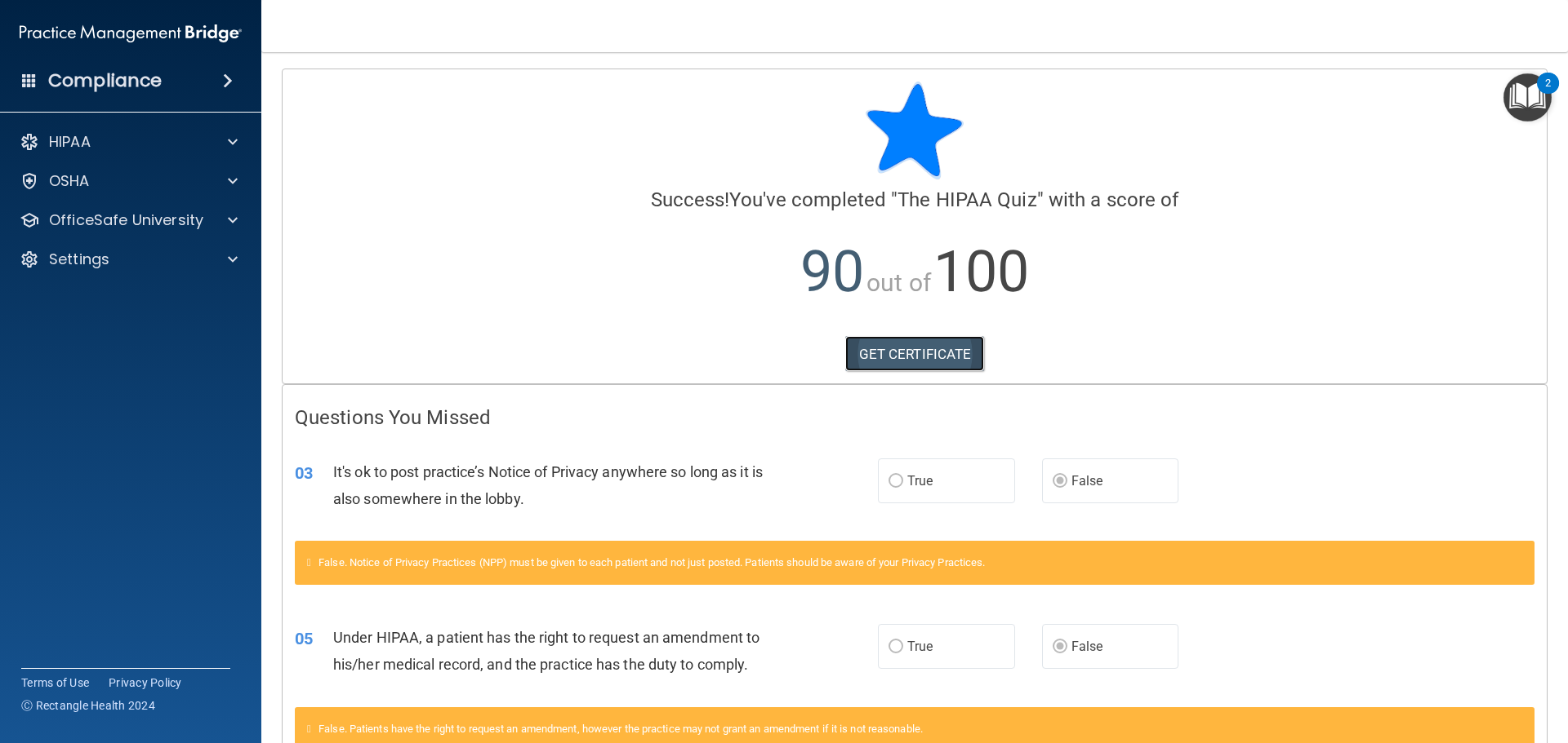
click at [862, 347] on link "GET CERTIFICATE" at bounding box center [915, 355] width 140 height 36
click at [235, 137] on span at bounding box center [232, 142] width 10 height 19
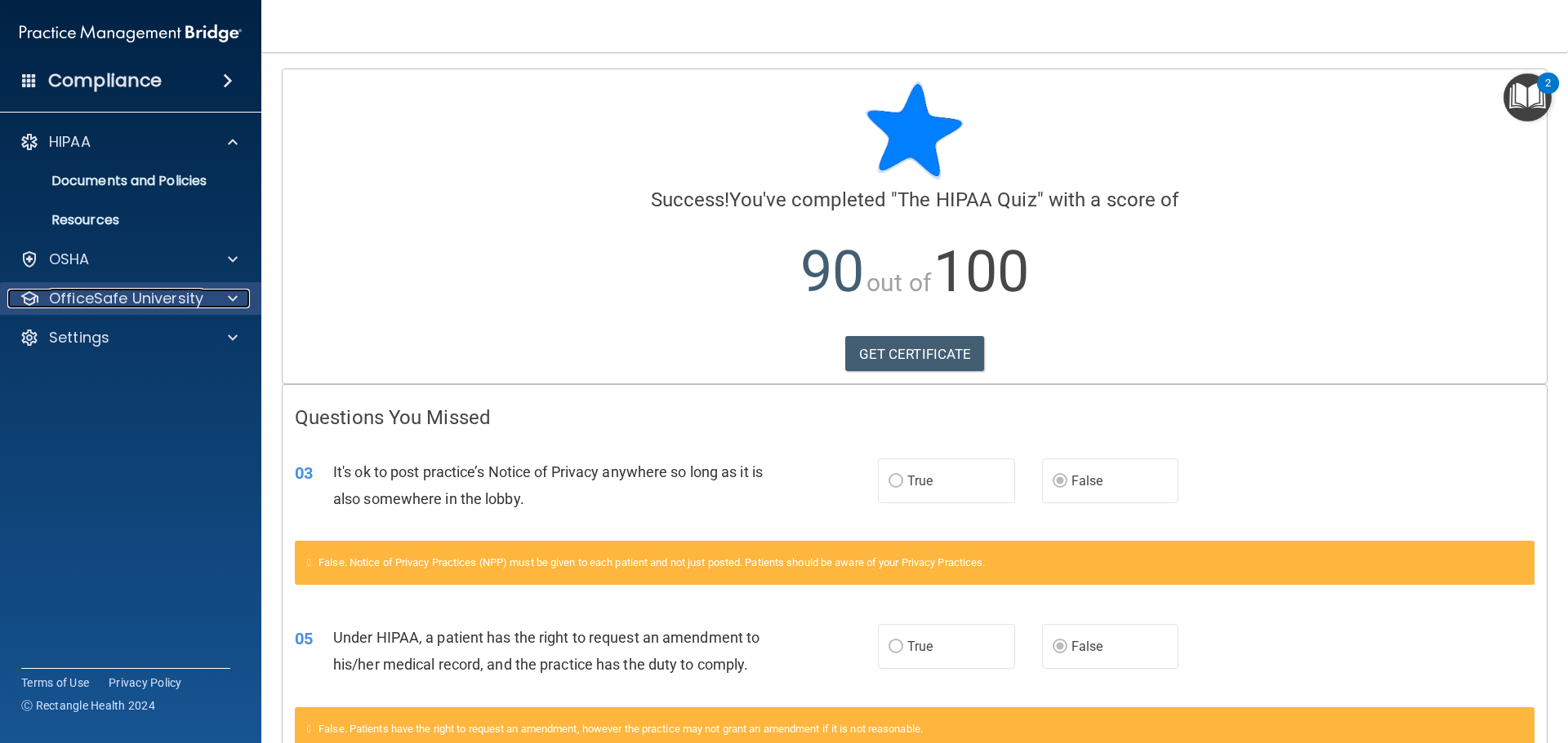
click at [224, 305] on div at bounding box center [230, 298] width 41 height 19
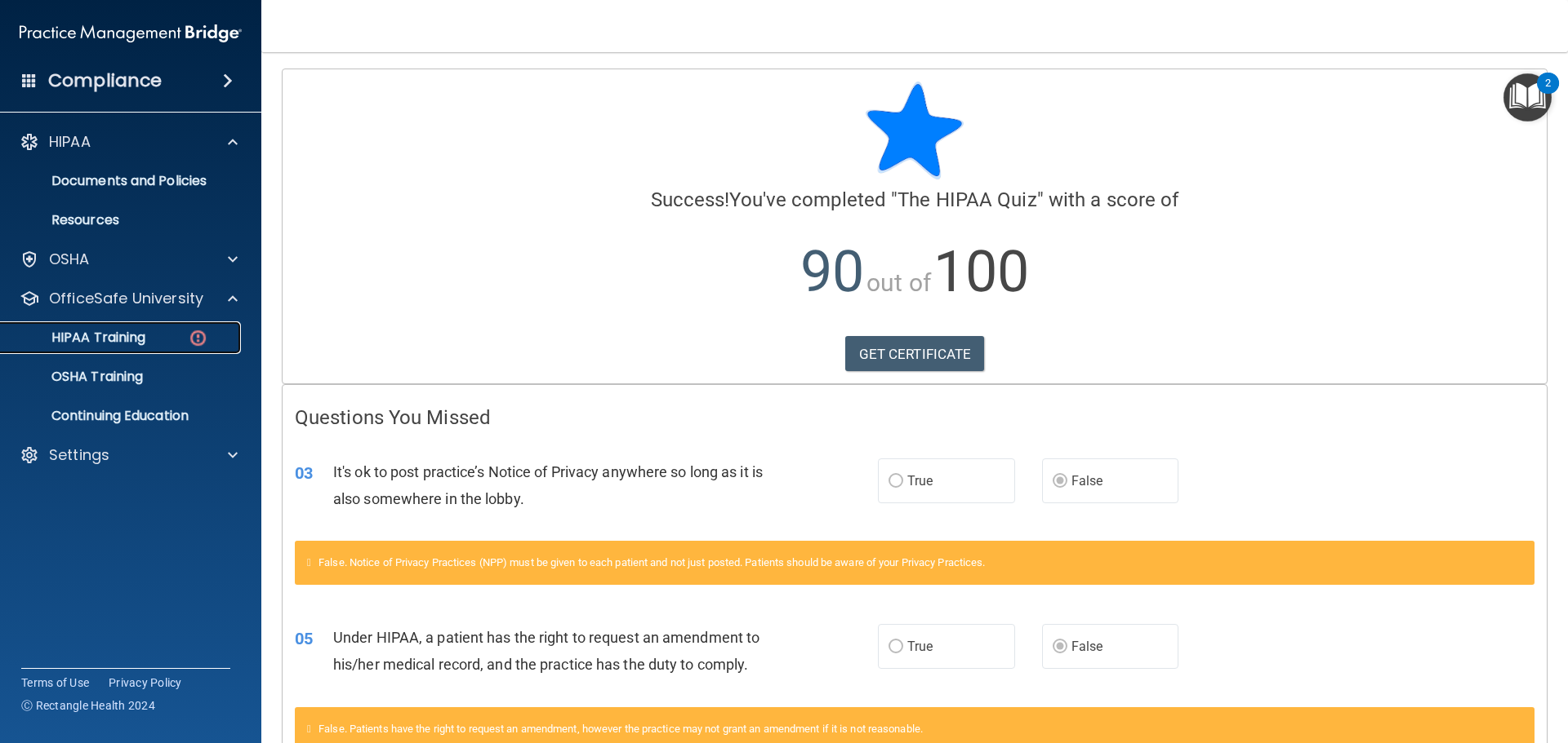
click at [198, 339] on img at bounding box center [197, 338] width 20 height 20
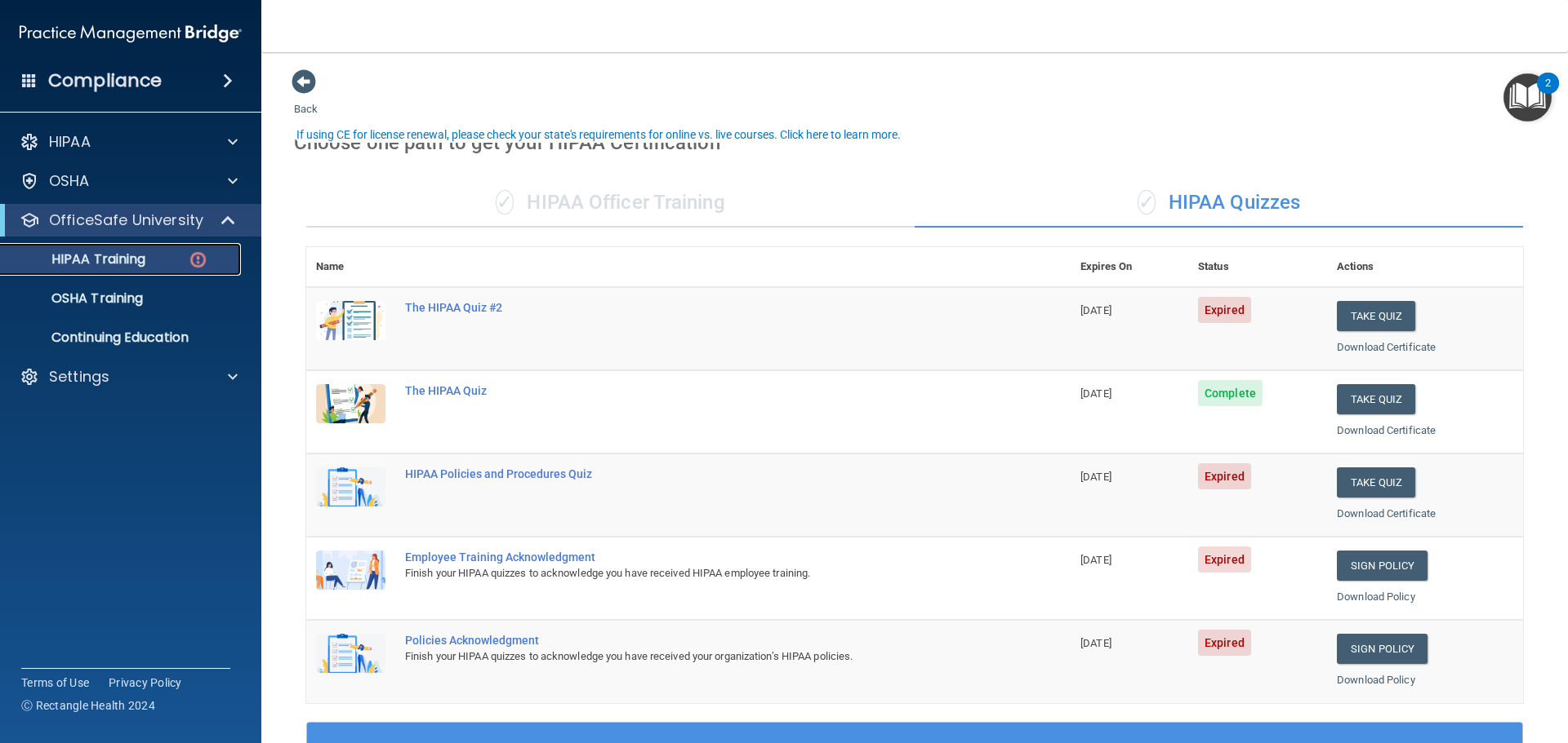
scroll to position [81, 0]
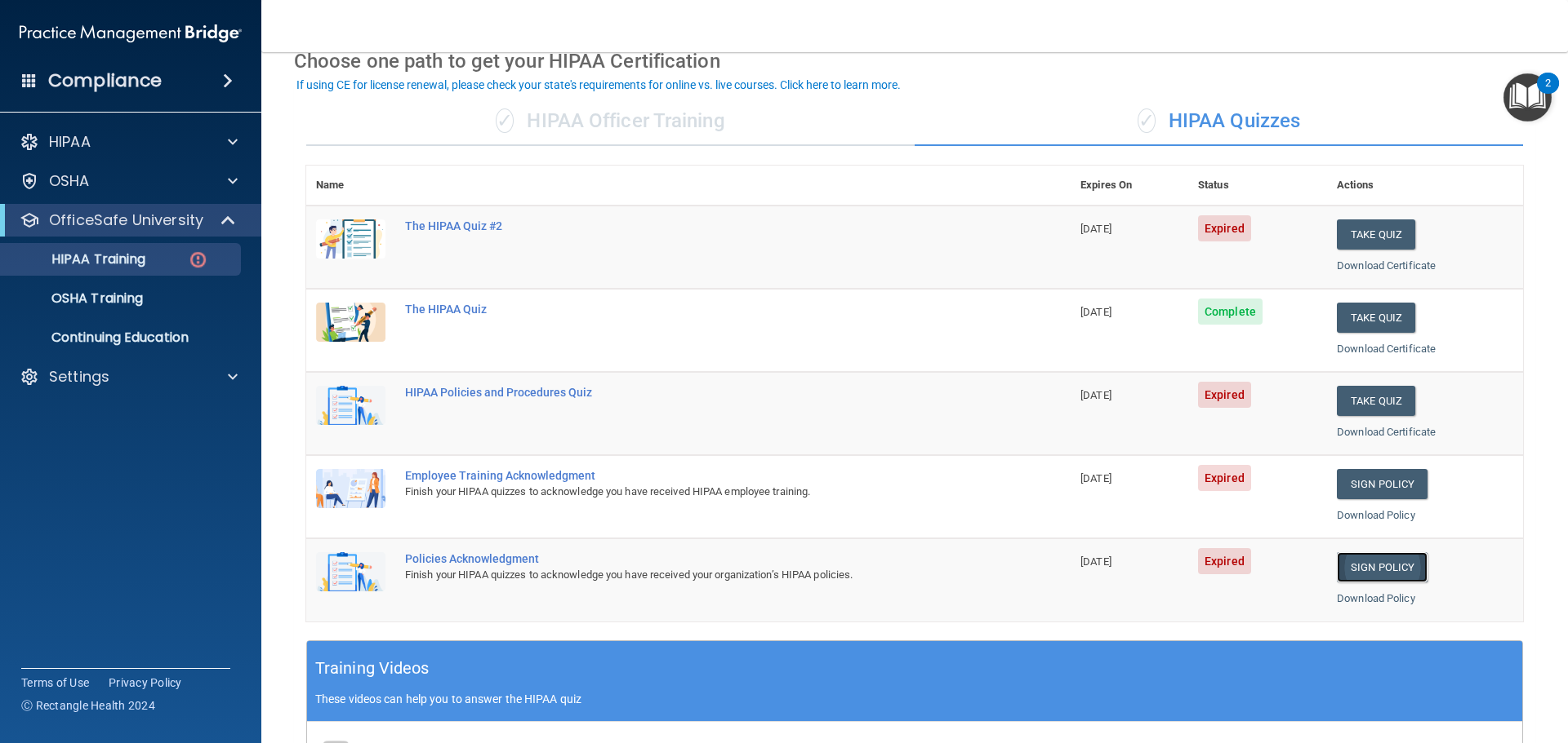
click at [1395, 571] on link "Sign Policy" at bounding box center [1381, 568] width 91 height 31
click at [1376, 486] on link "Sign Policy" at bounding box center [1381, 485] width 91 height 31
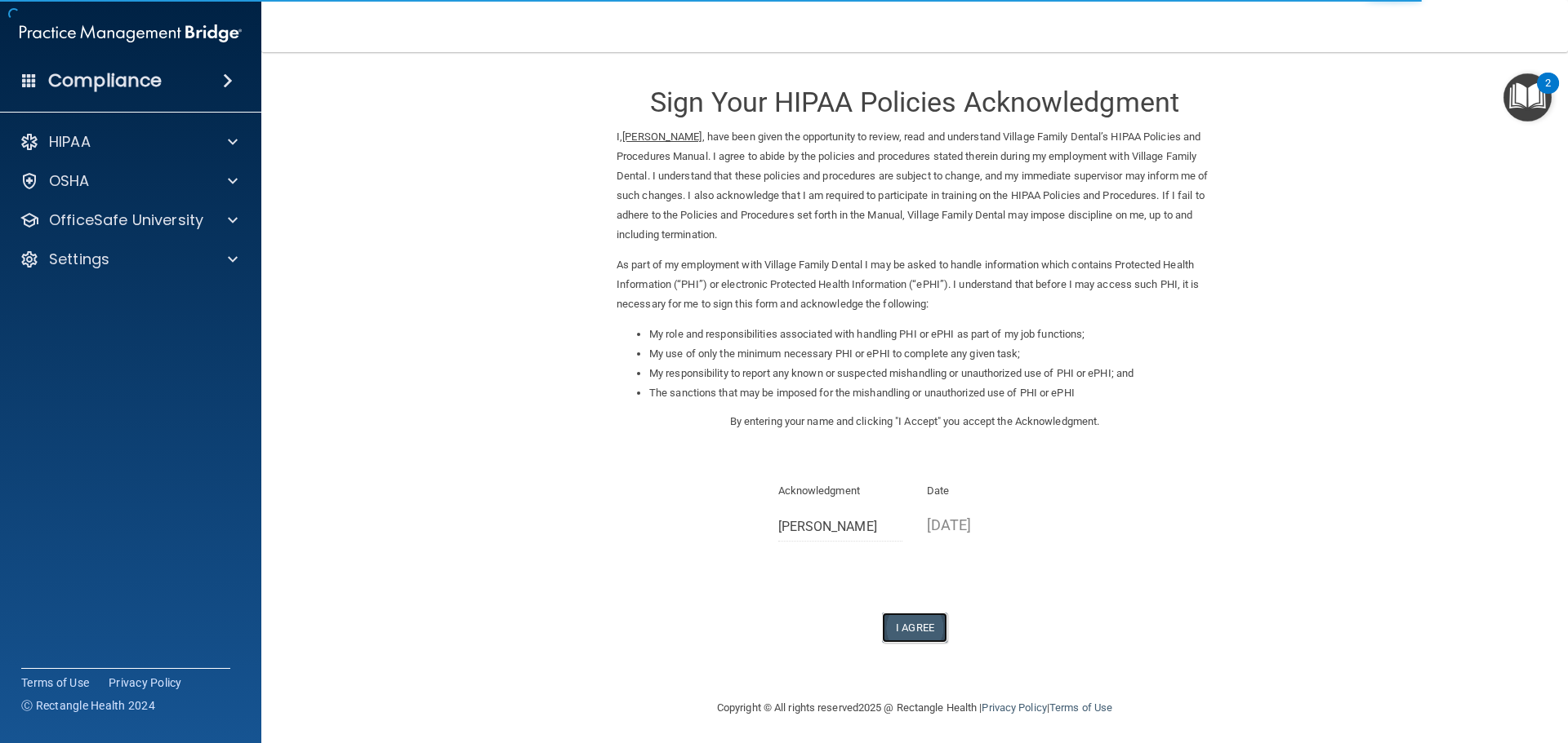
click at [905, 632] on button "I Agree" at bounding box center [915, 628] width 65 height 31
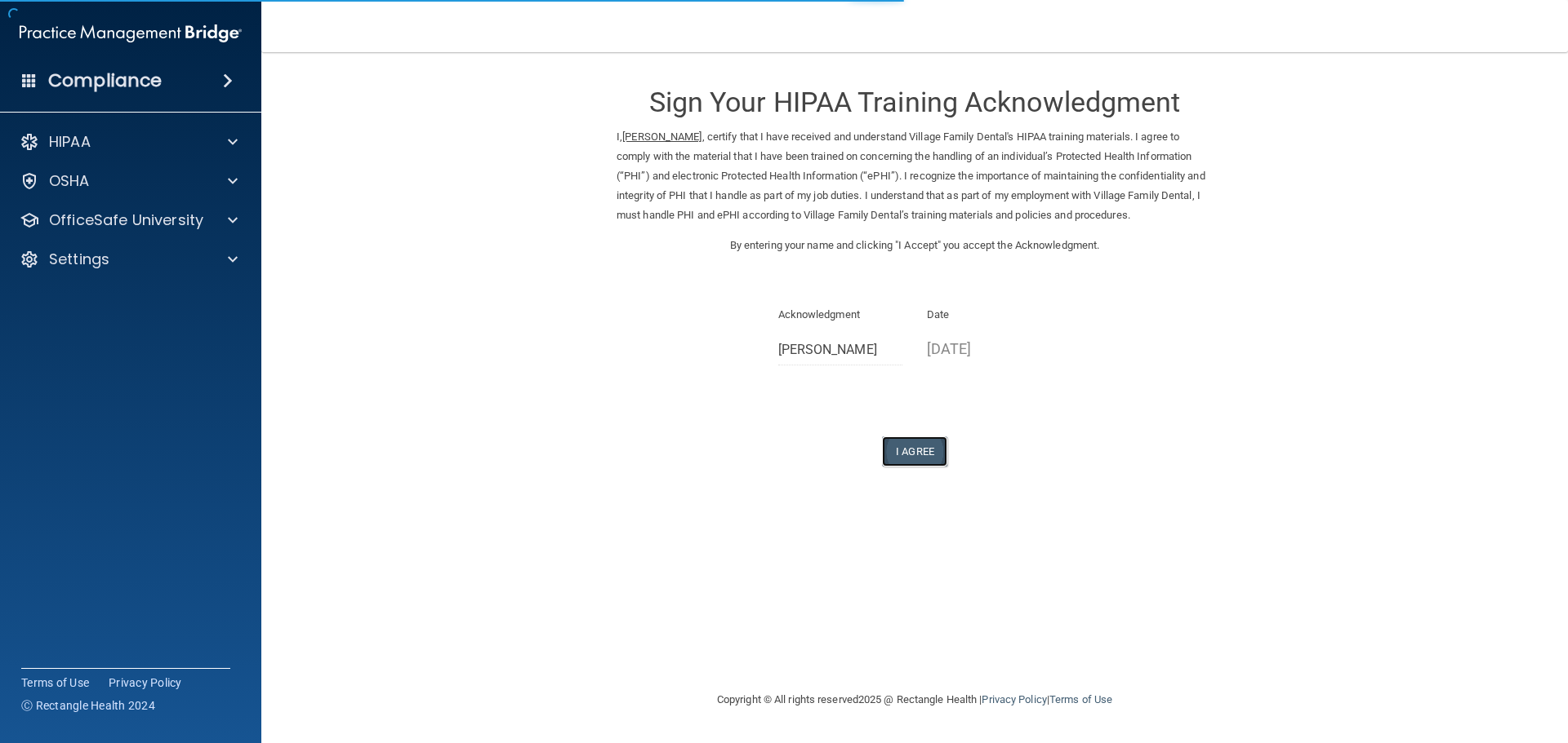
click at [921, 467] on button "I Agree" at bounding box center [915, 452] width 65 height 31
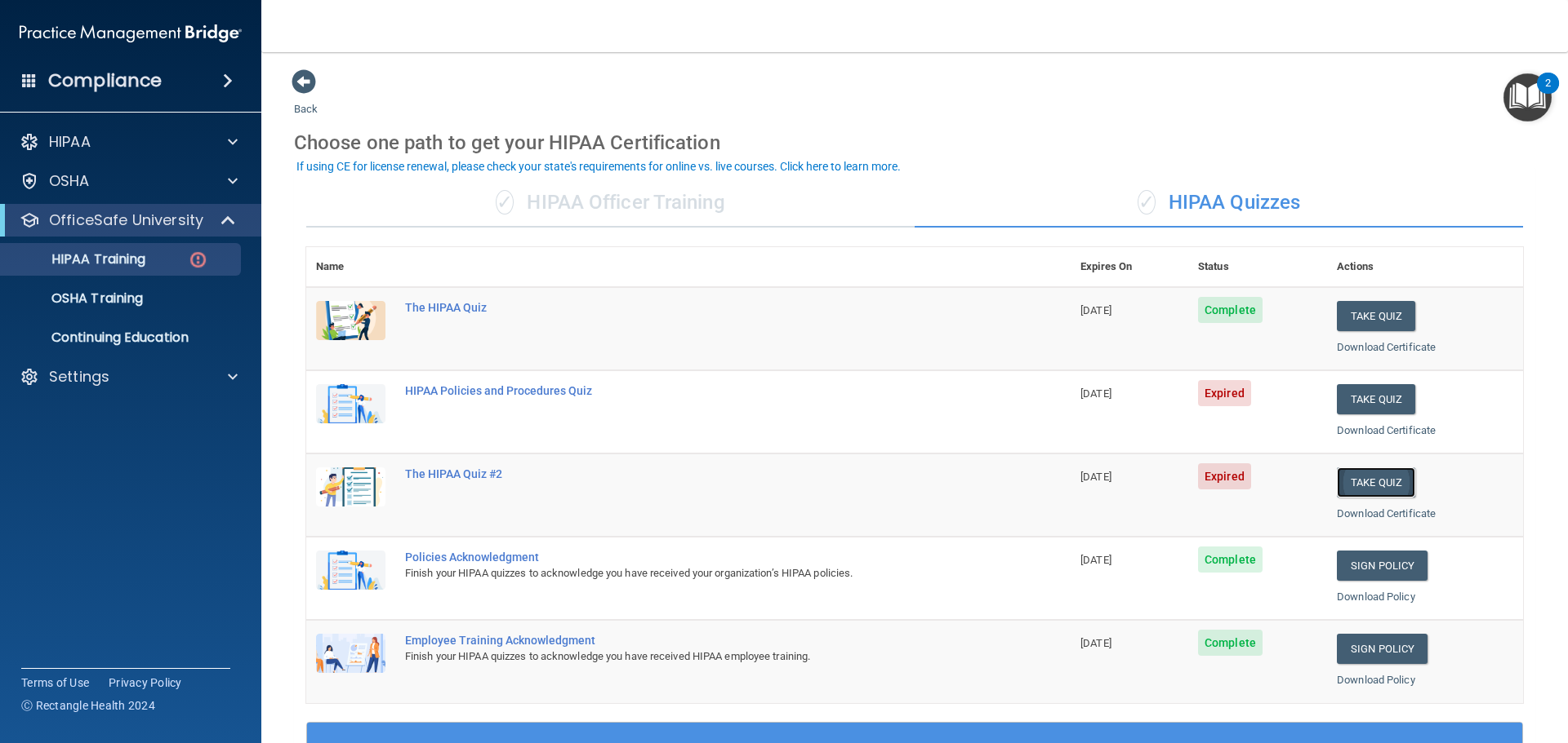
click at [1368, 485] on button "Take Quiz" at bounding box center [1376, 483] width 78 height 31
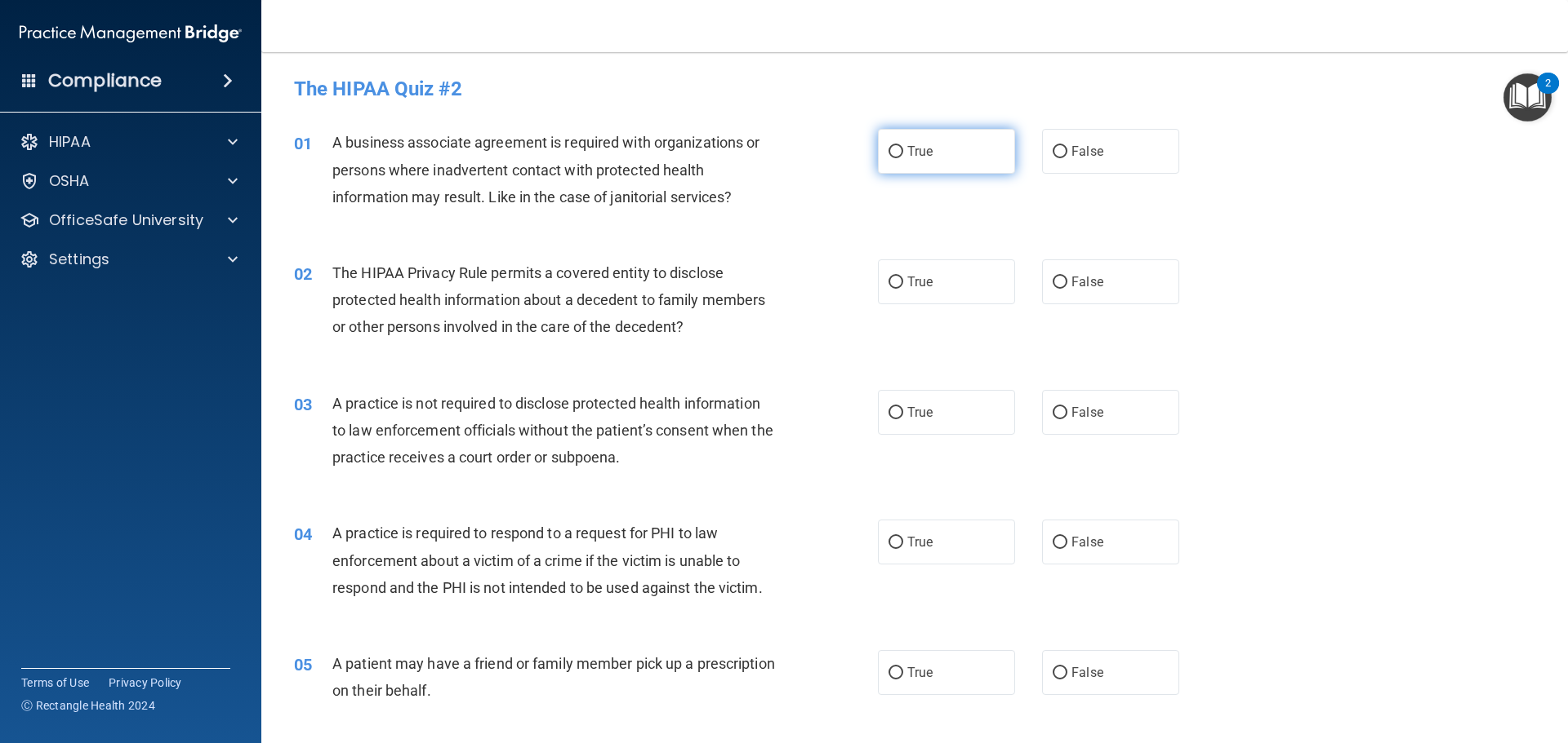
click at [914, 157] on span "True" at bounding box center [919, 151] width 25 height 15
click at [903, 157] on input "True" at bounding box center [895, 152] width 14 height 12
radio input "true"
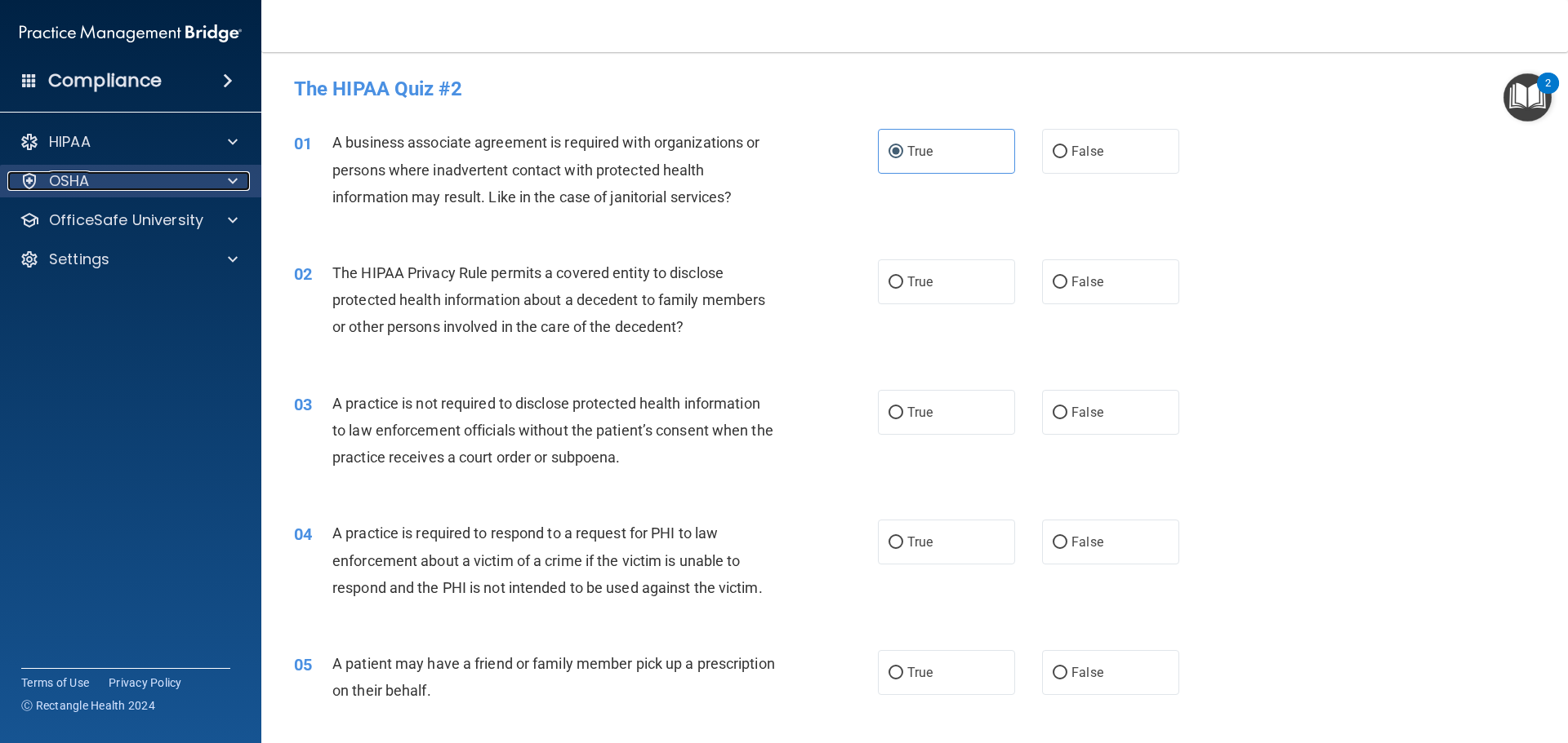
click at [227, 177] on div at bounding box center [230, 181] width 41 height 19
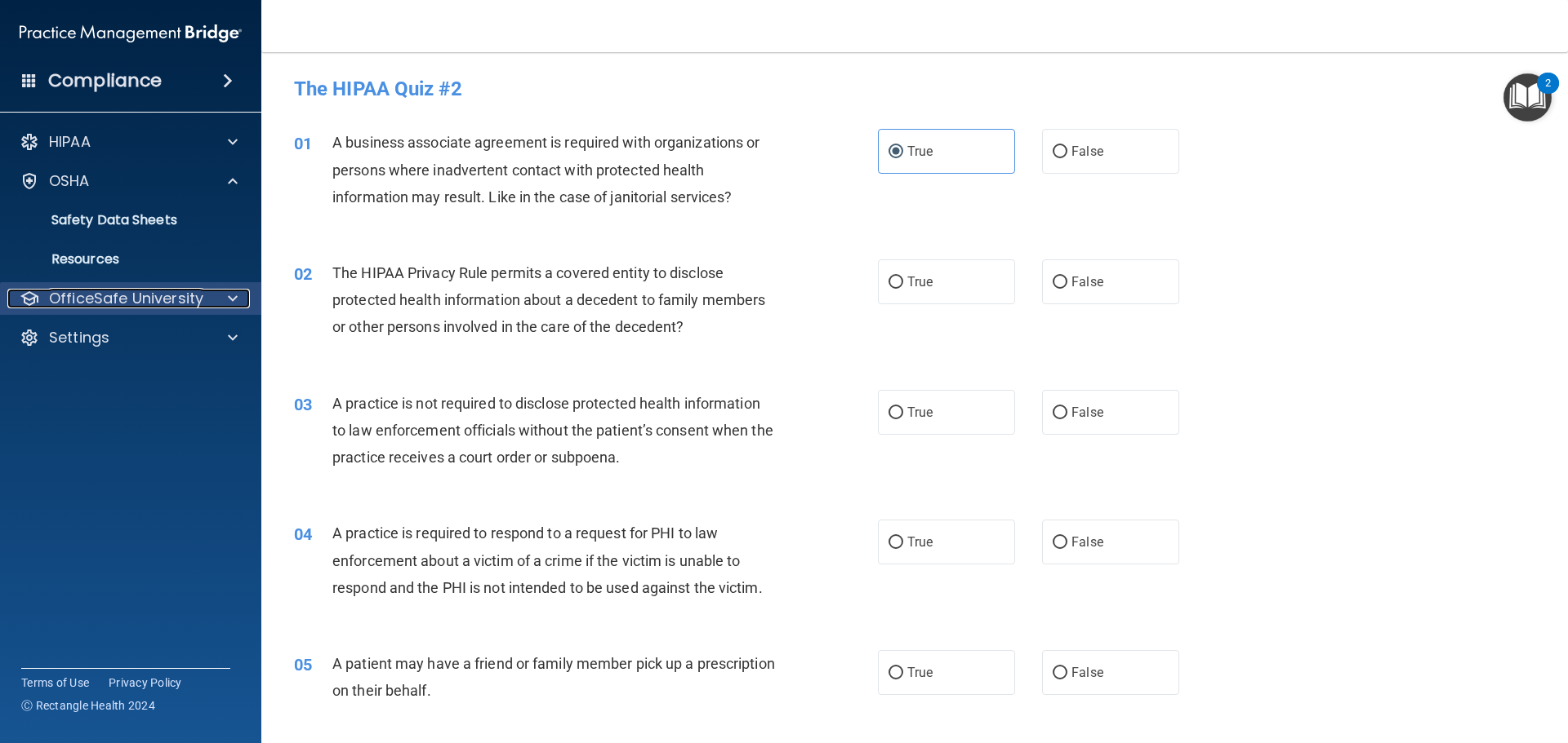
click at [232, 297] on span at bounding box center [232, 298] width 10 height 19
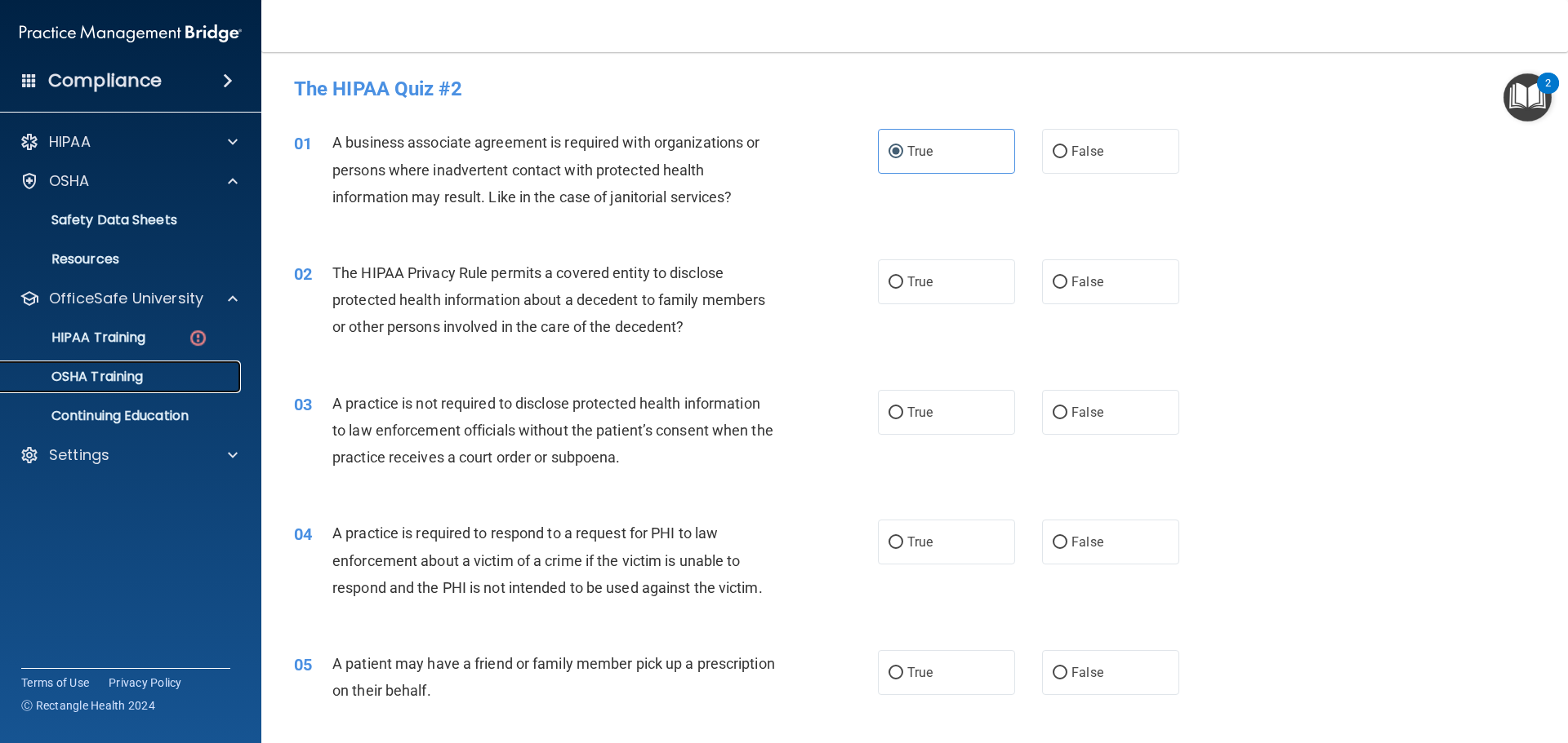
click at [141, 380] on p "OSHA Training" at bounding box center [77, 377] width 132 height 16
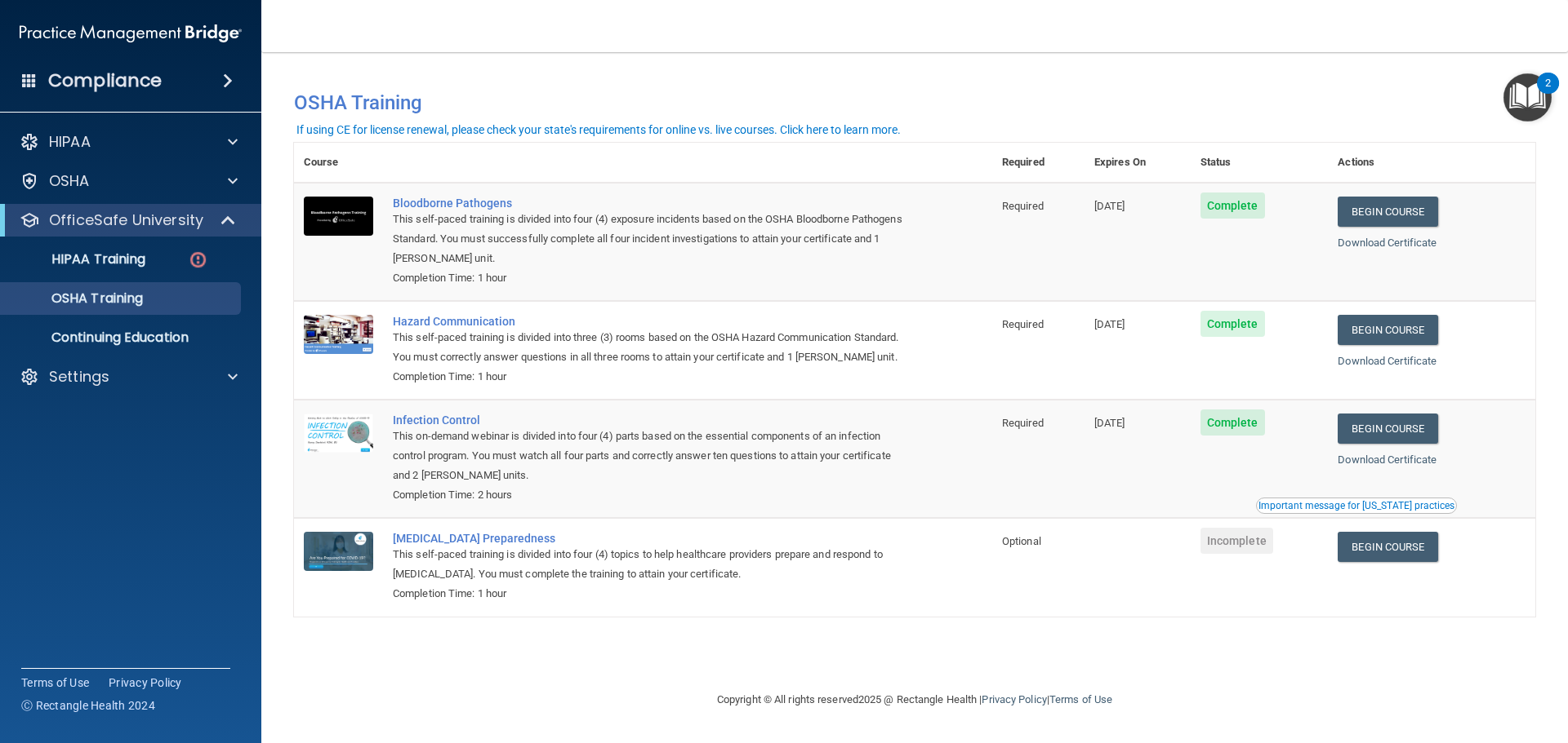
click at [1050, 506] on td "Required" at bounding box center [1038, 459] width 92 height 119
click at [1402, 425] on link "Begin Course" at bounding box center [1387, 429] width 99 height 31
click at [245, 375] on div at bounding box center [230, 377] width 41 height 19
click at [105, 462] on p "Sign Out" at bounding box center [121, 455] width 223 height 16
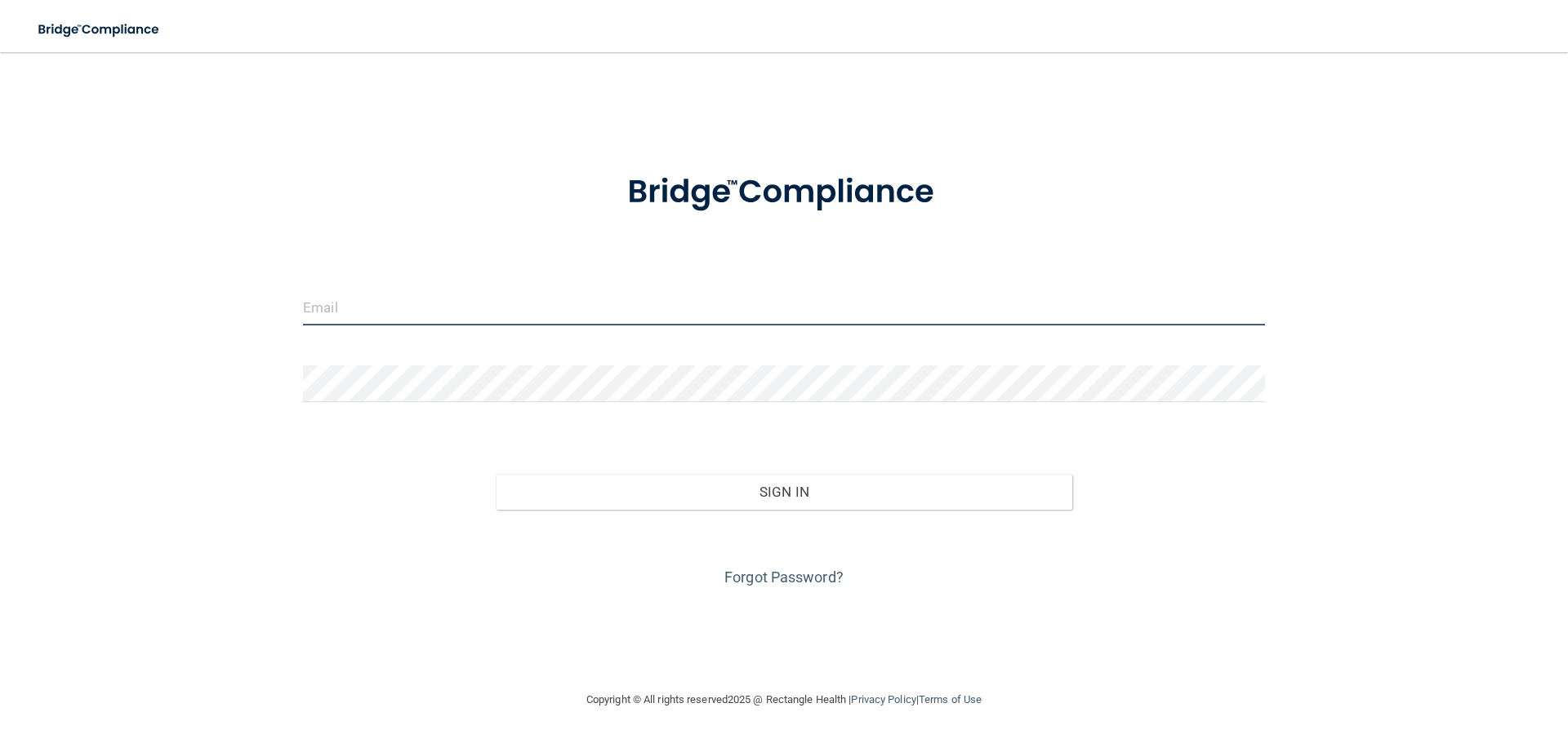
drag, startPoint x: 466, startPoint y: 303, endPoint x: 470, endPoint y: 325, distance: 22.4
click at [466, 303] on input "email" at bounding box center [784, 307] width 961 height 36
type input "[EMAIL_ADDRESS][DOMAIN_NAME]"
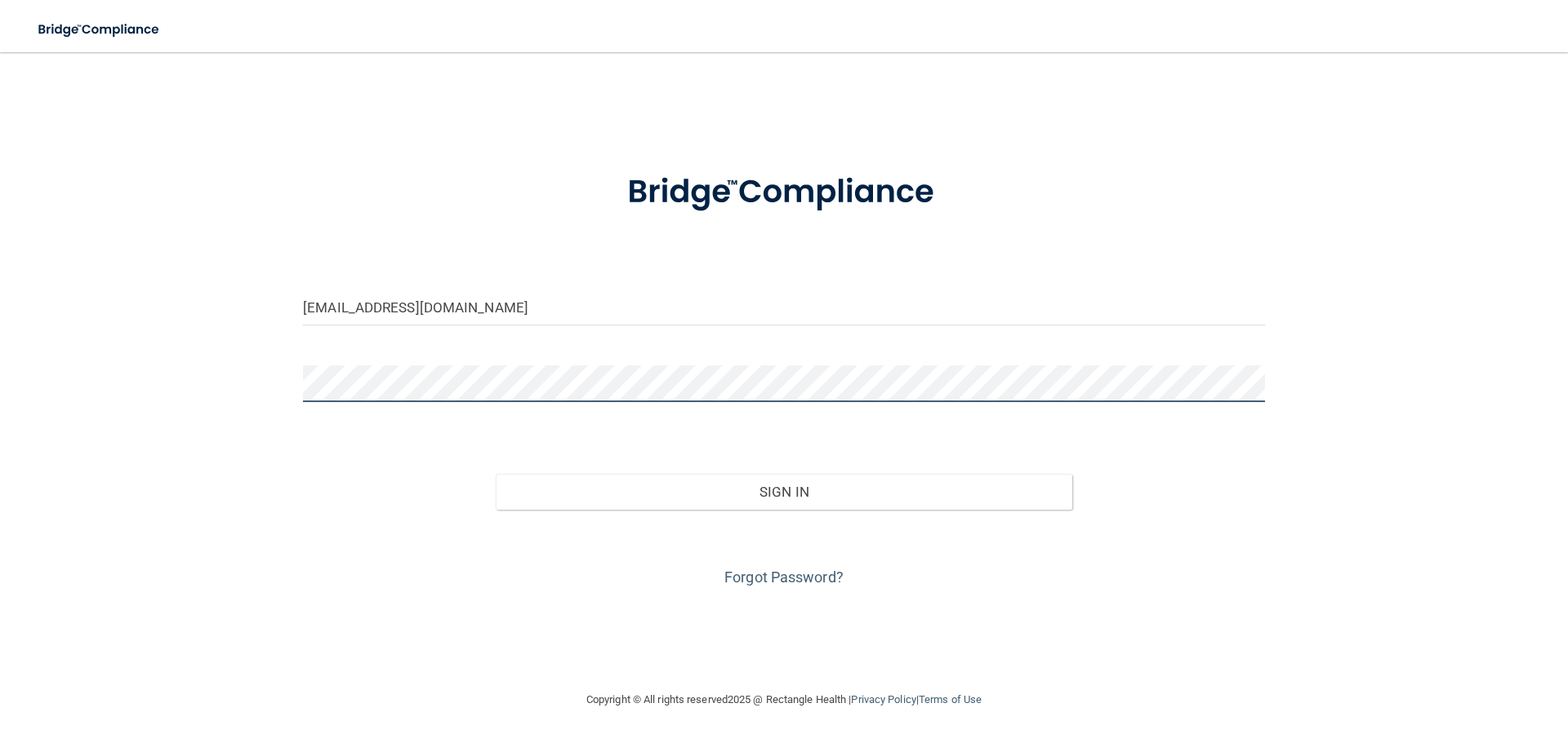
click at [496, 474] on button "Sign In" at bounding box center [784, 492] width 577 height 36
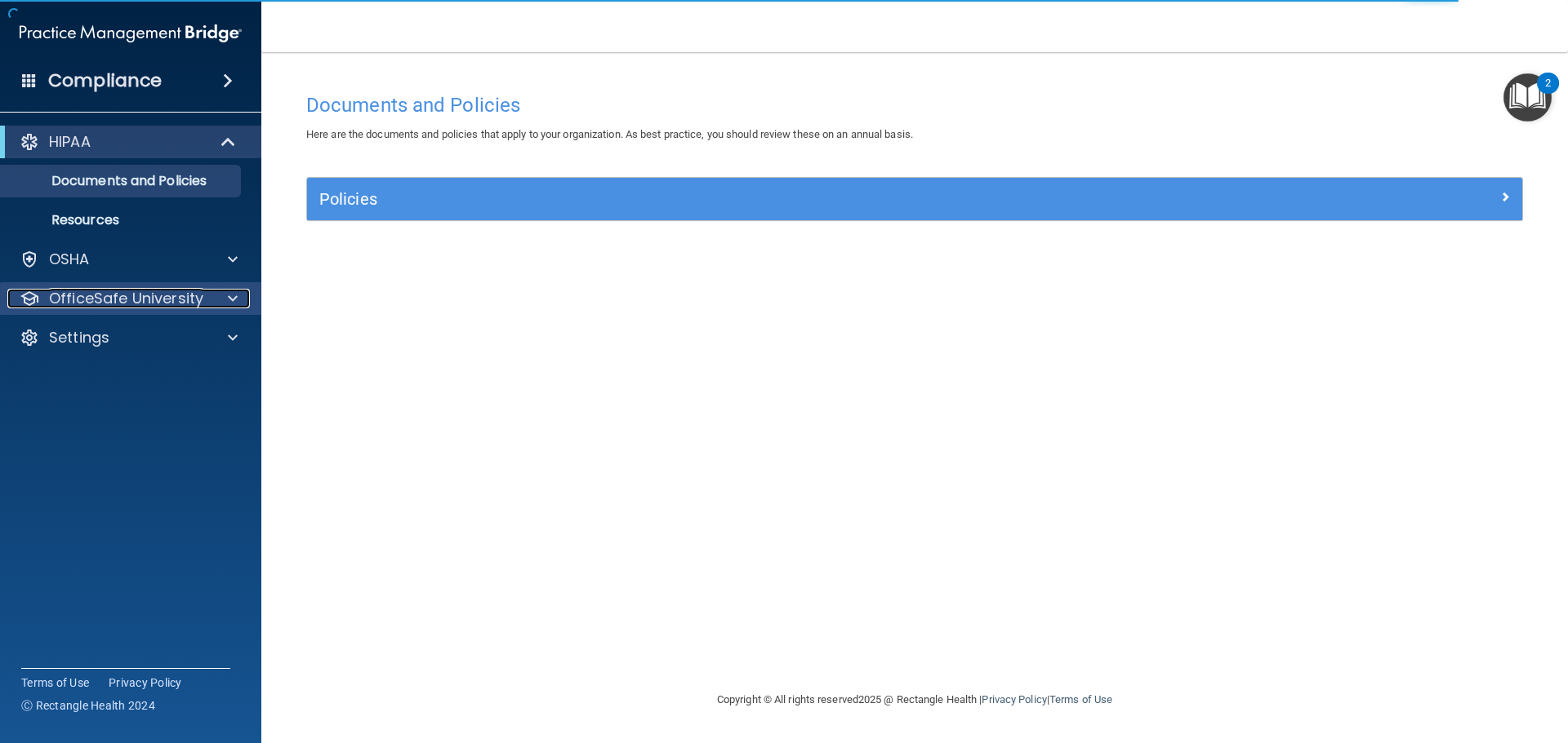
click at [221, 295] on div at bounding box center [230, 298] width 41 height 19
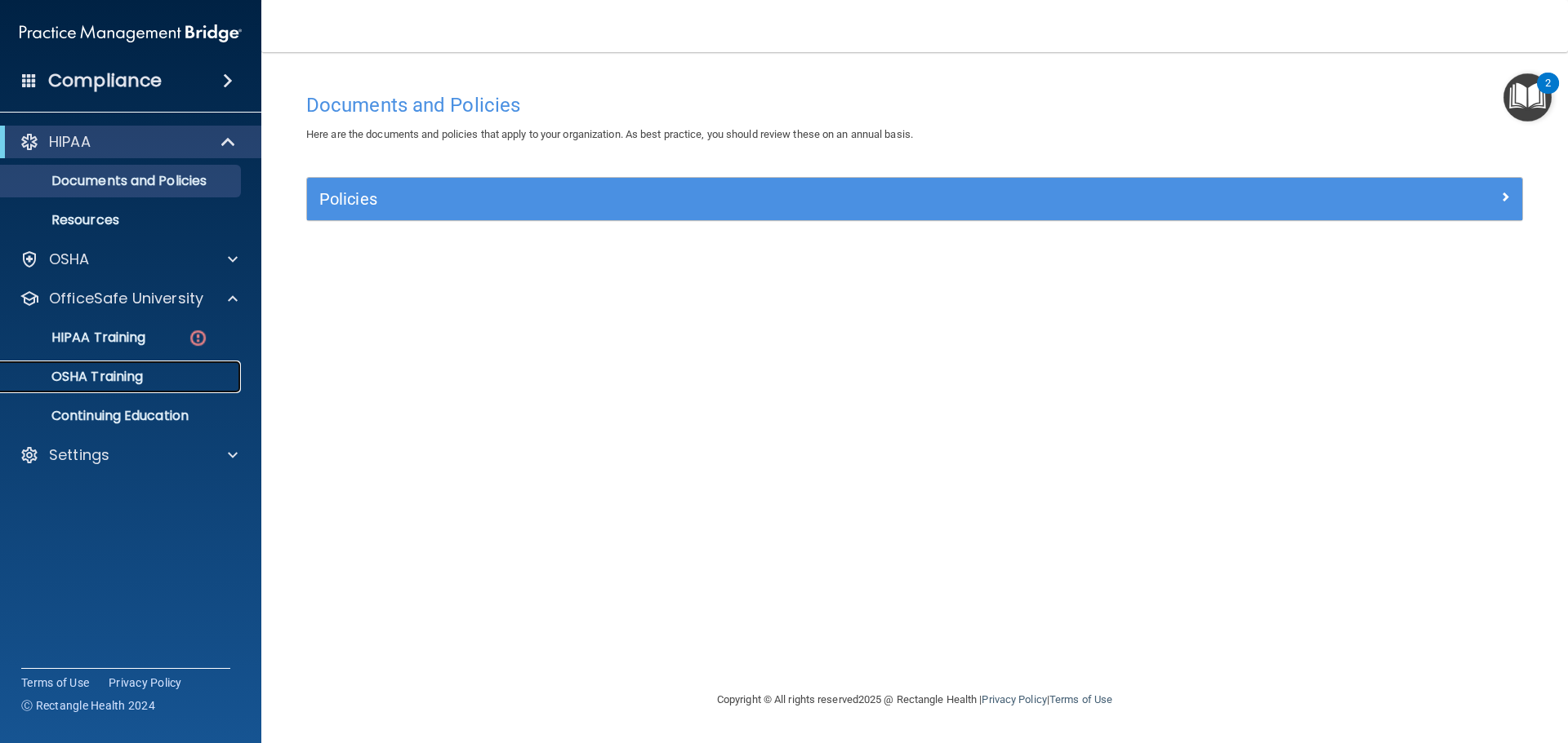
click at [178, 385] on link "OSHA Training" at bounding box center [112, 377] width 257 height 33
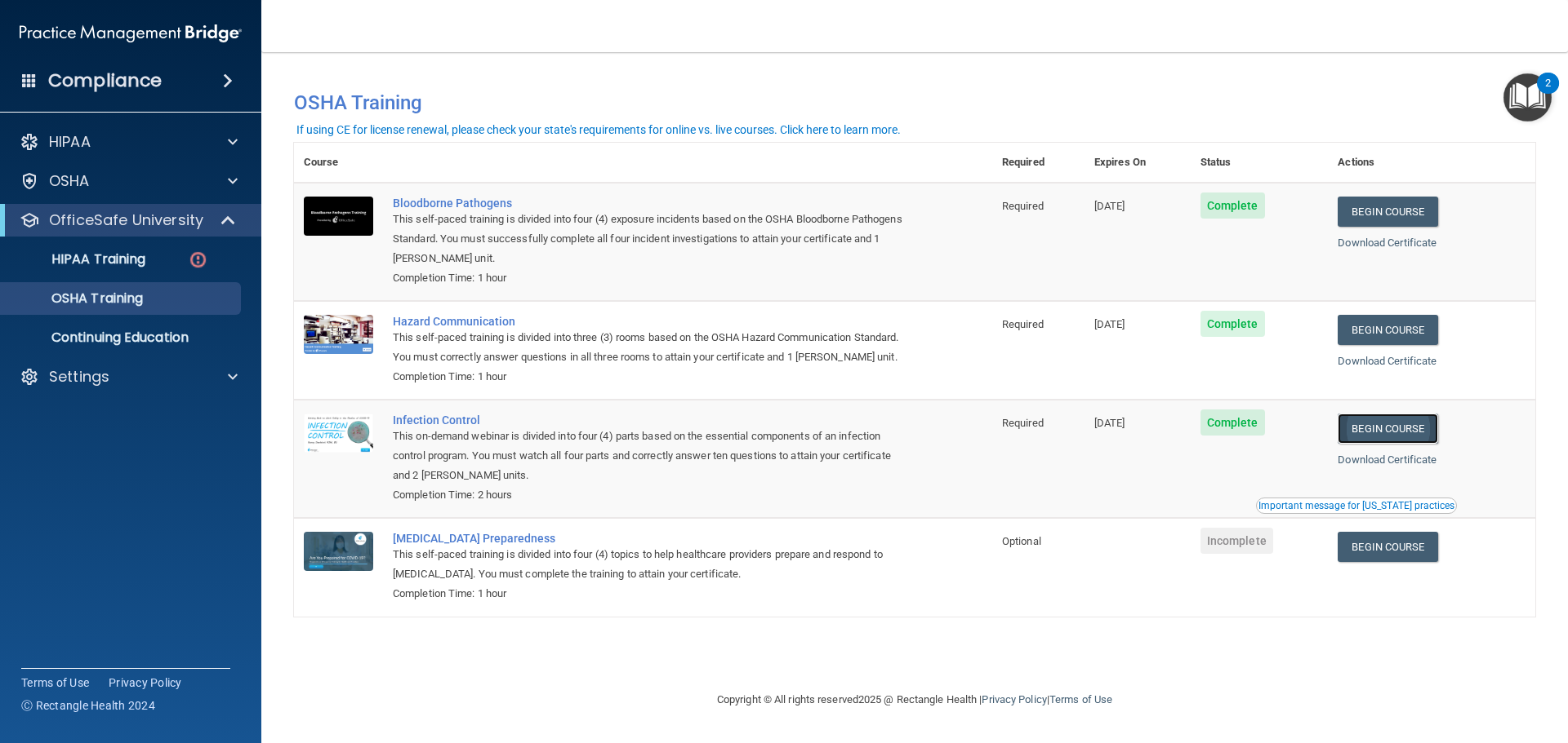
click at [1413, 429] on link "Begin Course" at bounding box center [1387, 429] width 99 height 31
click at [89, 382] on p "Settings" at bounding box center [78, 377] width 60 height 19
click at [113, 455] on p "Sign Out" at bounding box center [121, 455] width 223 height 16
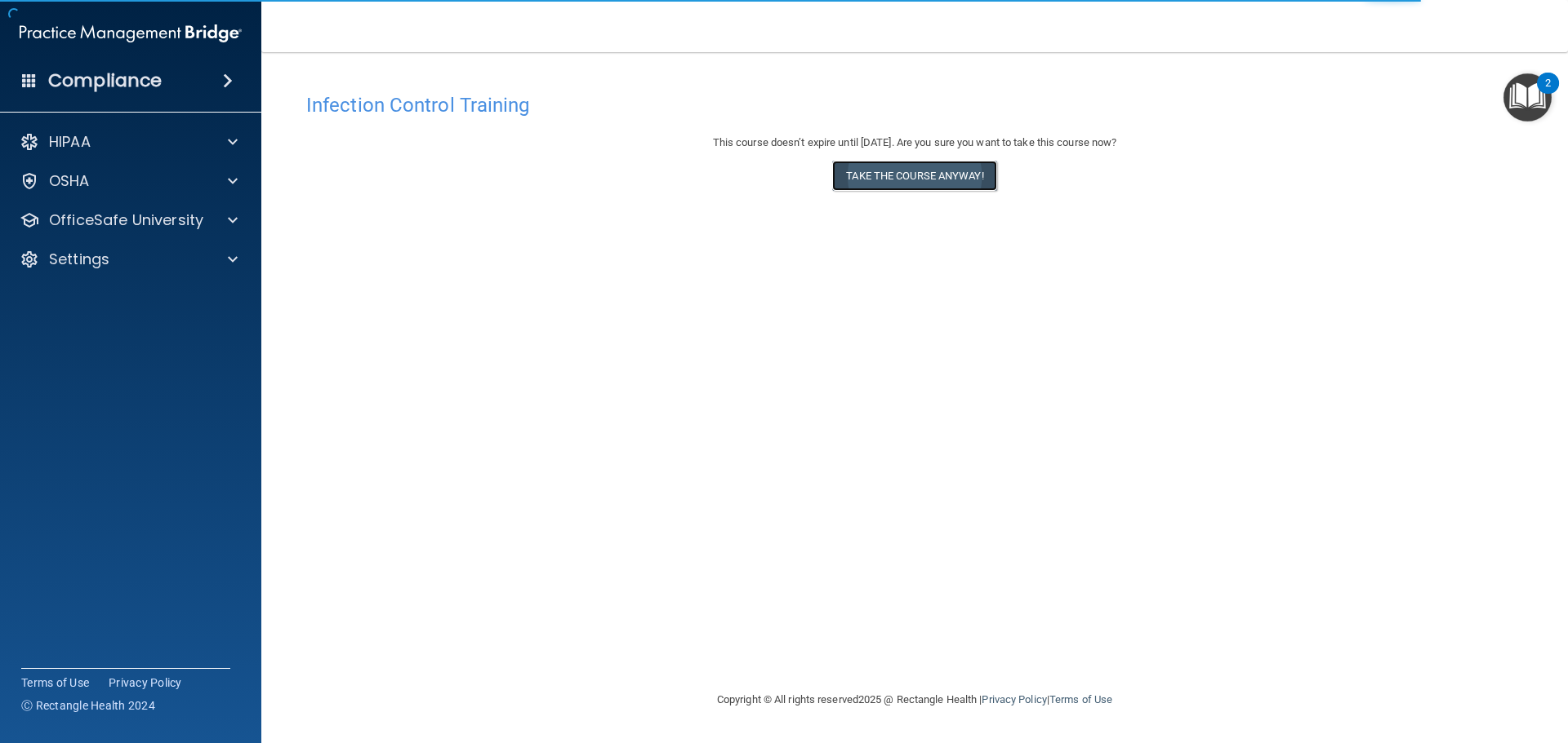
click at [917, 186] on button "Take the course anyway!" at bounding box center [915, 176] width 165 height 31
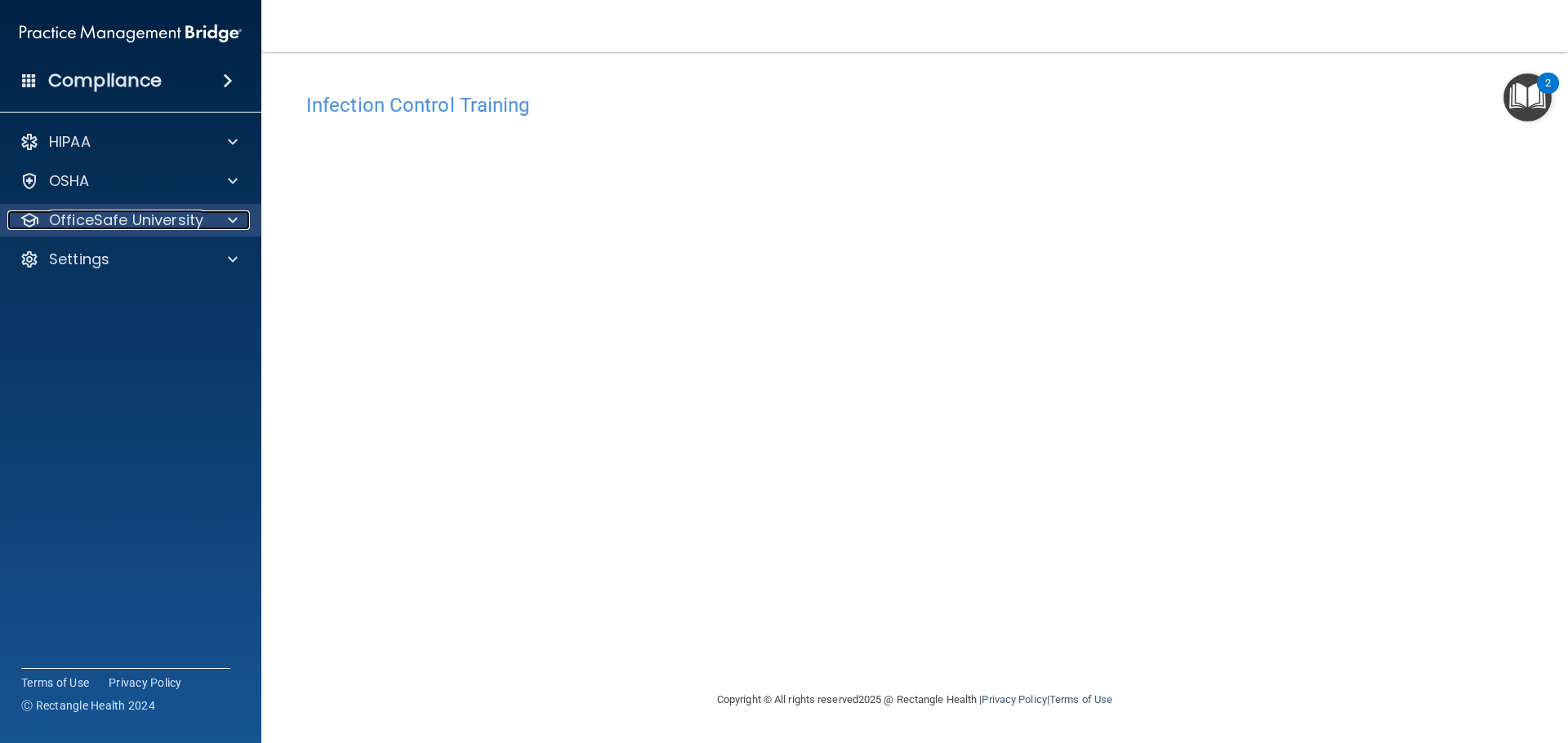
click at [233, 225] on span at bounding box center [232, 220] width 10 height 19
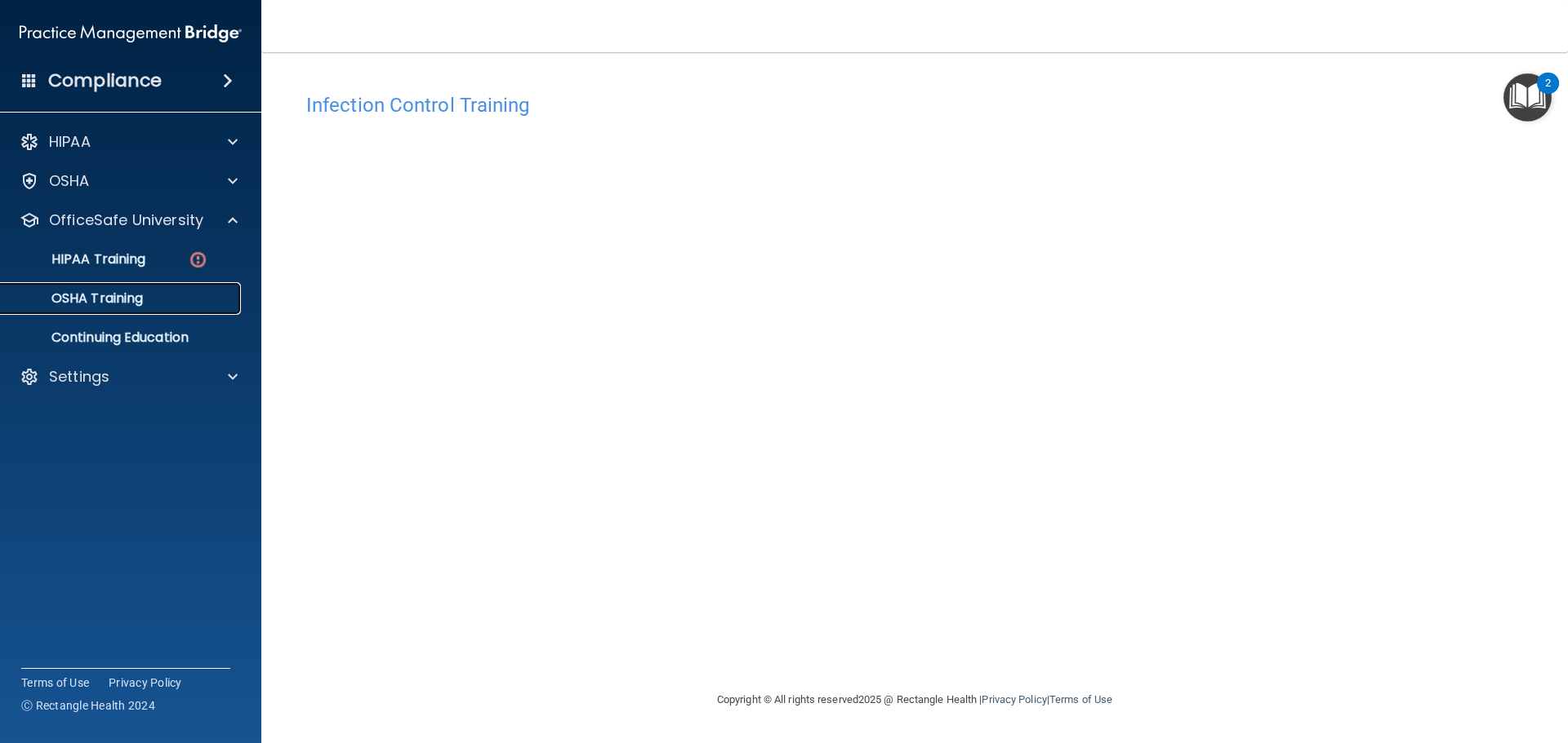
click at [159, 303] on div "OSHA Training" at bounding box center [121, 298] width 223 height 16
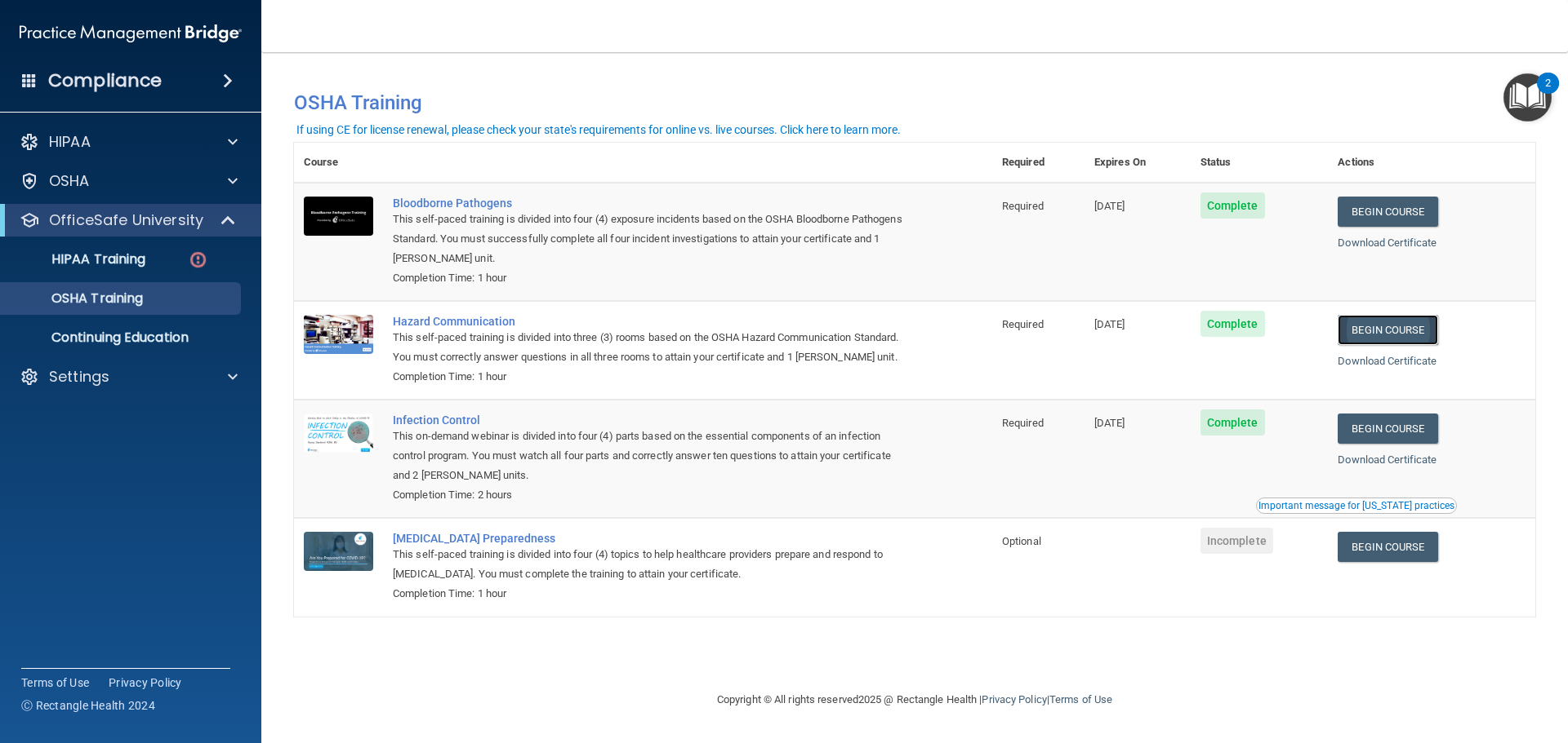
click at [1395, 334] on link "Begin Course" at bounding box center [1387, 330] width 99 height 31
click at [110, 382] on div "Settings" at bounding box center [109, 377] width 203 height 19
click at [137, 460] on p "Sign Out" at bounding box center [121, 455] width 223 height 16
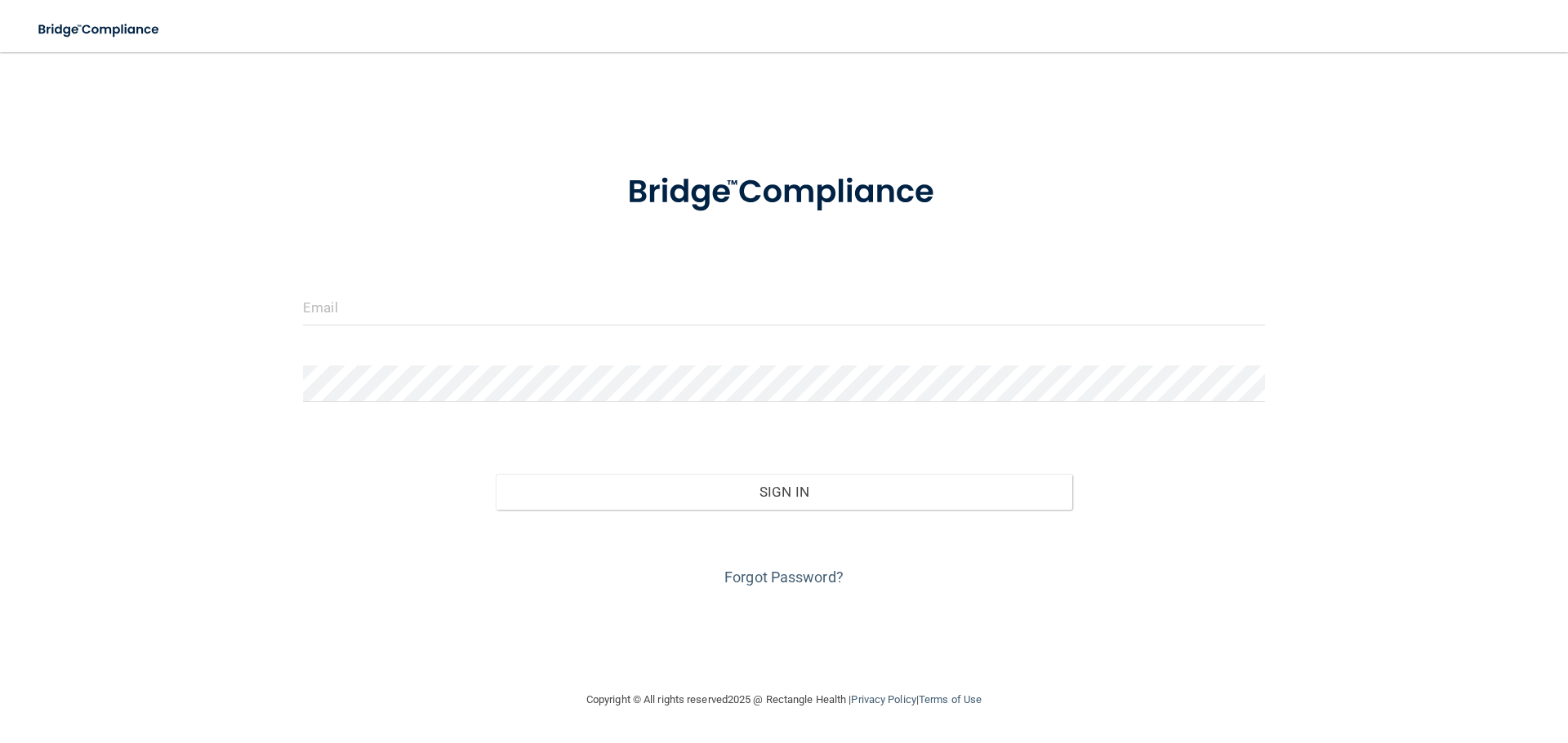
click at [510, 326] on div at bounding box center [784, 313] width 986 height 49
click at [495, 308] on input "email" at bounding box center [784, 307] width 961 height 36
type input "[EMAIL_ADDRESS][DOMAIN_NAME]"
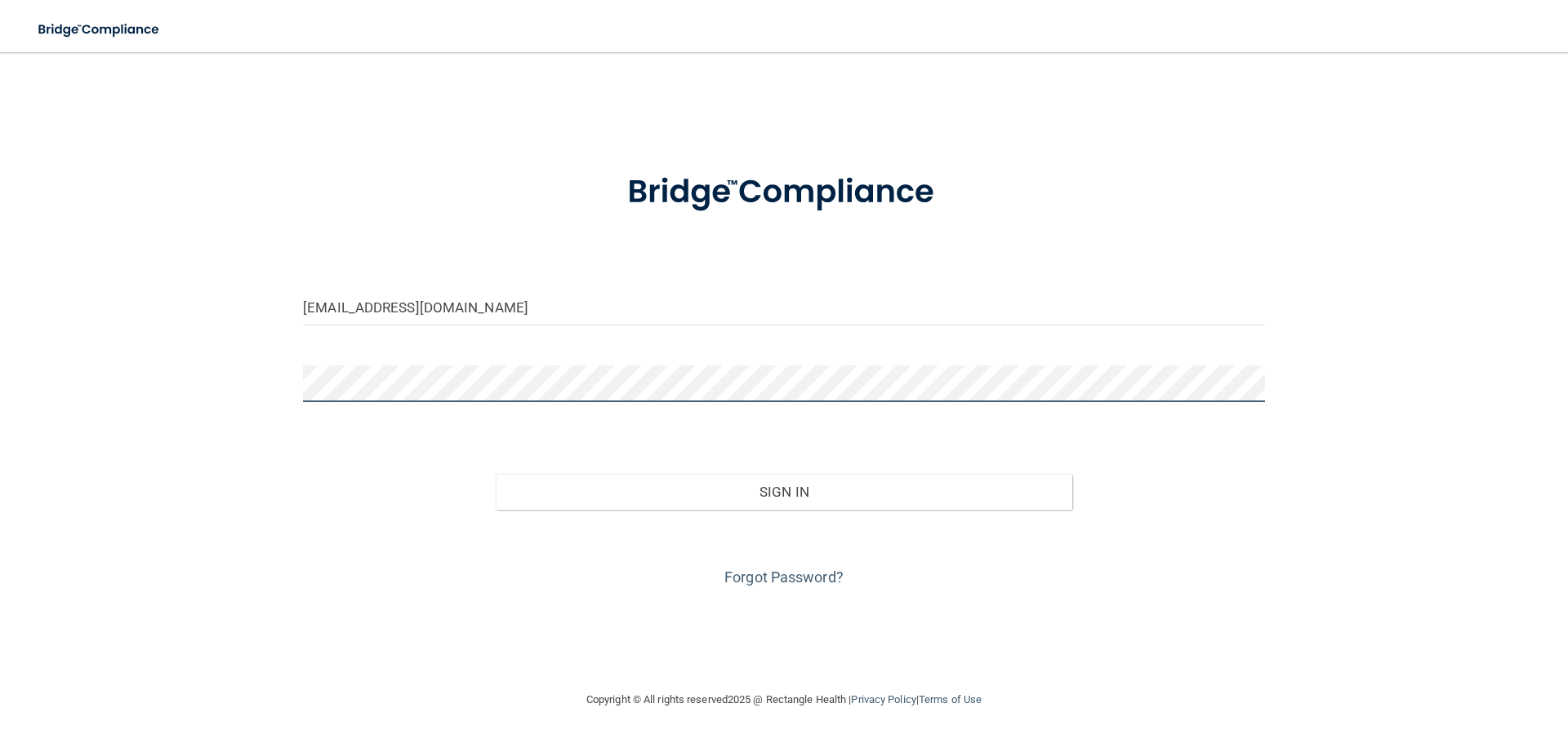
click at [496, 474] on button "Sign In" at bounding box center [784, 492] width 577 height 36
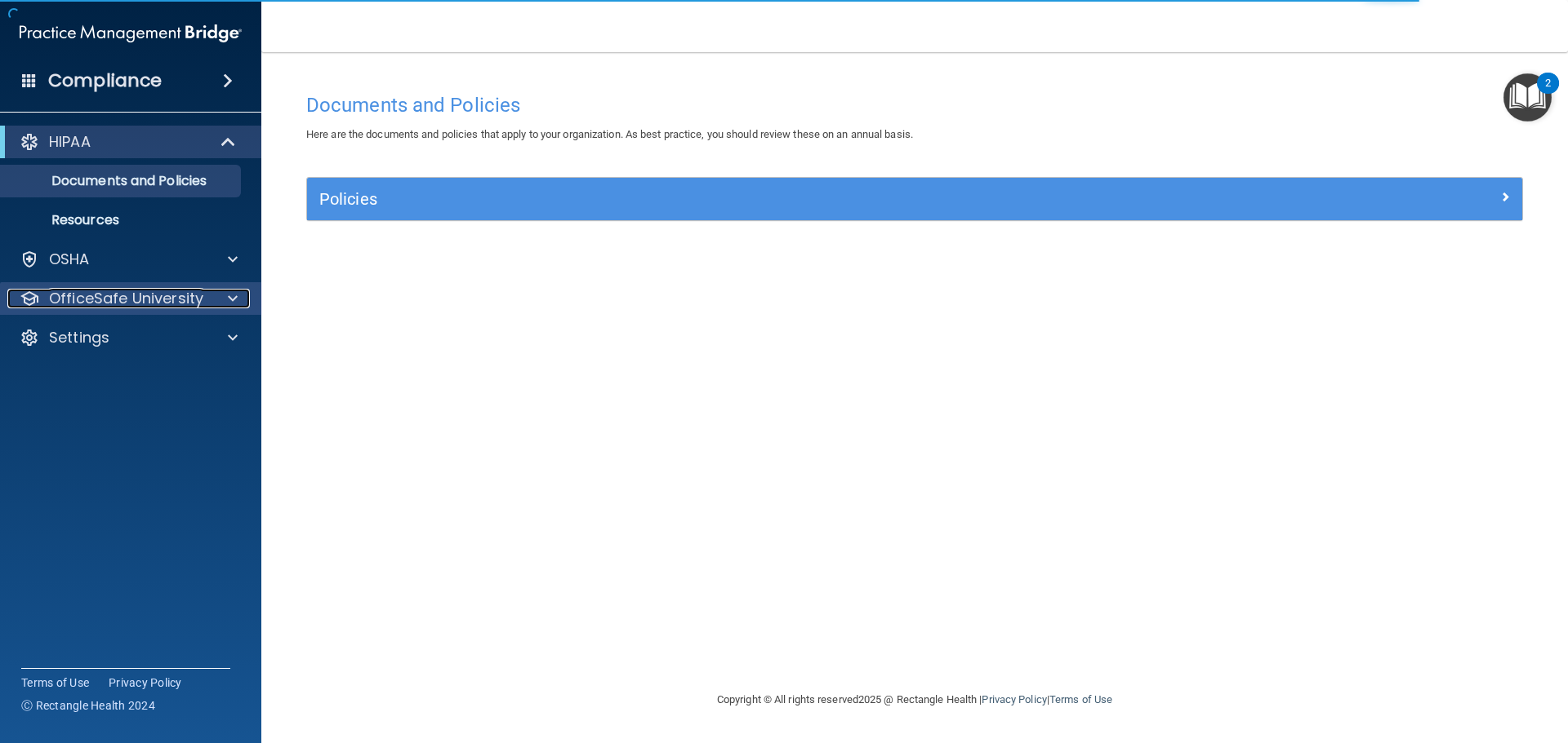
click at [232, 298] on span at bounding box center [232, 298] width 10 height 19
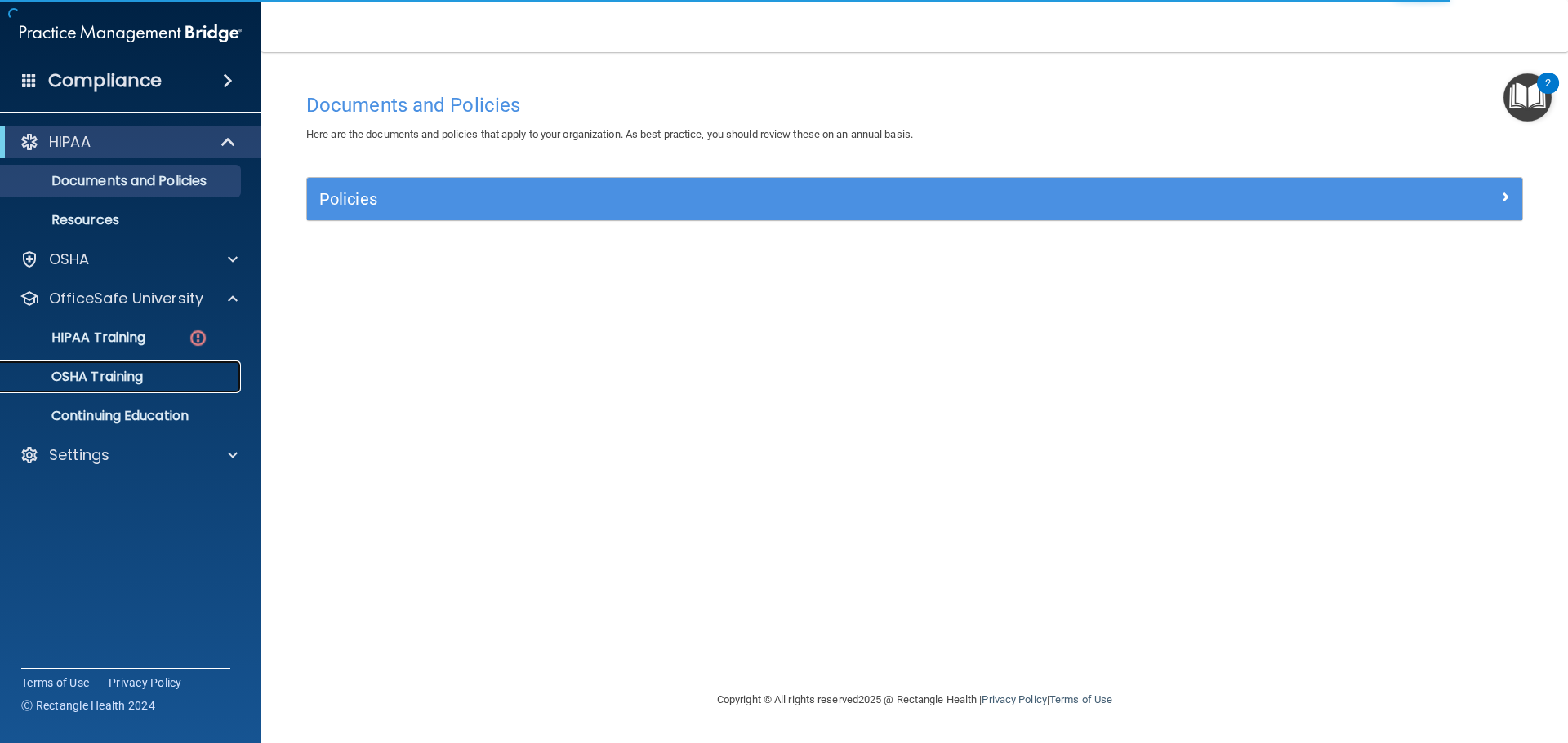
click at [146, 382] on div "OSHA Training" at bounding box center [121, 377] width 223 height 16
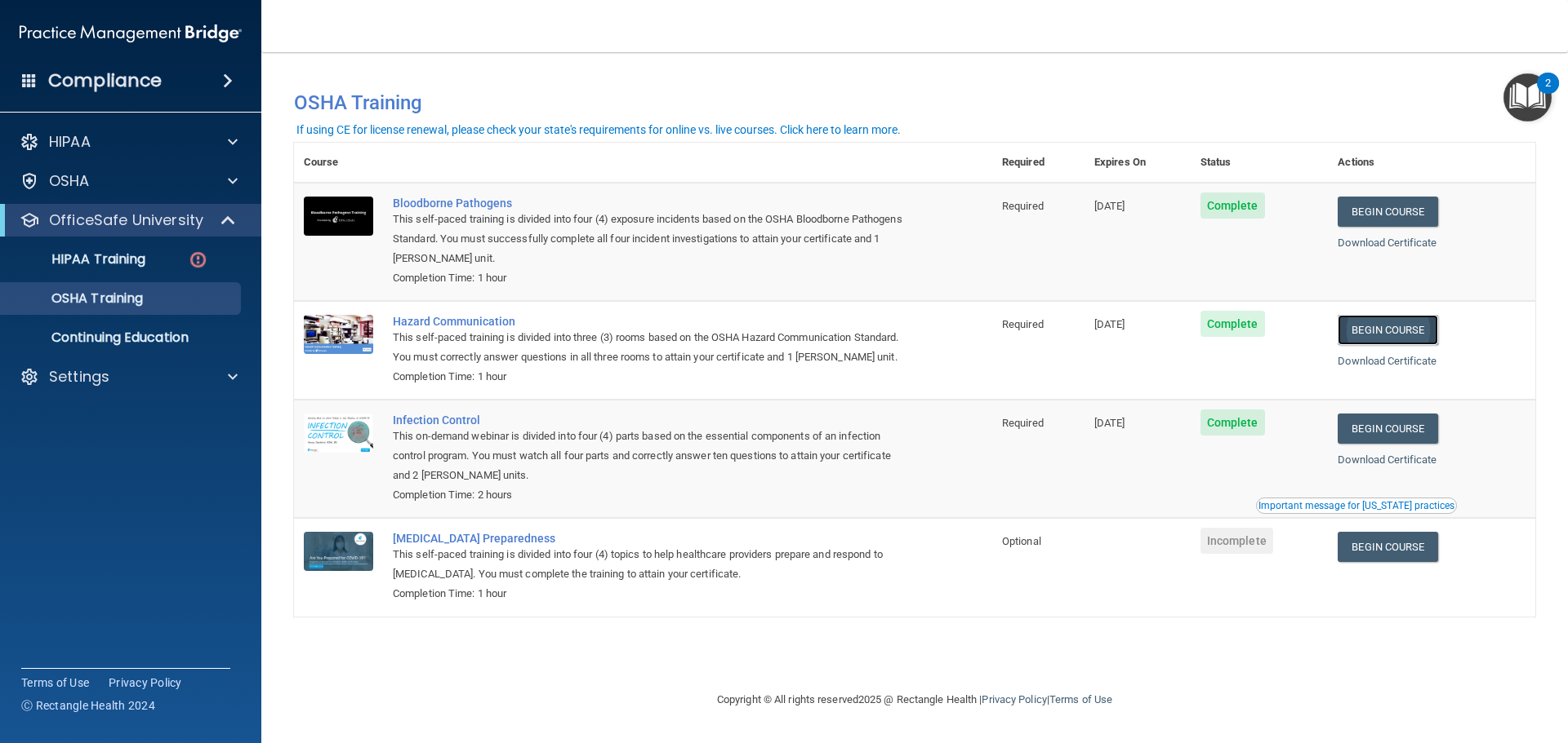
click at [1409, 336] on link "Begin Course" at bounding box center [1387, 330] width 99 height 31
click at [192, 385] on div "Settings" at bounding box center [109, 377] width 203 height 19
click at [187, 469] on link "Sign Out" at bounding box center [112, 455] width 257 height 33
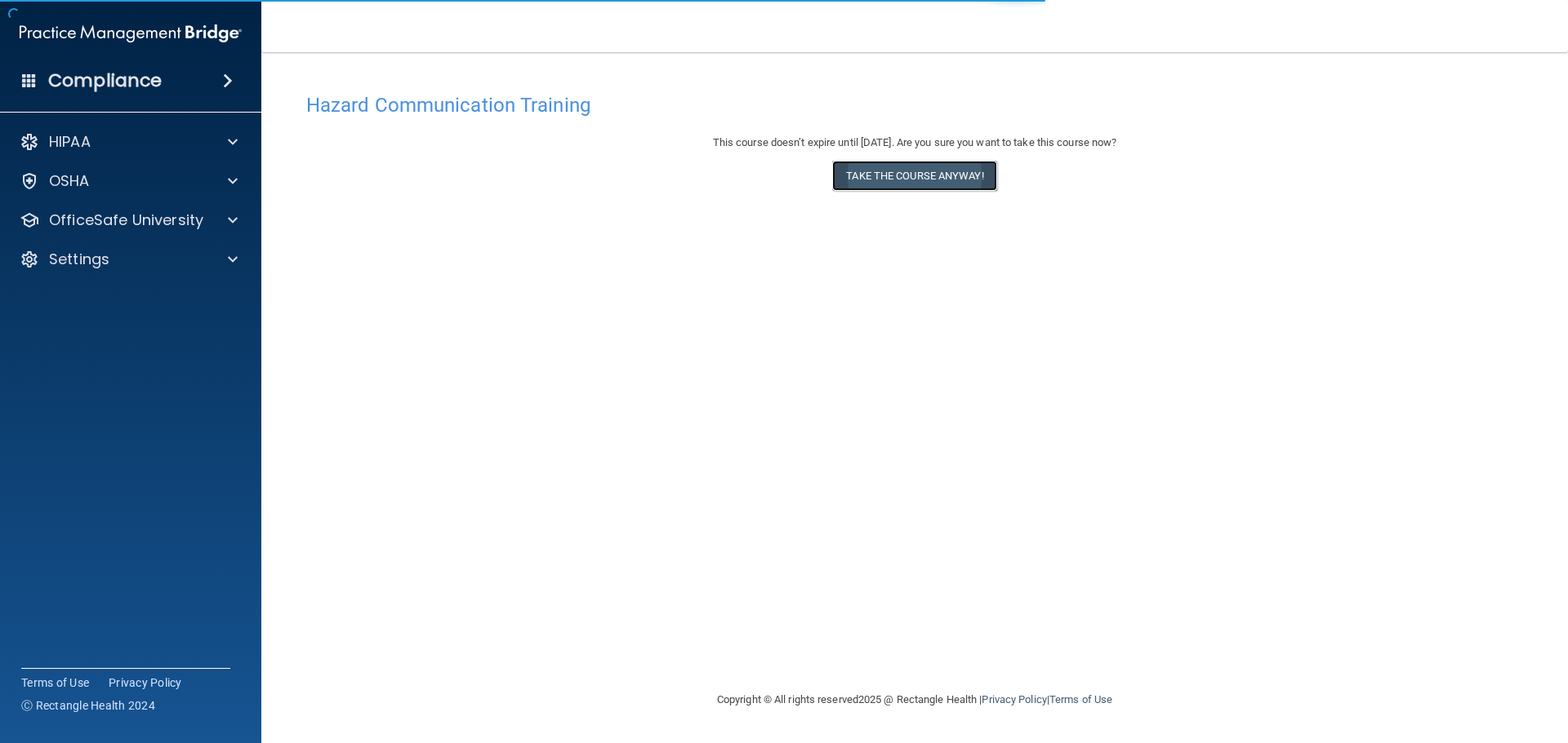
click at [852, 181] on button "Take the course anyway!" at bounding box center [915, 176] width 165 height 31
